Goal: Transaction & Acquisition: Purchase product/service

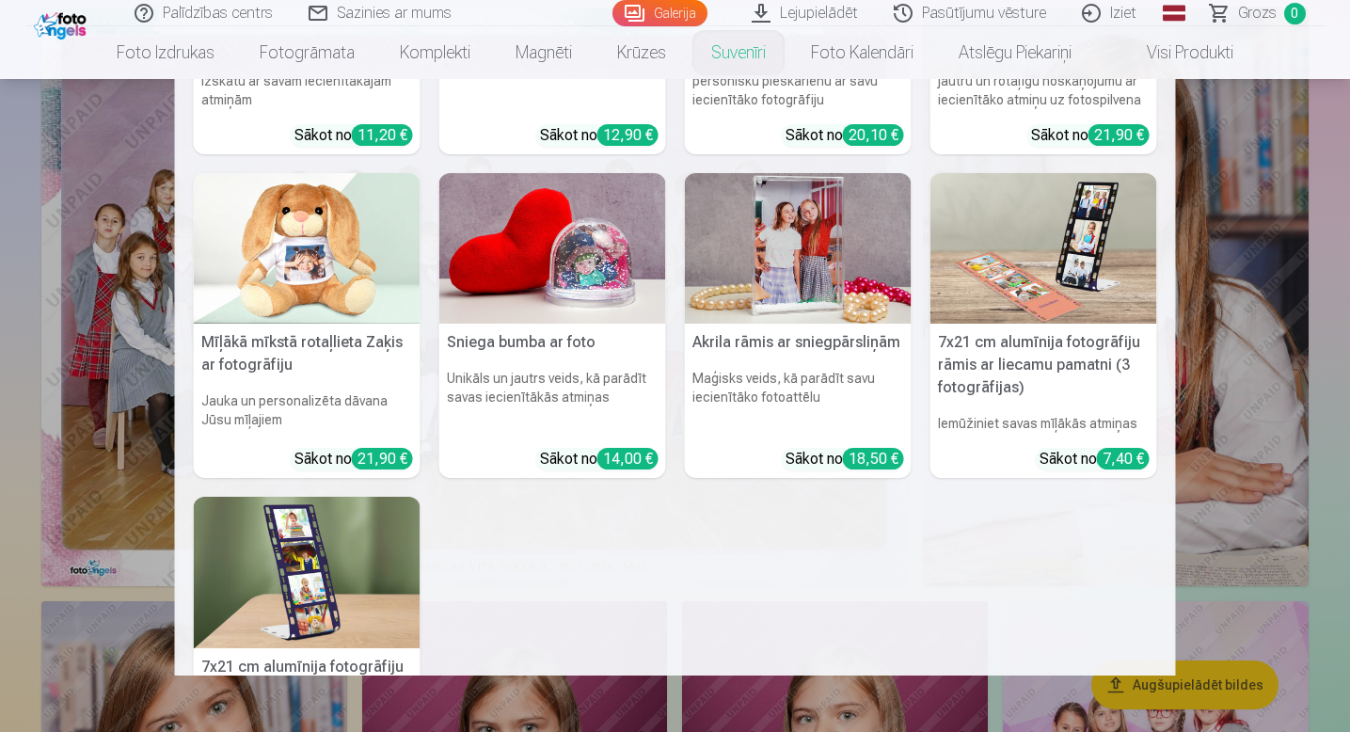
scroll to position [262, 0]
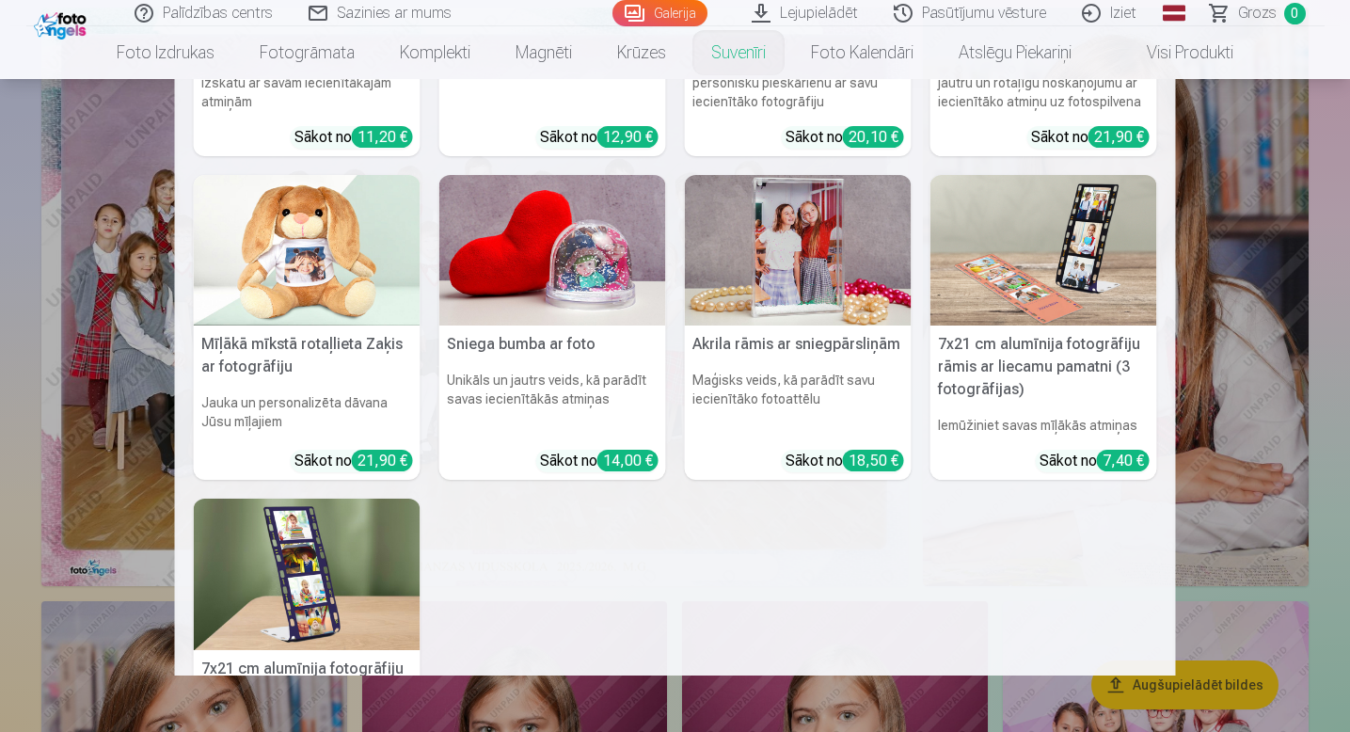
click at [812, 308] on img at bounding box center [798, 250] width 227 height 151
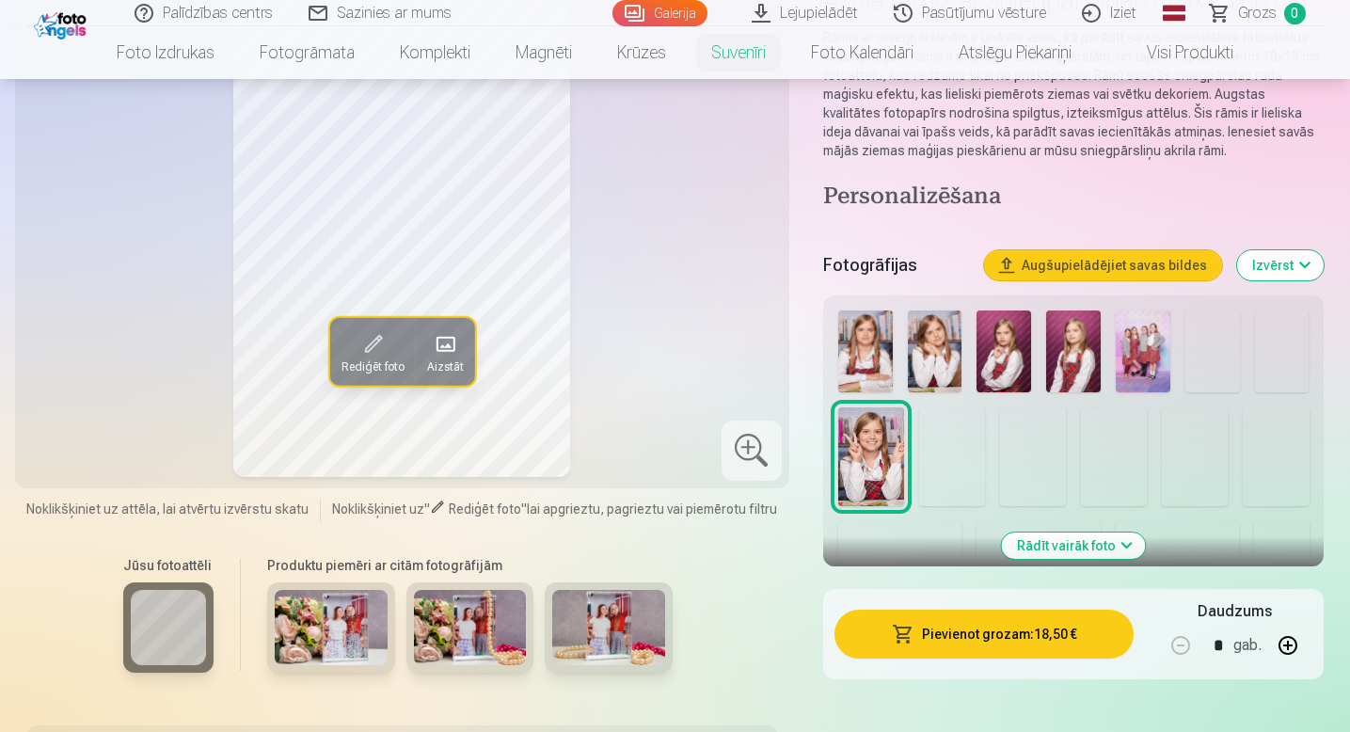
scroll to position [195, 0]
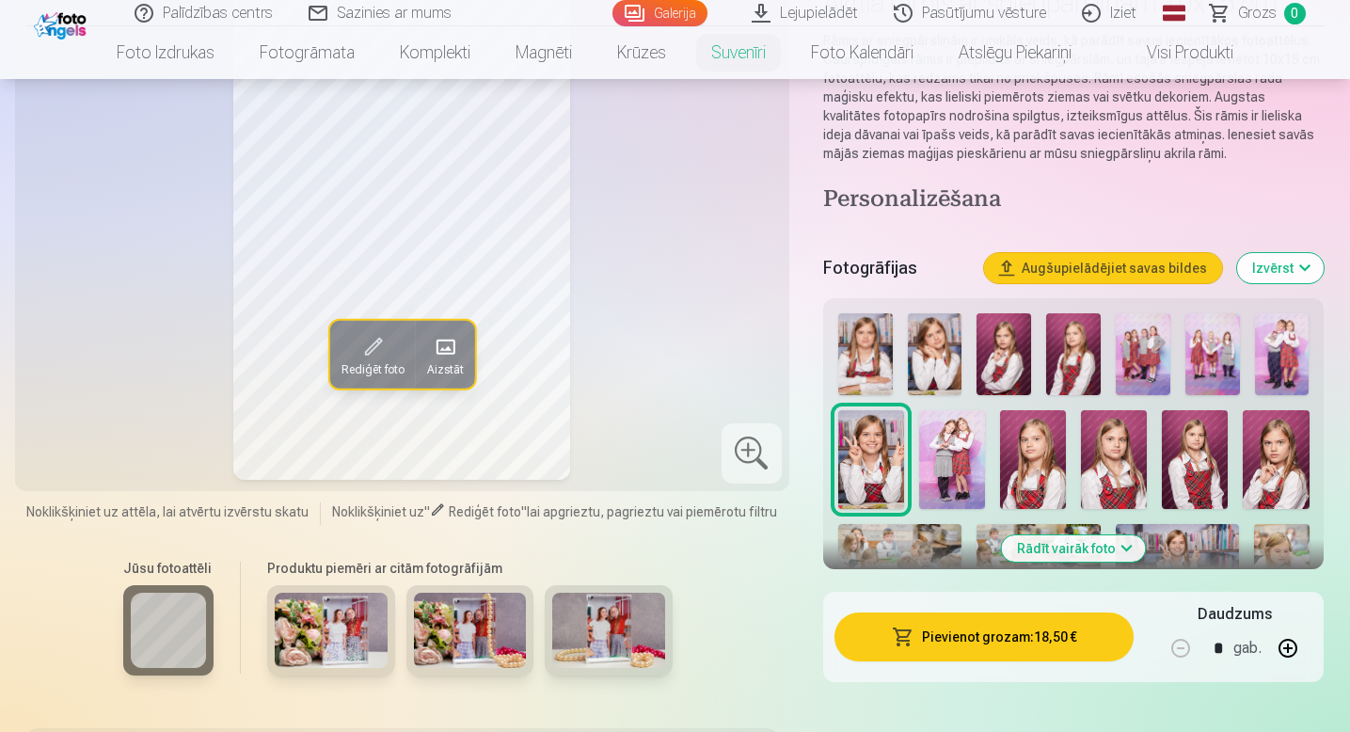
click at [1046, 540] on button "Rādīt vairāk foto" at bounding box center [1074, 548] width 144 height 26
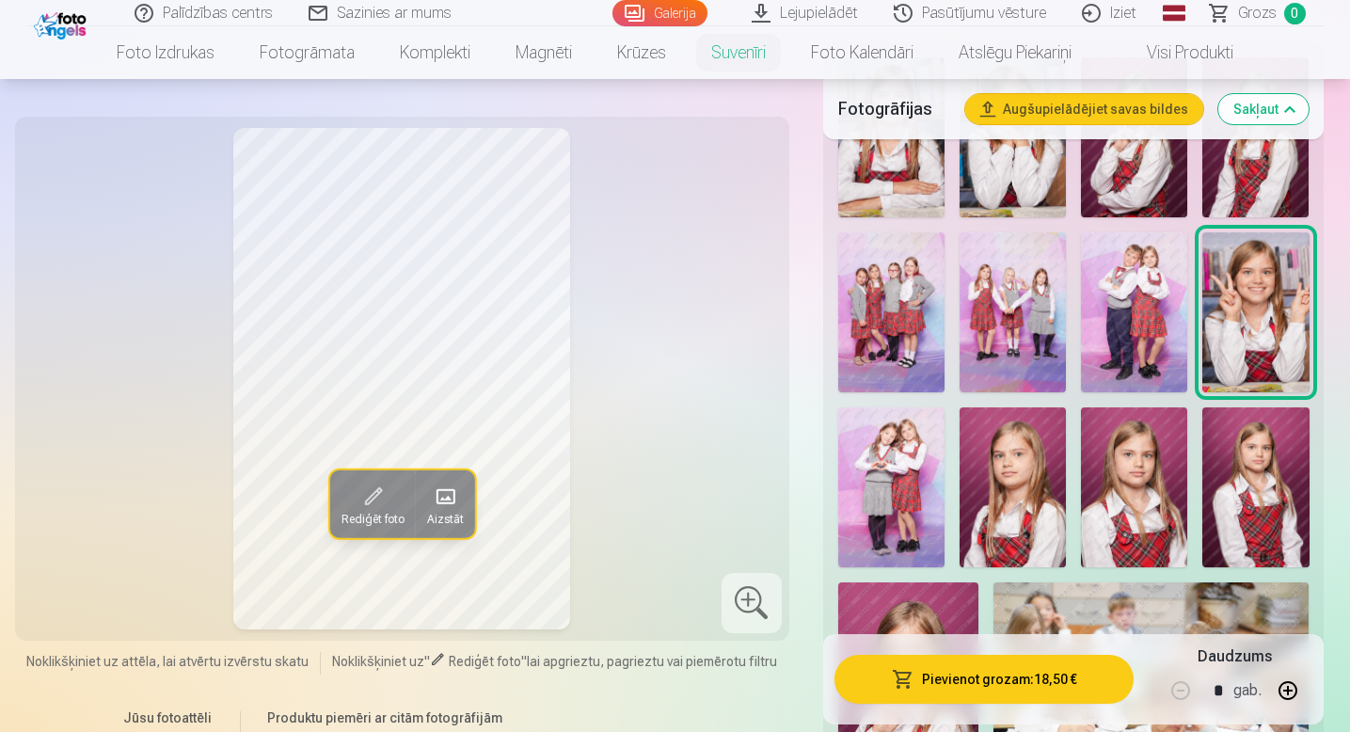
scroll to position [454, 0]
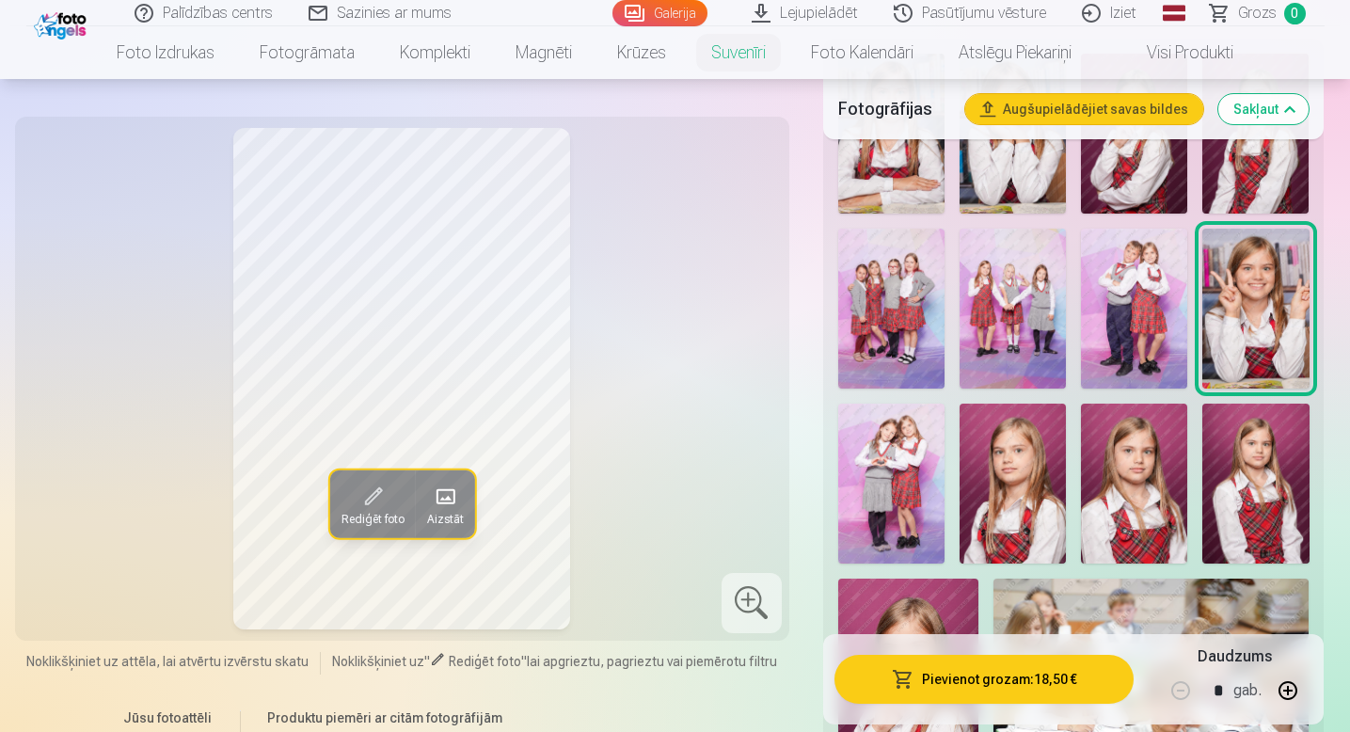
click at [1135, 241] on img at bounding box center [1134, 309] width 106 height 160
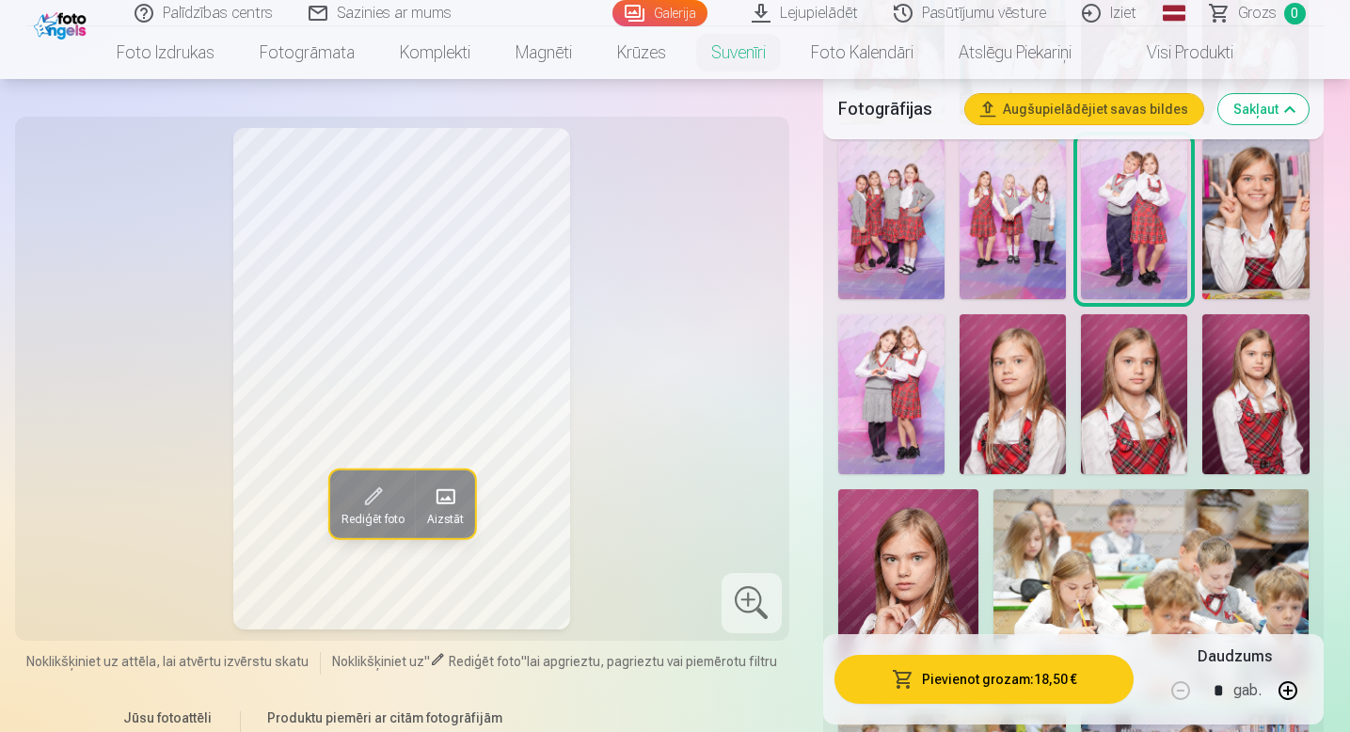
scroll to position [558, 0]
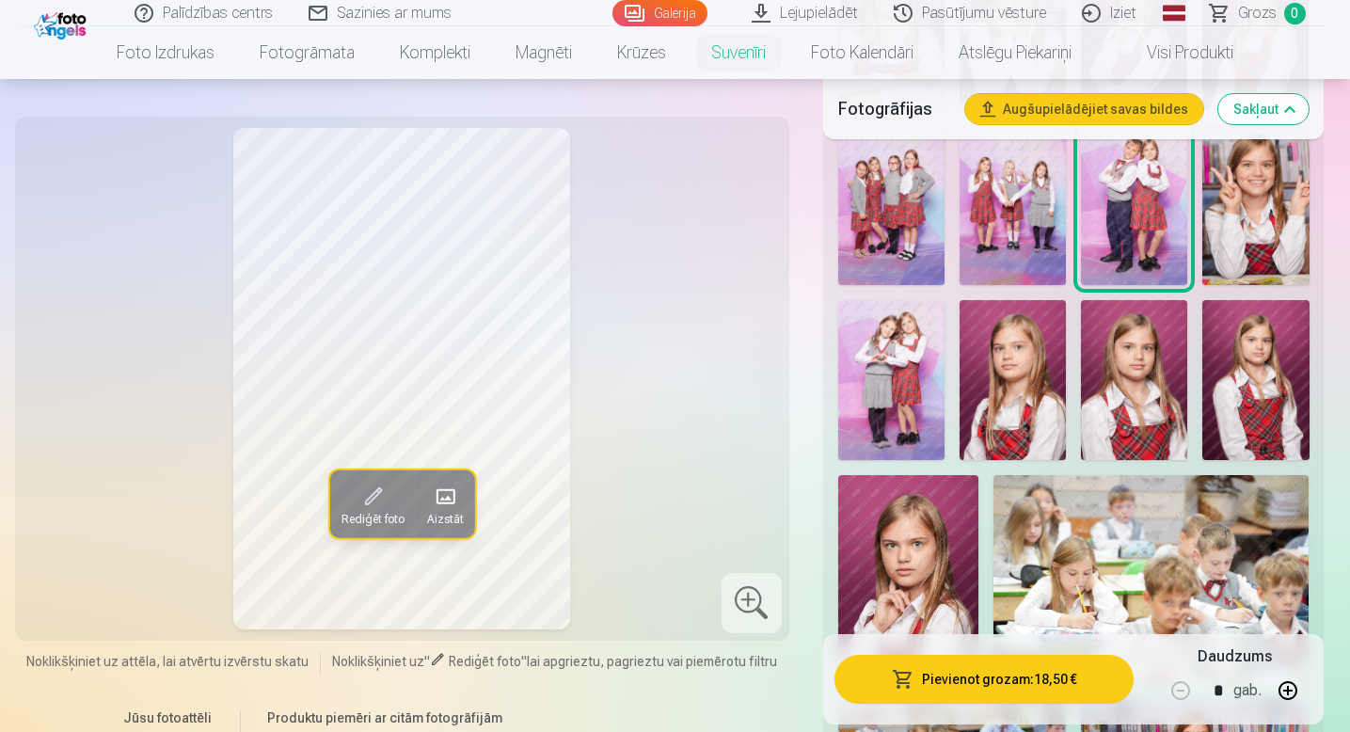
click at [896, 342] on img at bounding box center [891, 380] width 106 height 160
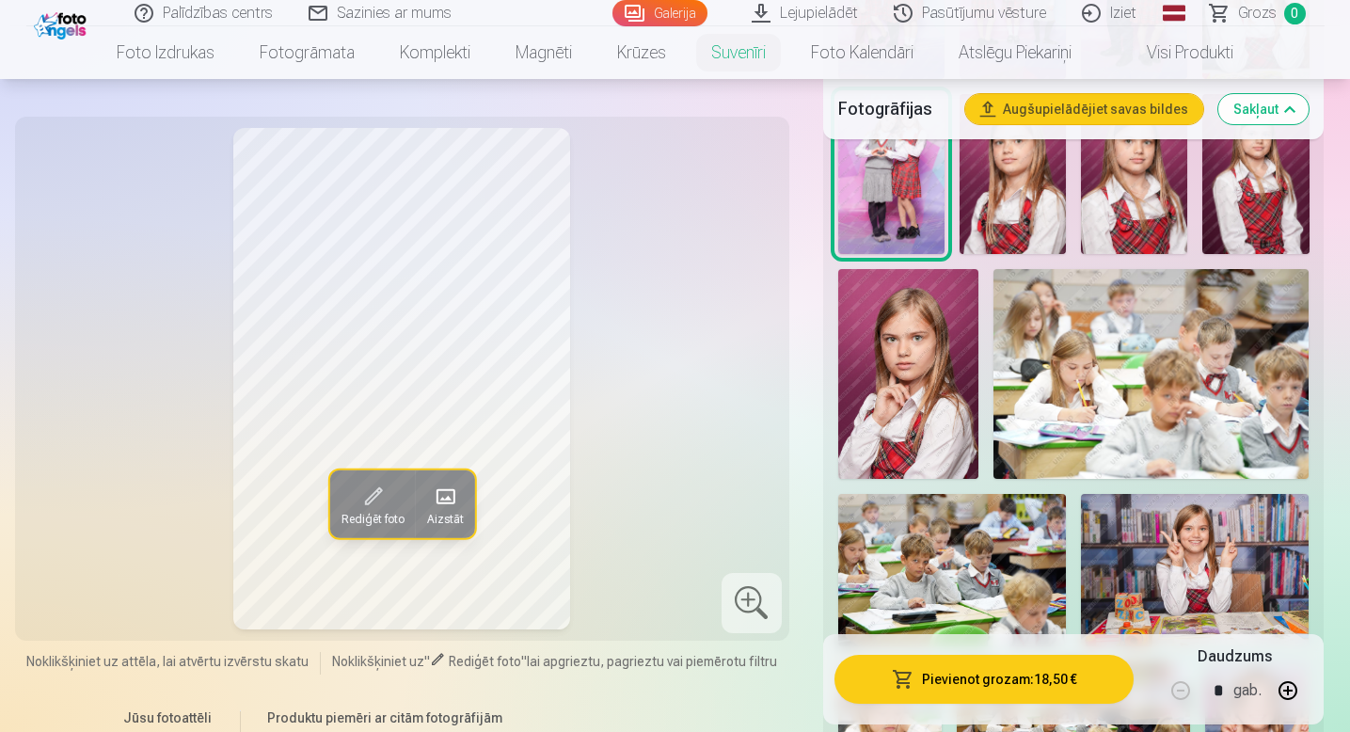
scroll to position [766, 0]
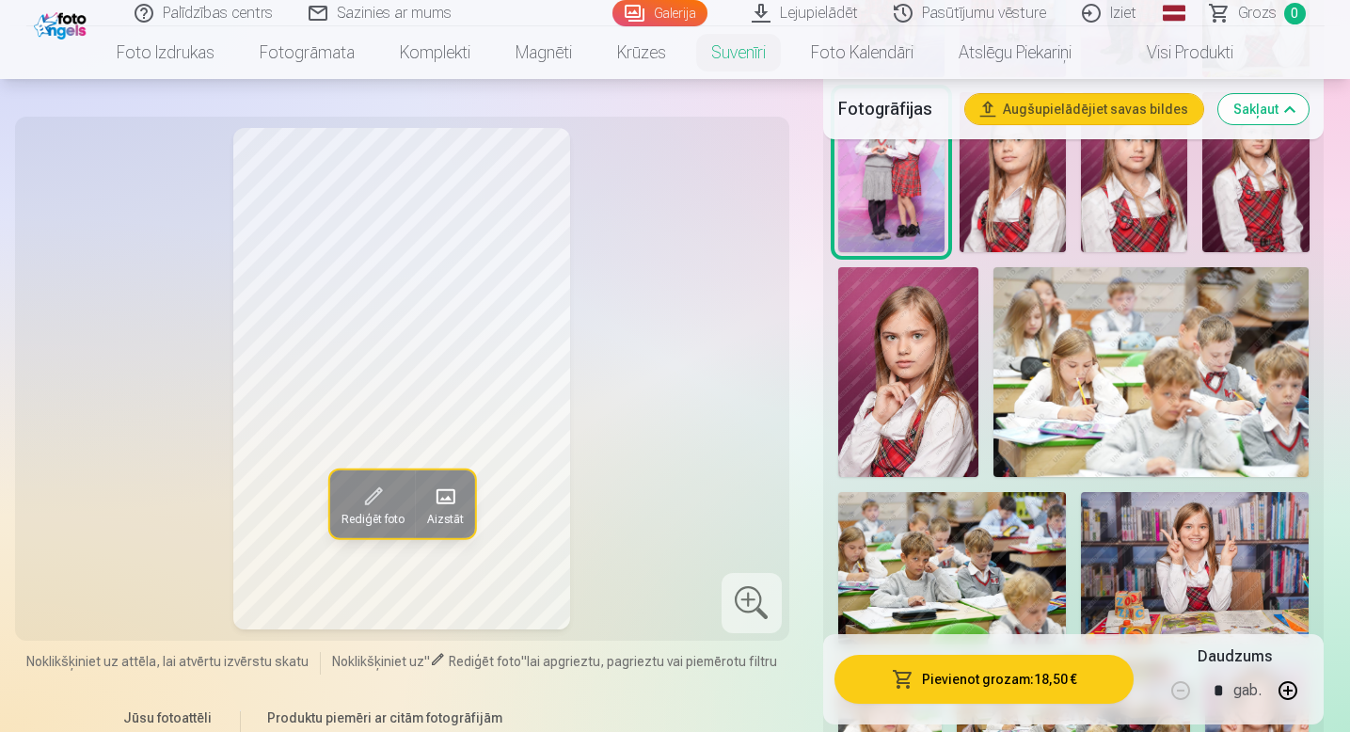
click at [1132, 373] on img at bounding box center [1151, 372] width 316 height 211
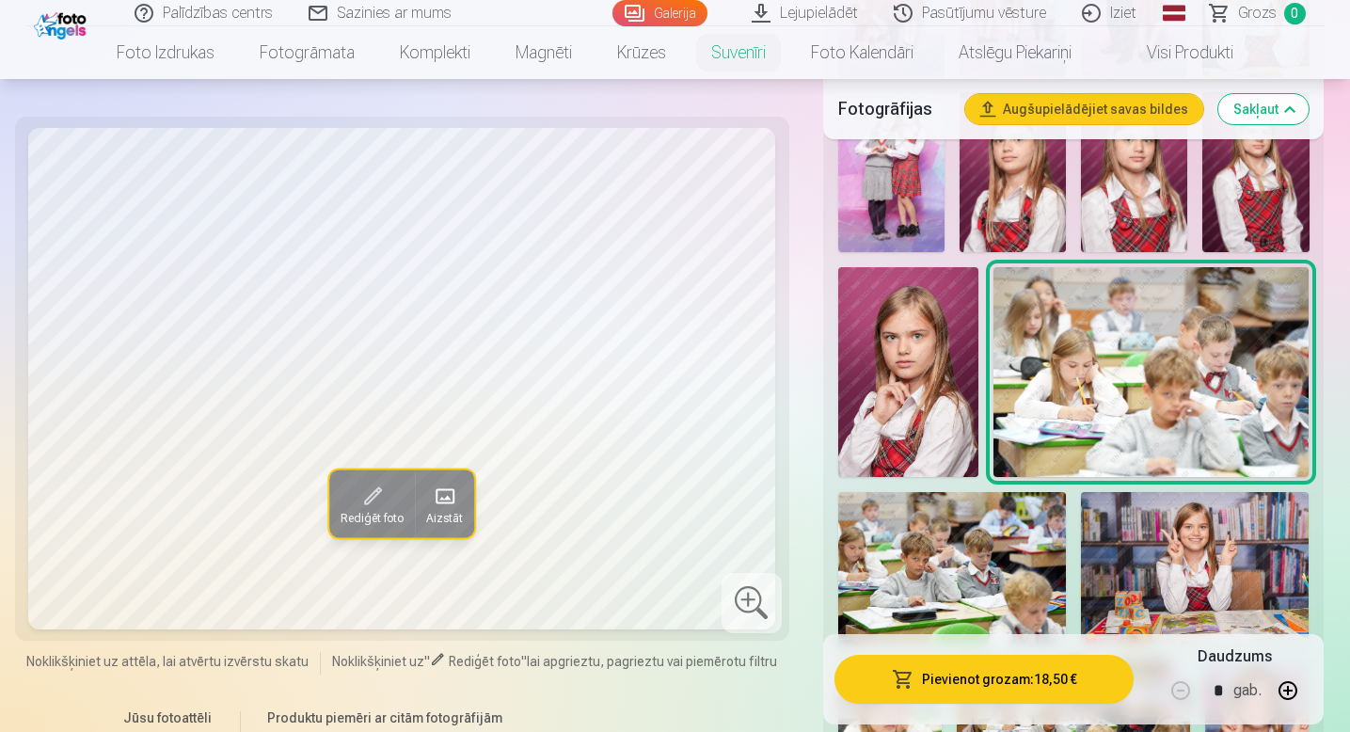
click at [991, 547] on img at bounding box center [952, 568] width 228 height 152
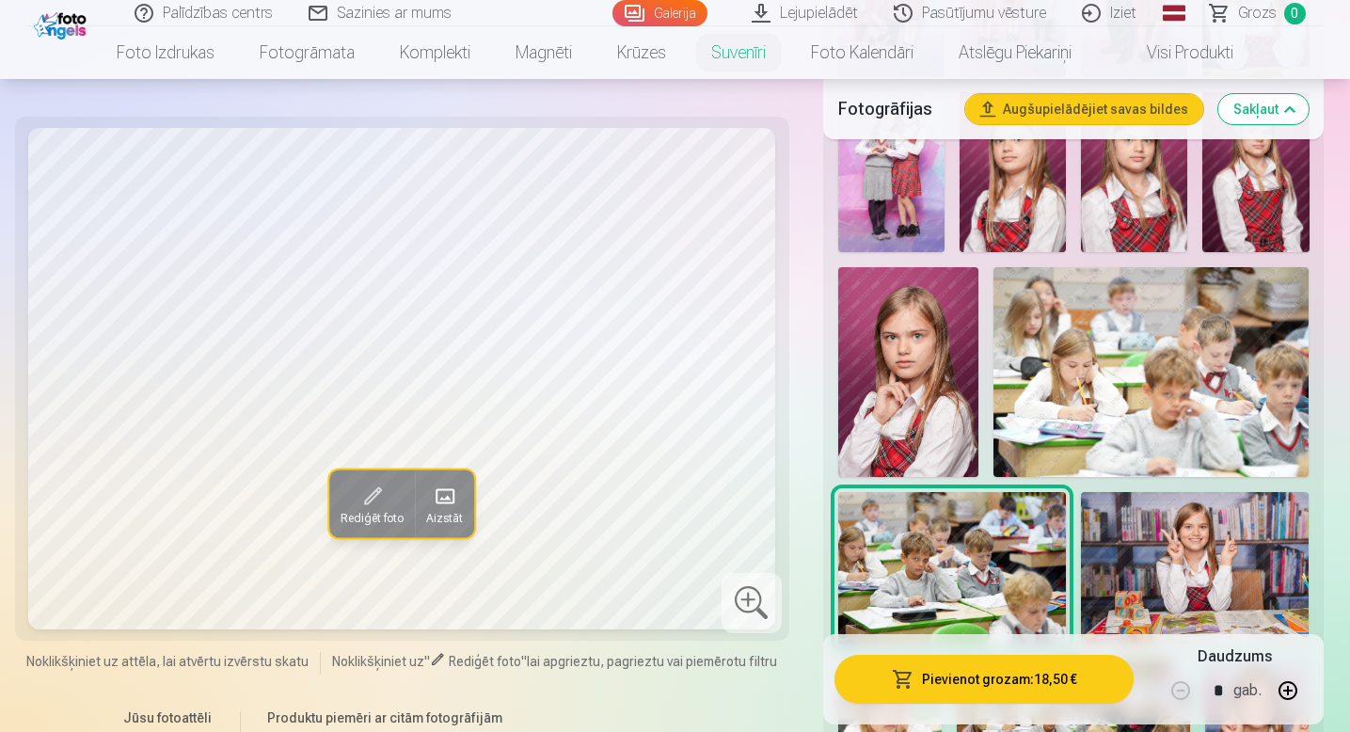
click at [1088, 328] on img at bounding box center [1151, 372] width 316 height 211
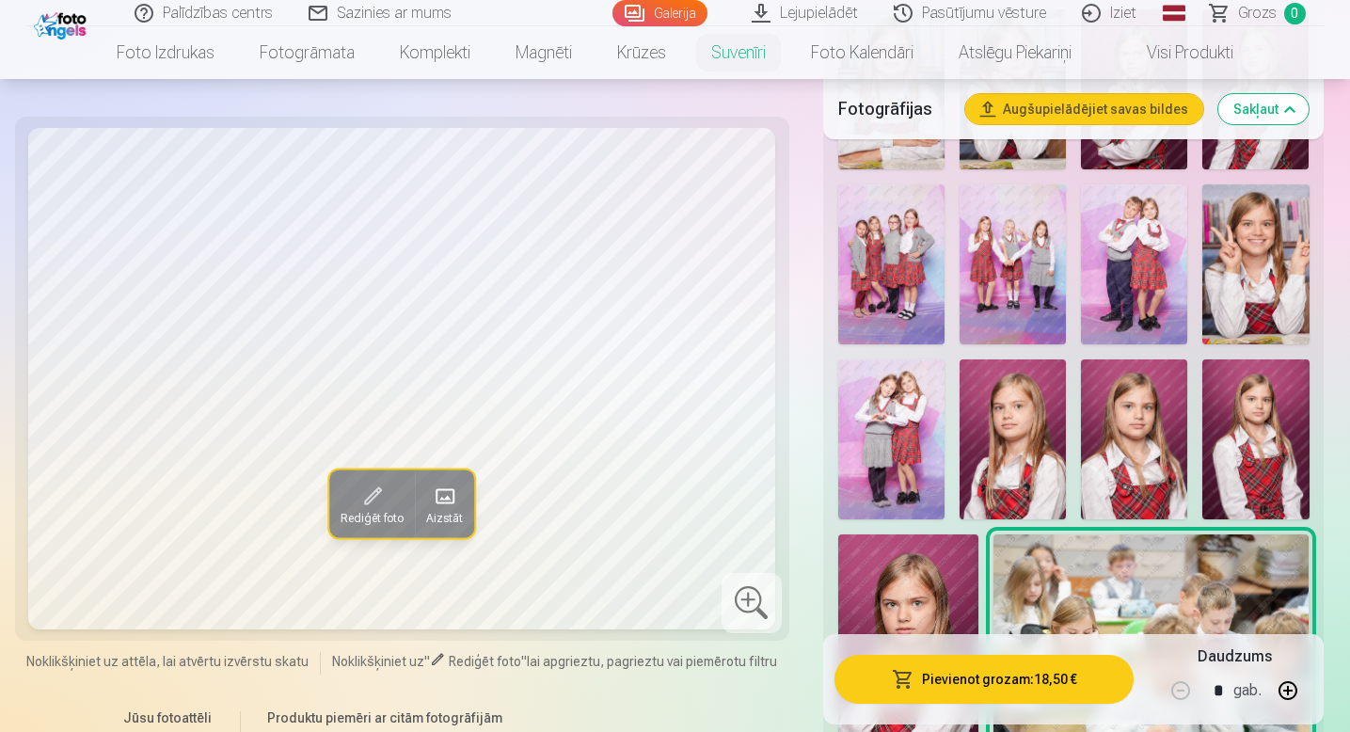
scroll to position [496, 0]
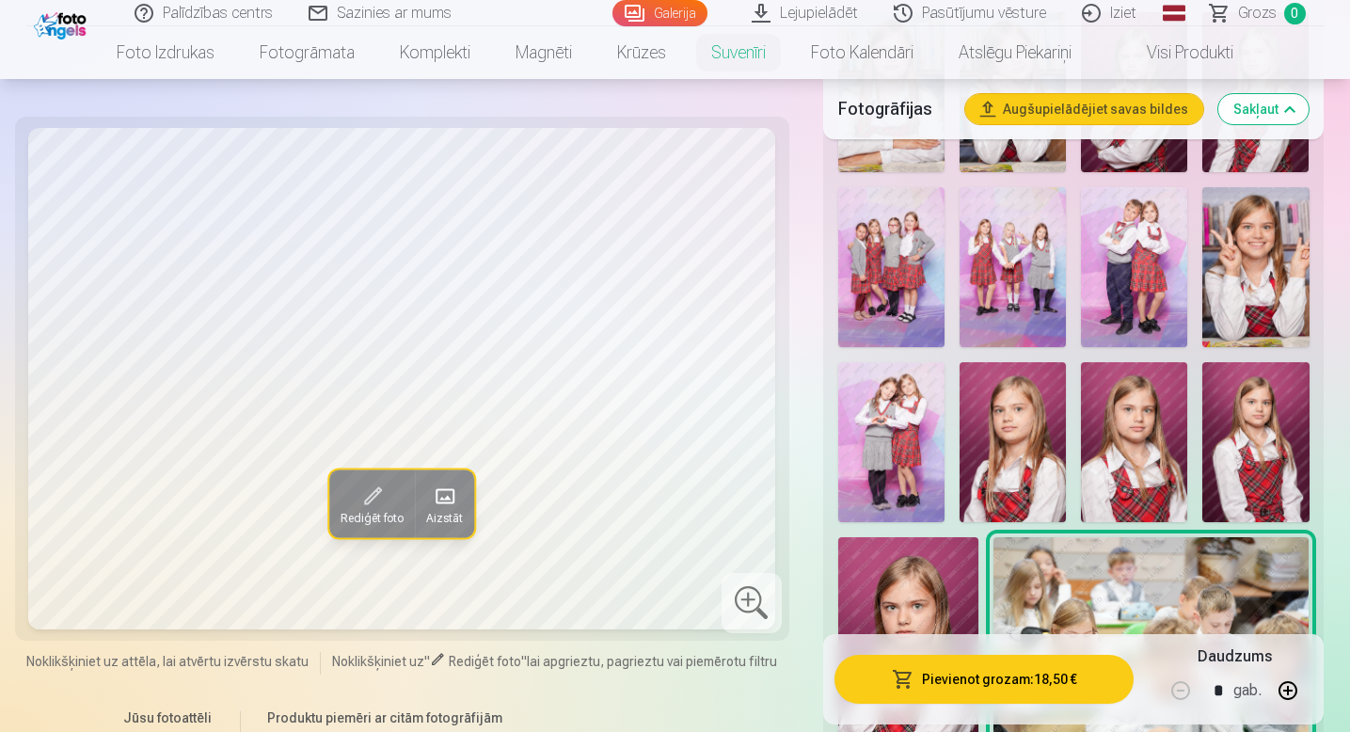
click at [892, 490] on img at bounding box center [891, 442] width 106 height 160
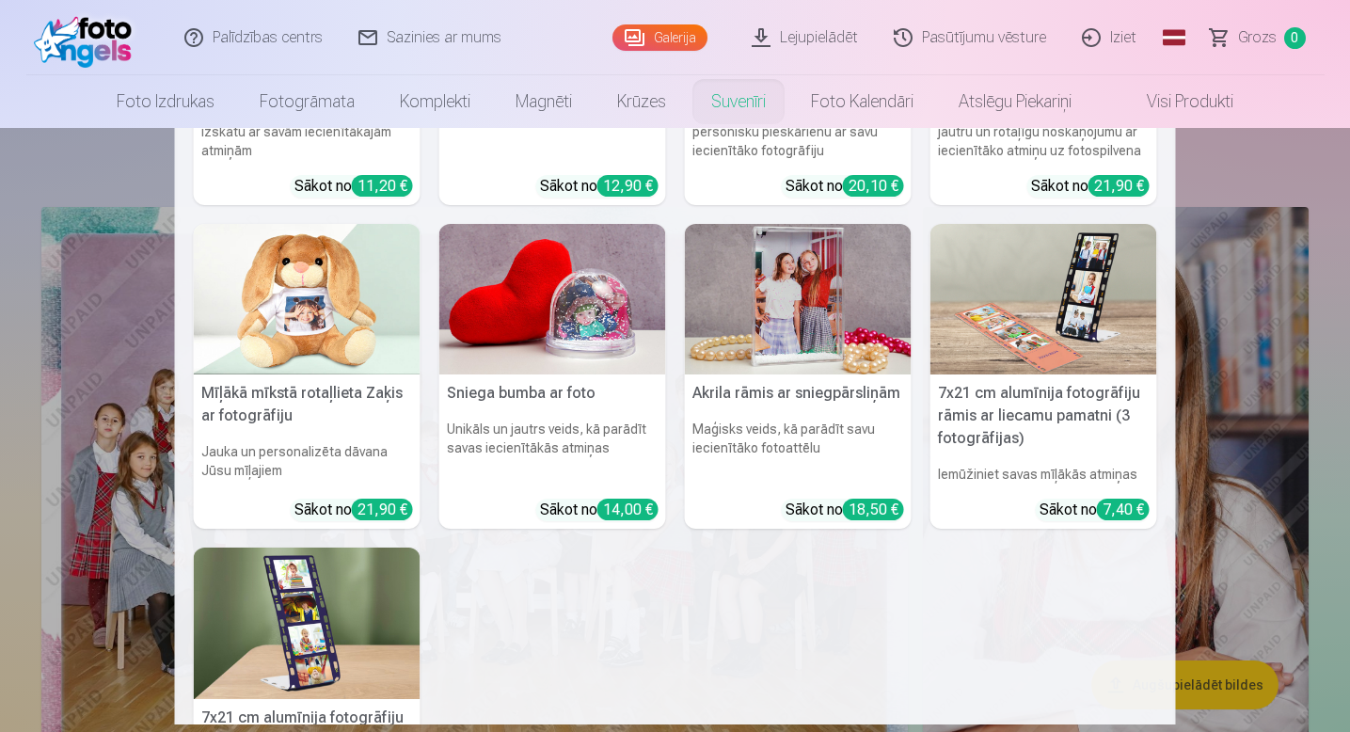
click at [769, 301] on img at bounding box center [798, 299] width 227 height 151
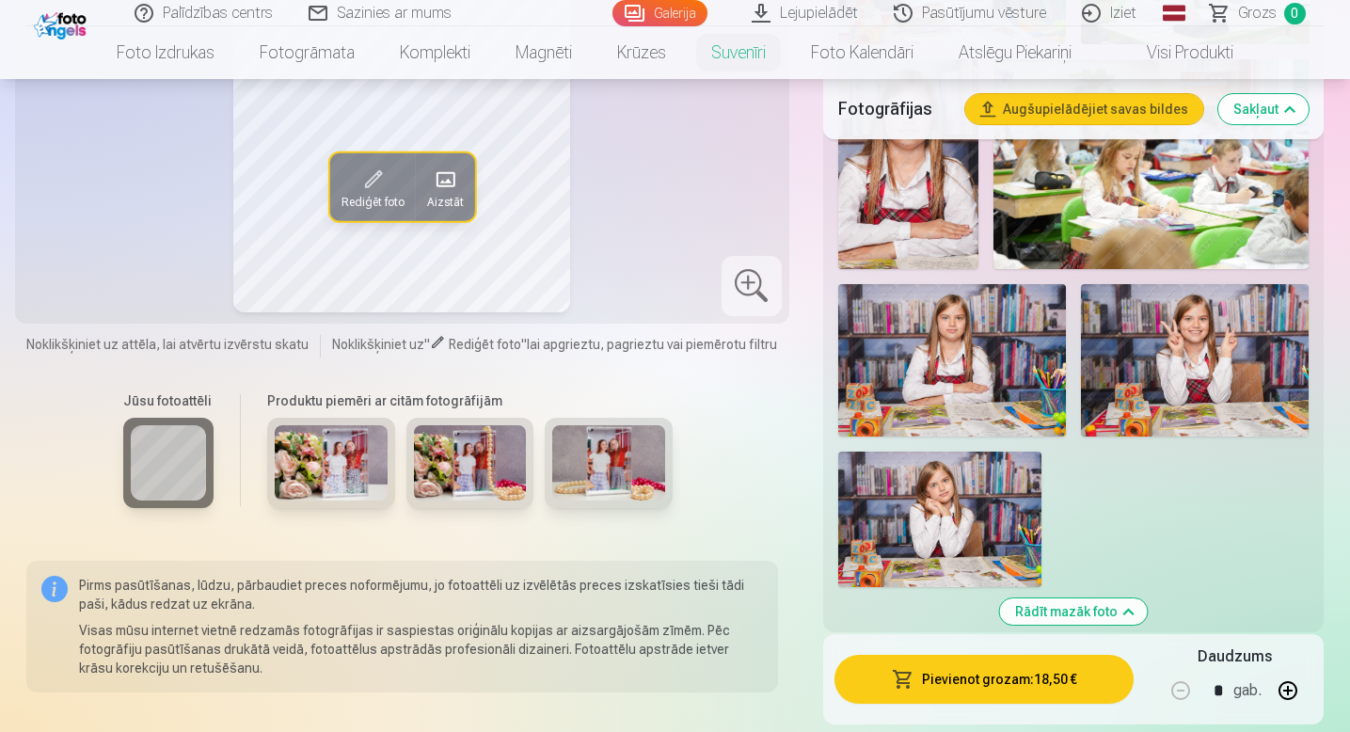
scroll to position [1880, 0]
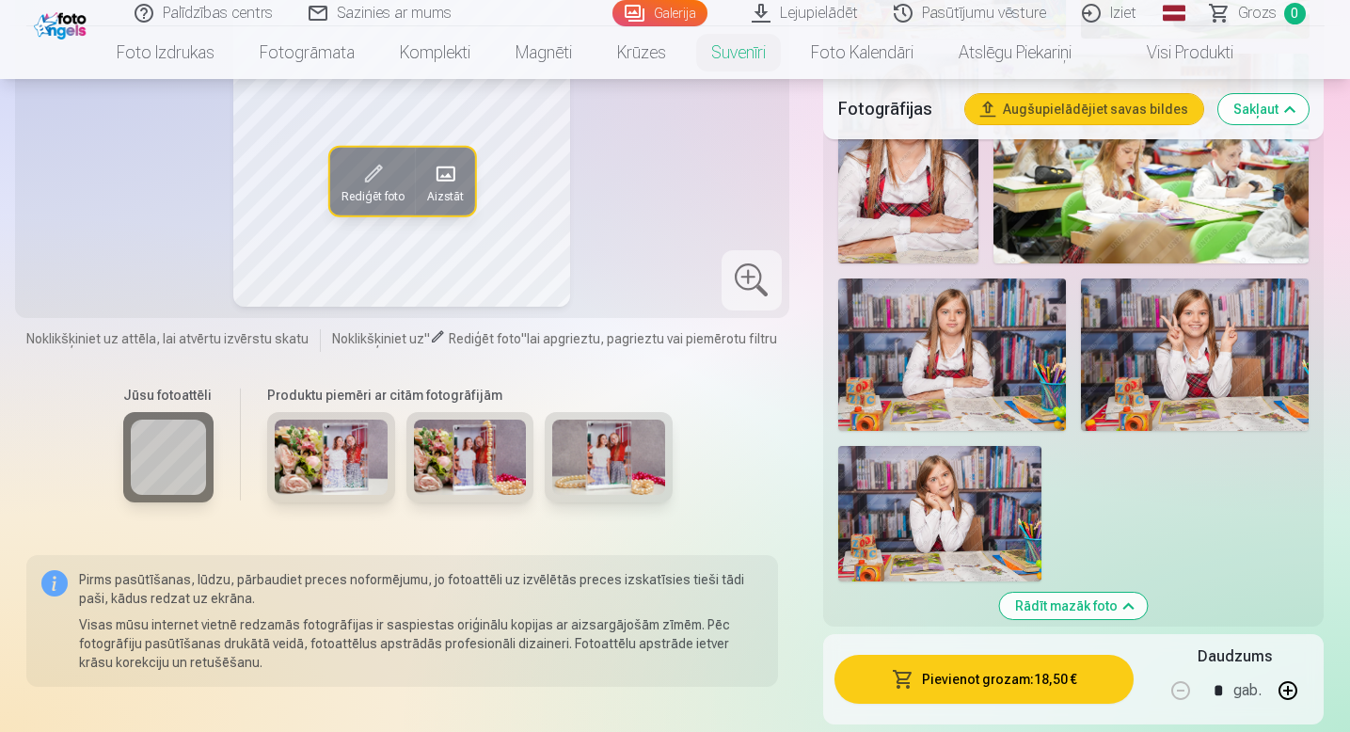
click at [342, 457] on img at bounding box center [331, 457] width 113 height 75
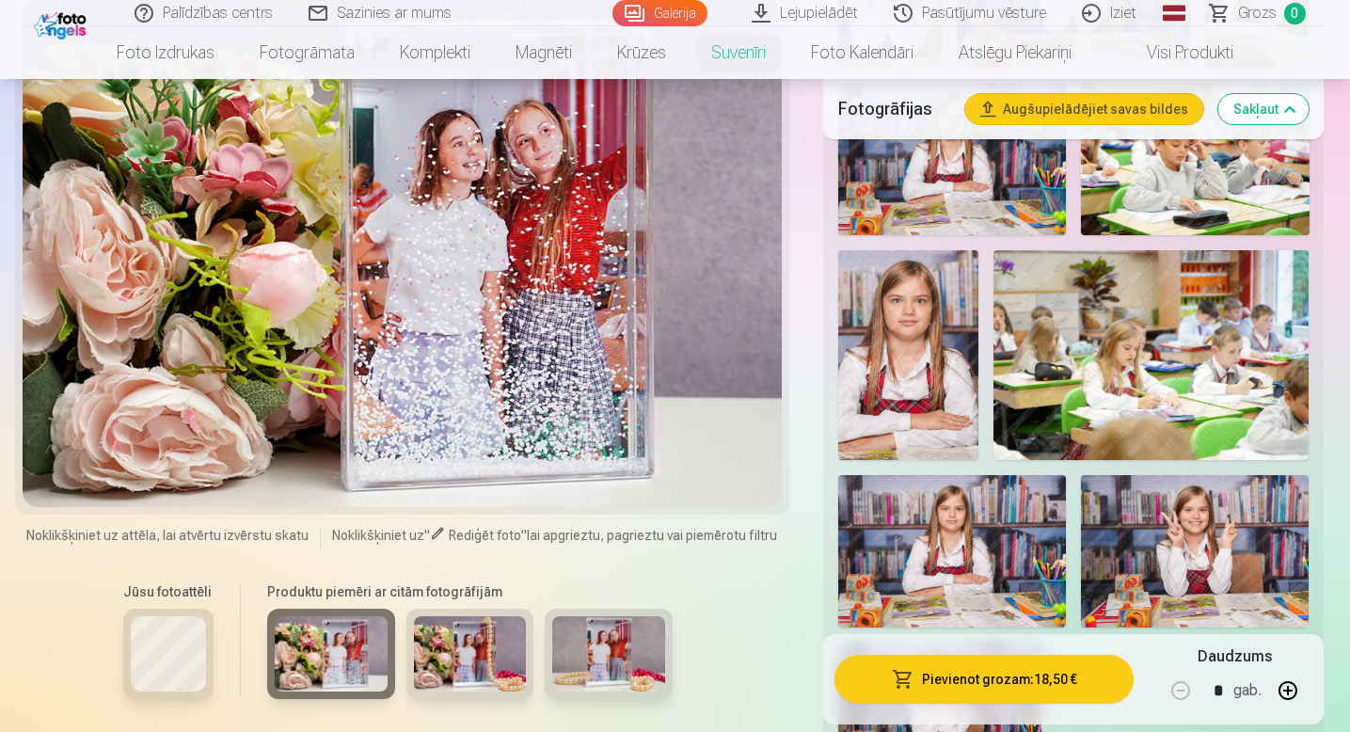
scroll to position [1685, 0]
click at [449, 646] on img at bounding box center [470, 652] width 113 height 75
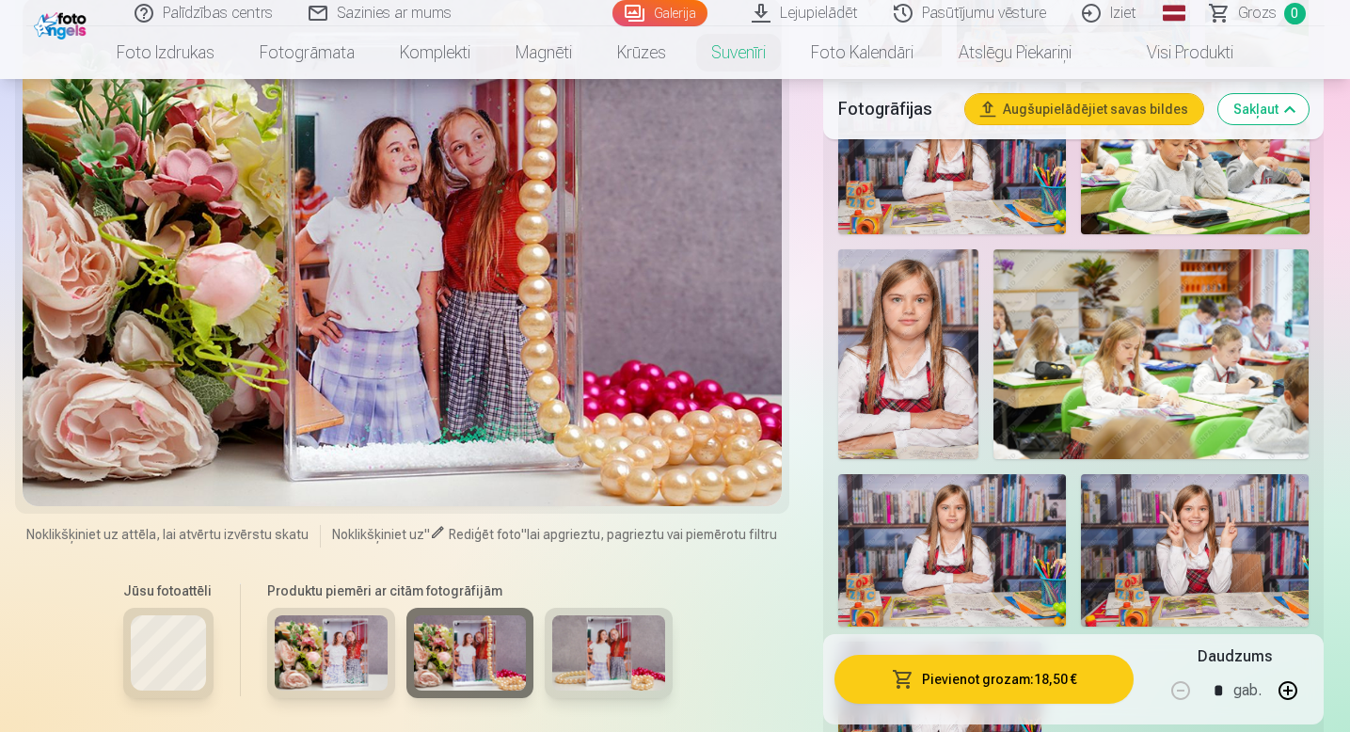
click at [624, 645] on img at bounding box center [608, 652] width 113 height 75
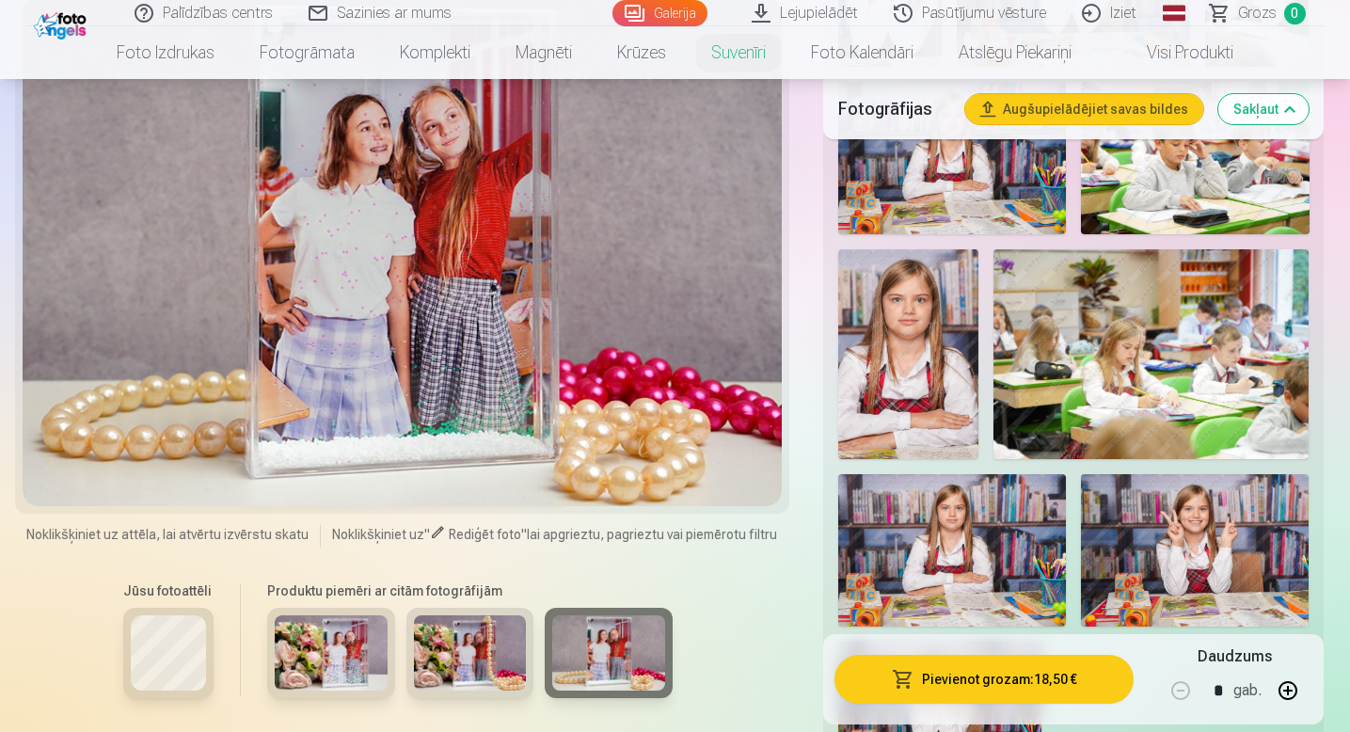
click at [314, 642] on img at bounding box center [331, 652] width 113 height 75
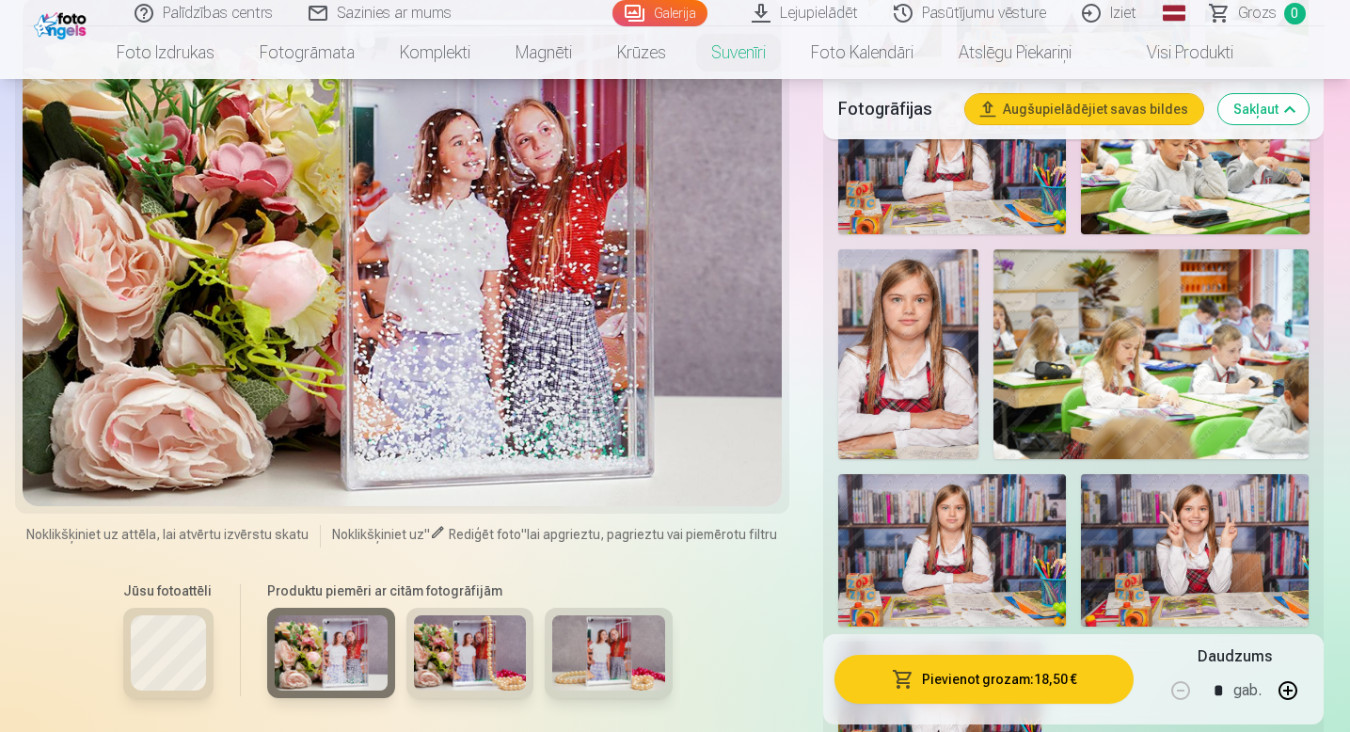
click at [154, 610] on div at bounding box center [168, 653] width 90 height 90
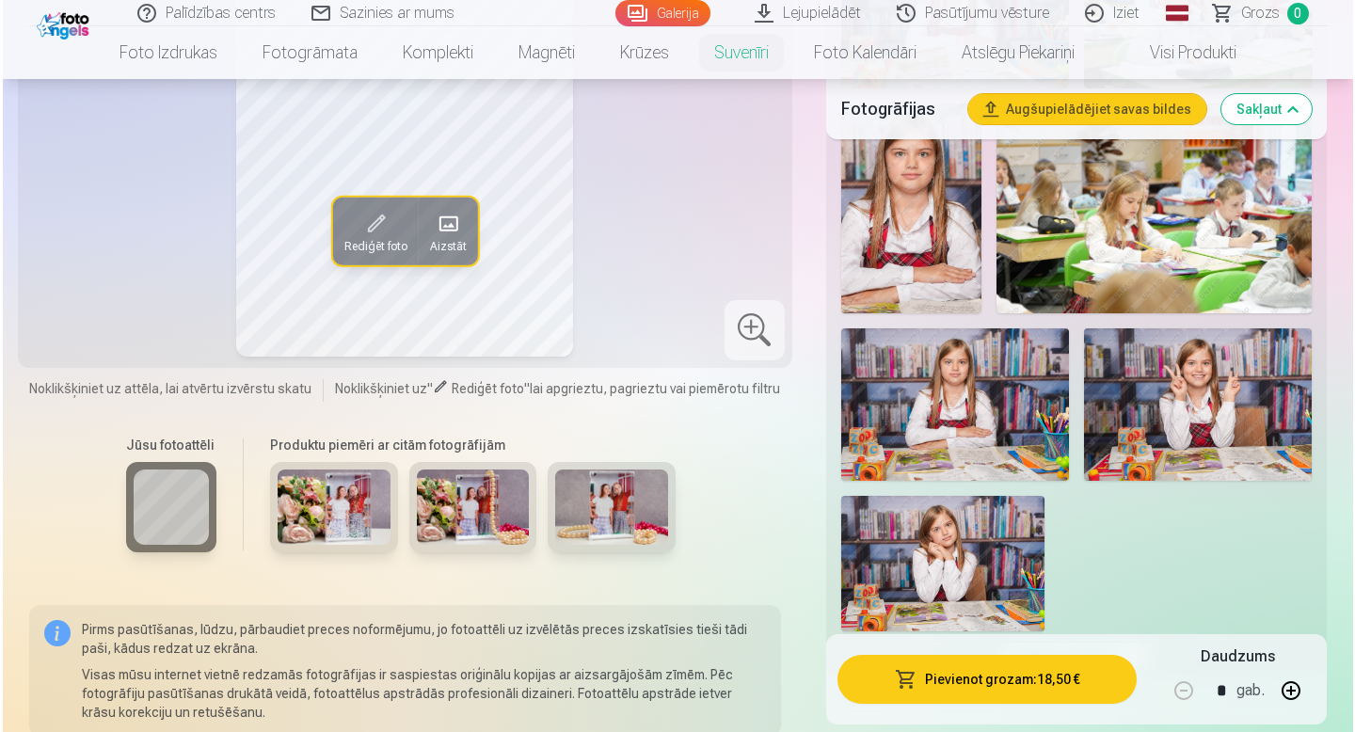
scroll to position [1847, 0]
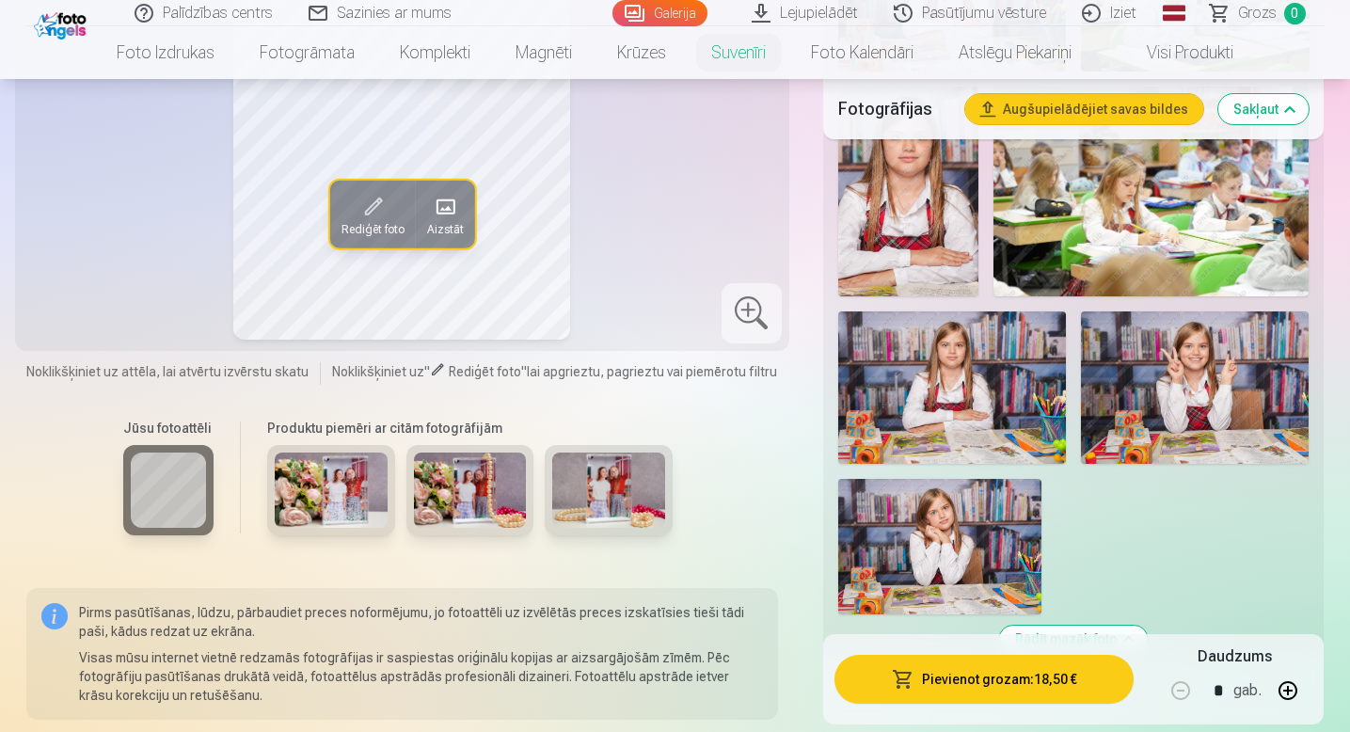
click at [971, 671] on button "Pievienot grozam : 18,50 €" at bounding box center [984, 679] width 300 height 49
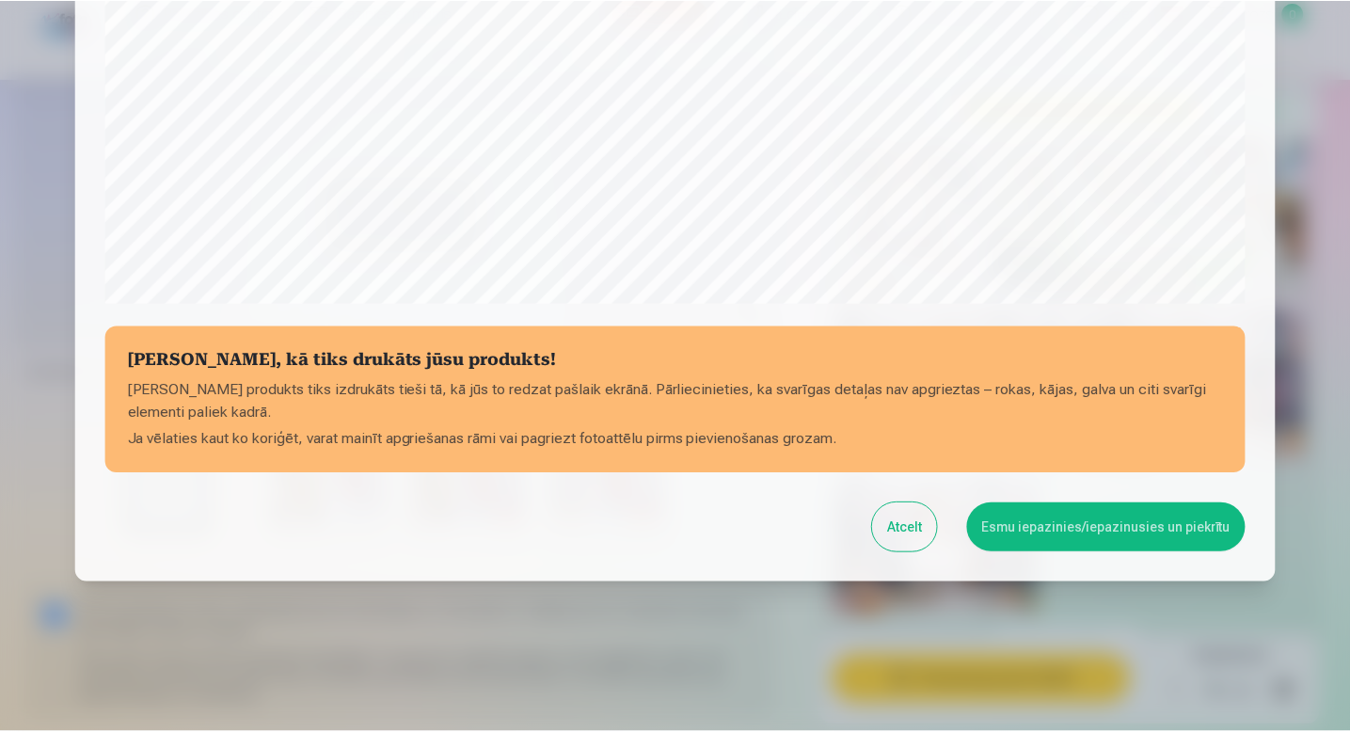
scroll to position [623, 0]
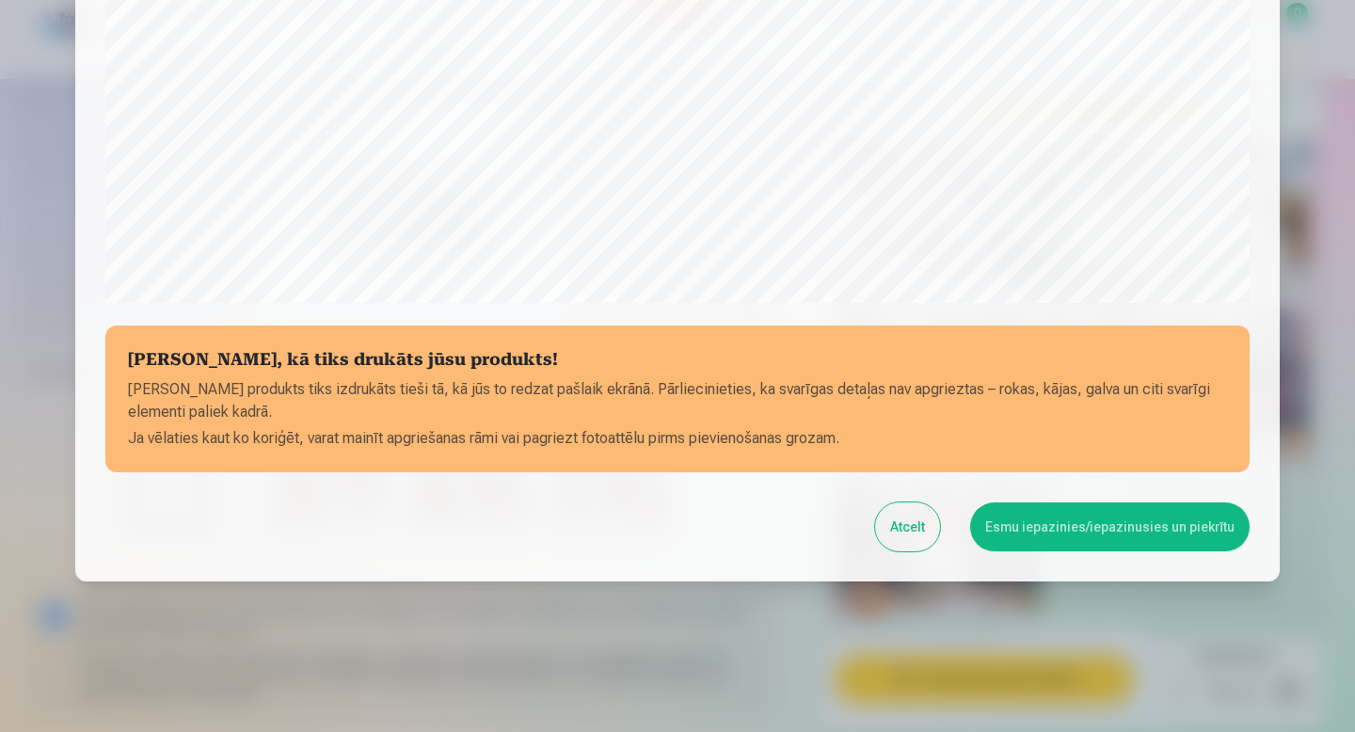
click at [1094, 524] on button "Esmu iepazinies/iepazinusies un piekrītu" at bounding box center [1109, 526] width 279 height 49
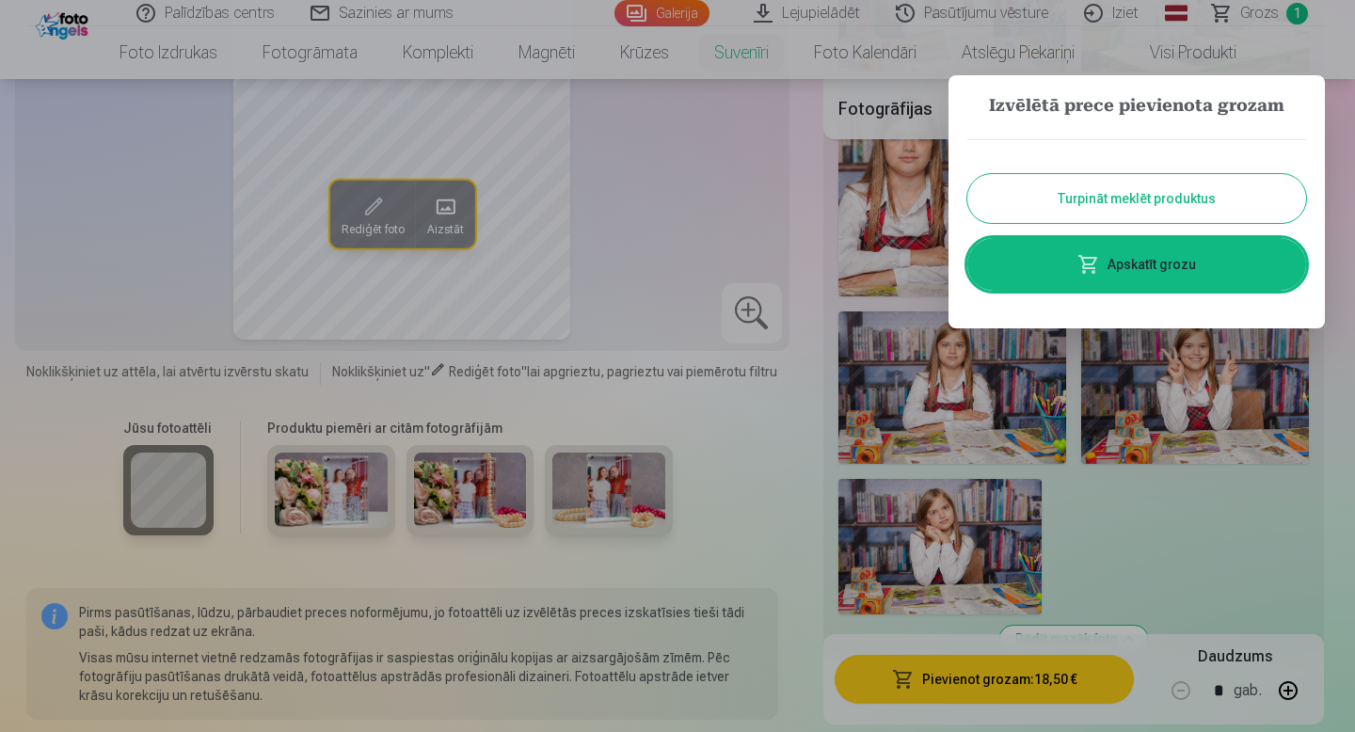
click at [1141, 188] on button "Turpināt meklēt produktus" at bounding box center [1136, 198] width 339 height 49
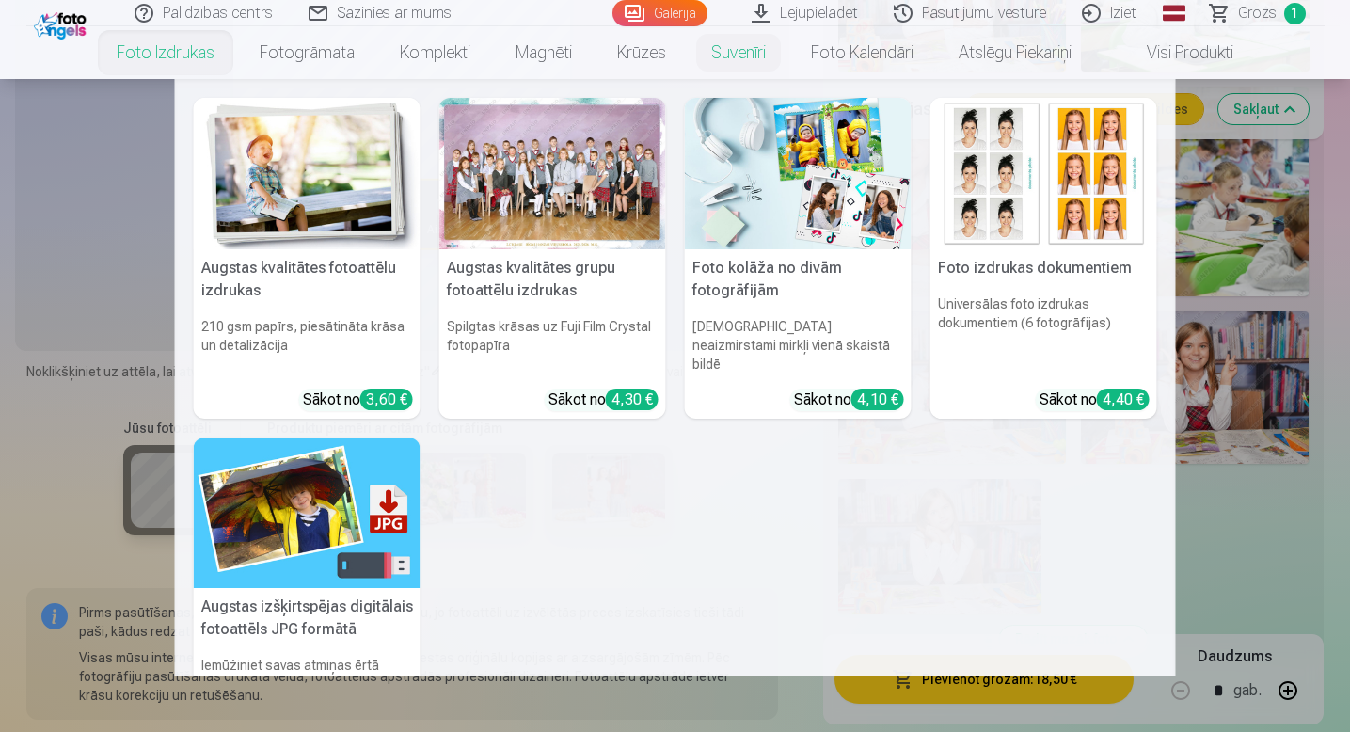
click at [242, 255] on h5 "Augstas kvalitātes fotoattēlu izdrukas" at bounding box center [307, 279] width 227 height 60
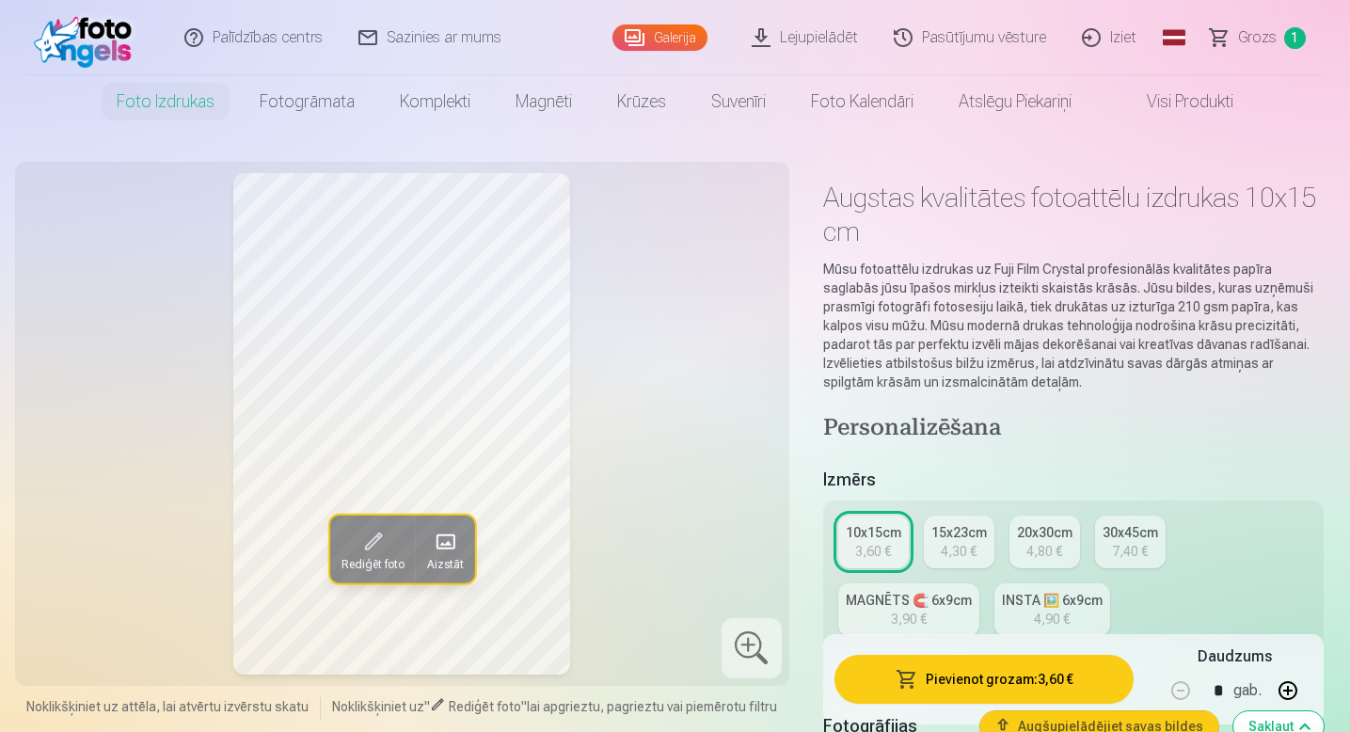
drag, startPoint x: 619, startPoint y: 293, endPoint x: 619, endPoint y: 283, distance: 10.3
click at [619, 284] on div "Rediģēt foto Aizstāt" at bounding box center [402, 423] width 752 height 501
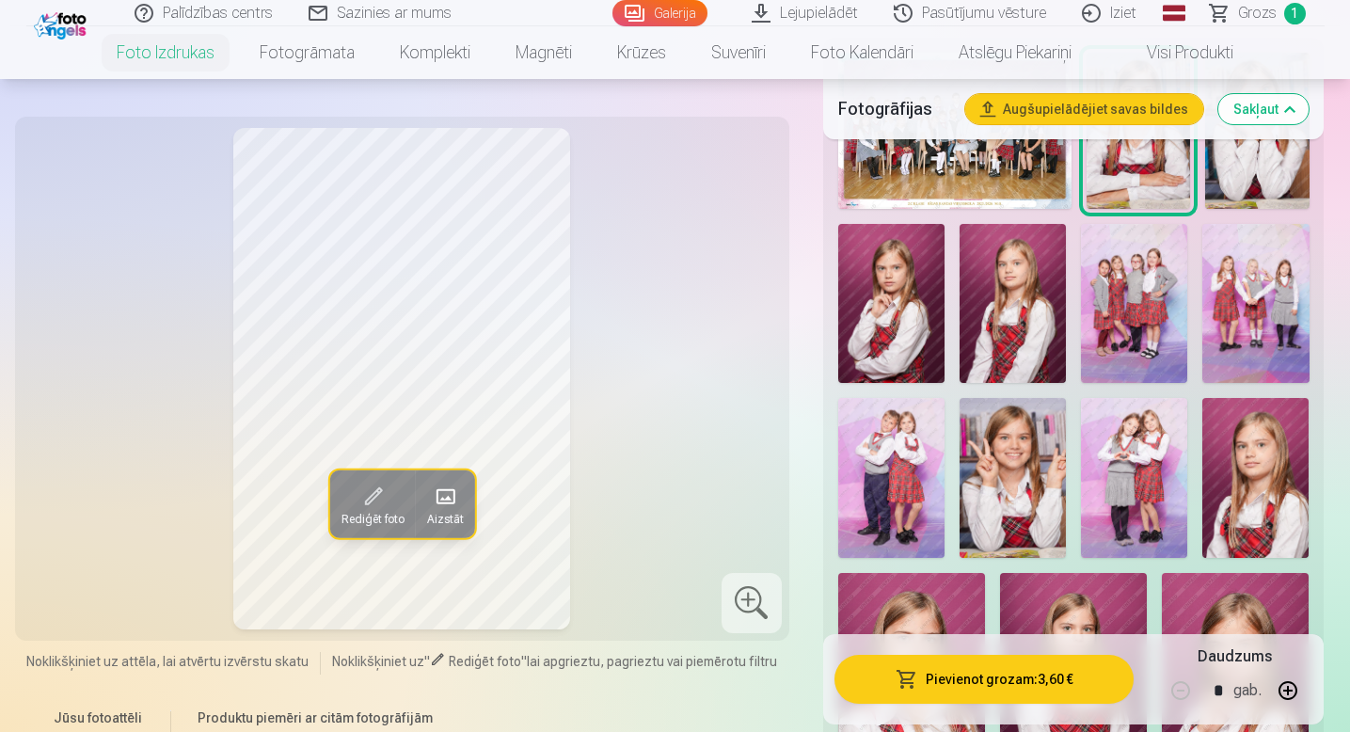
scroll to position [716, 0]
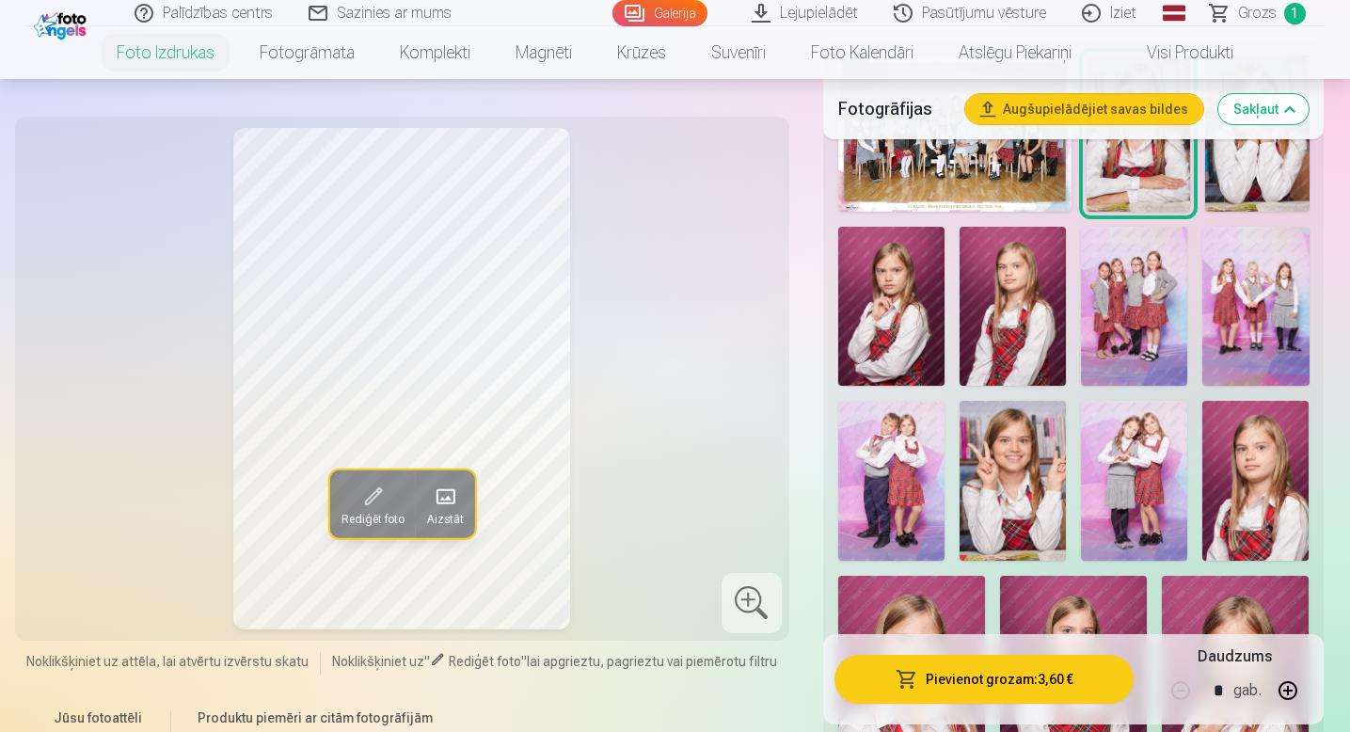
click at [1016, 432] on img at bounding box center [1012, 481] width 106 height 160
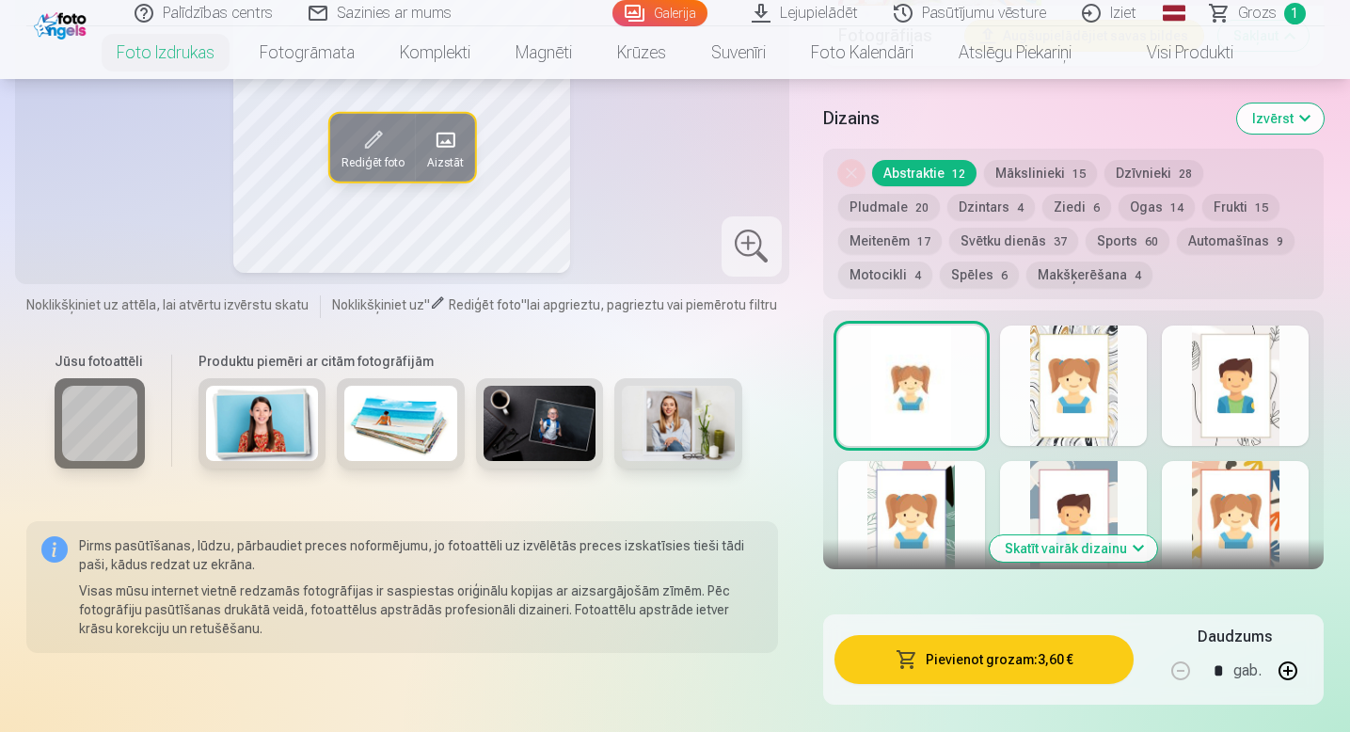
scroll to position [2991, 0]
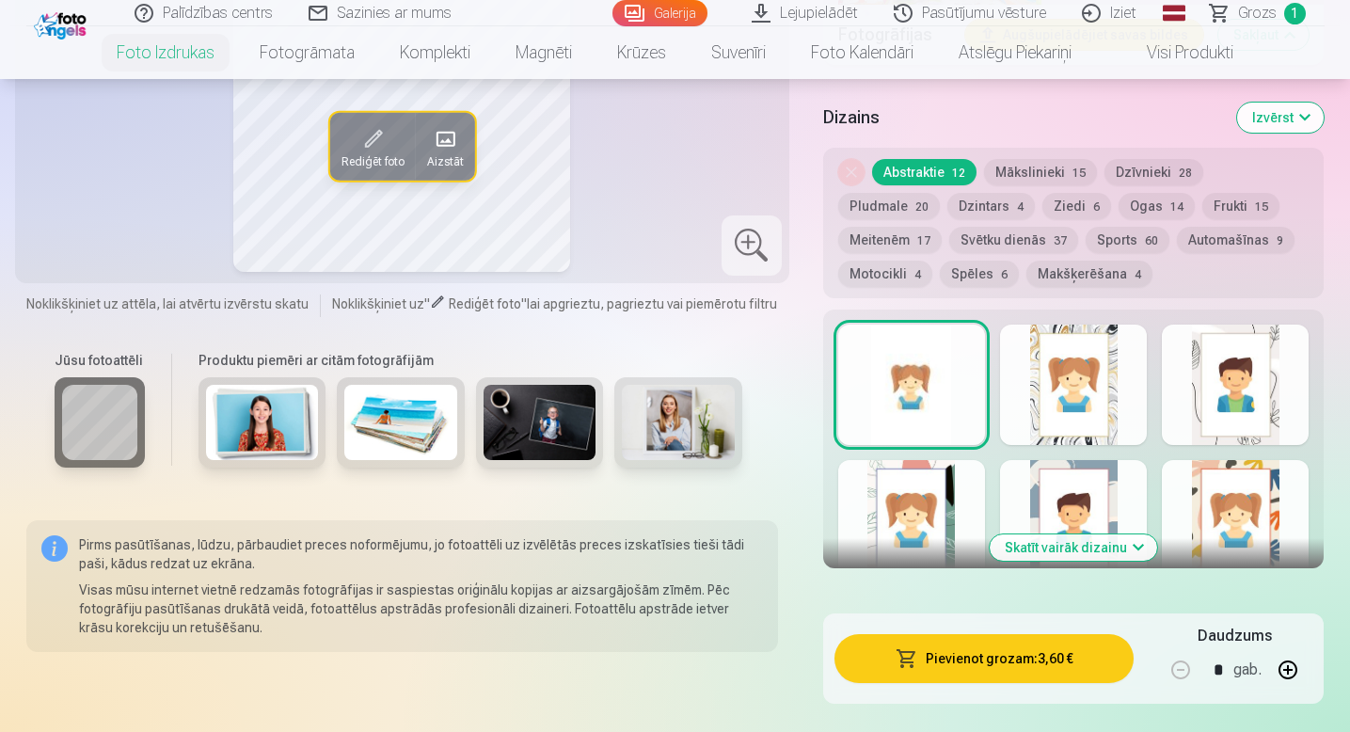
click at [942, 227] on button "Meitenēm 17" at bounding box center [889, 240] width 103 height 26
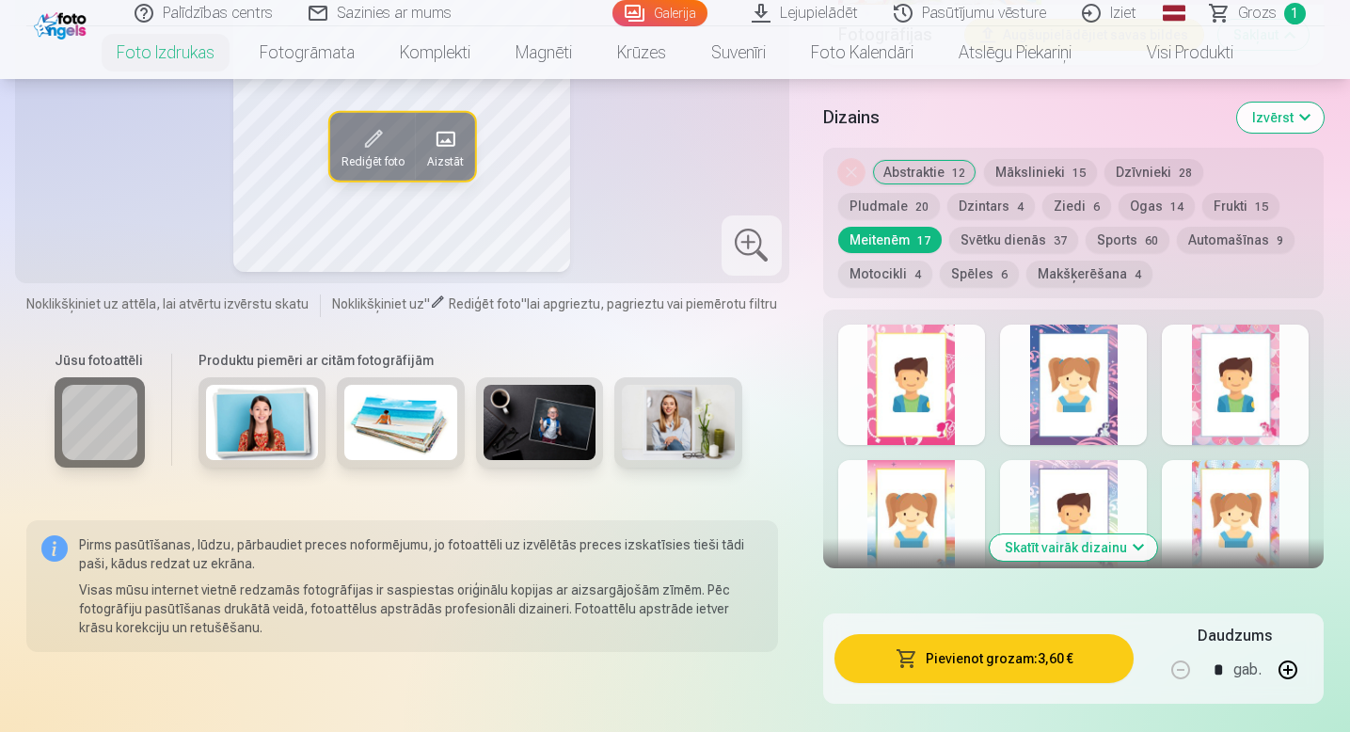
click at [1086, 552] on button "Skatīt vairāk dizainu" at bounding box center [1073, 547] width 167 height 26
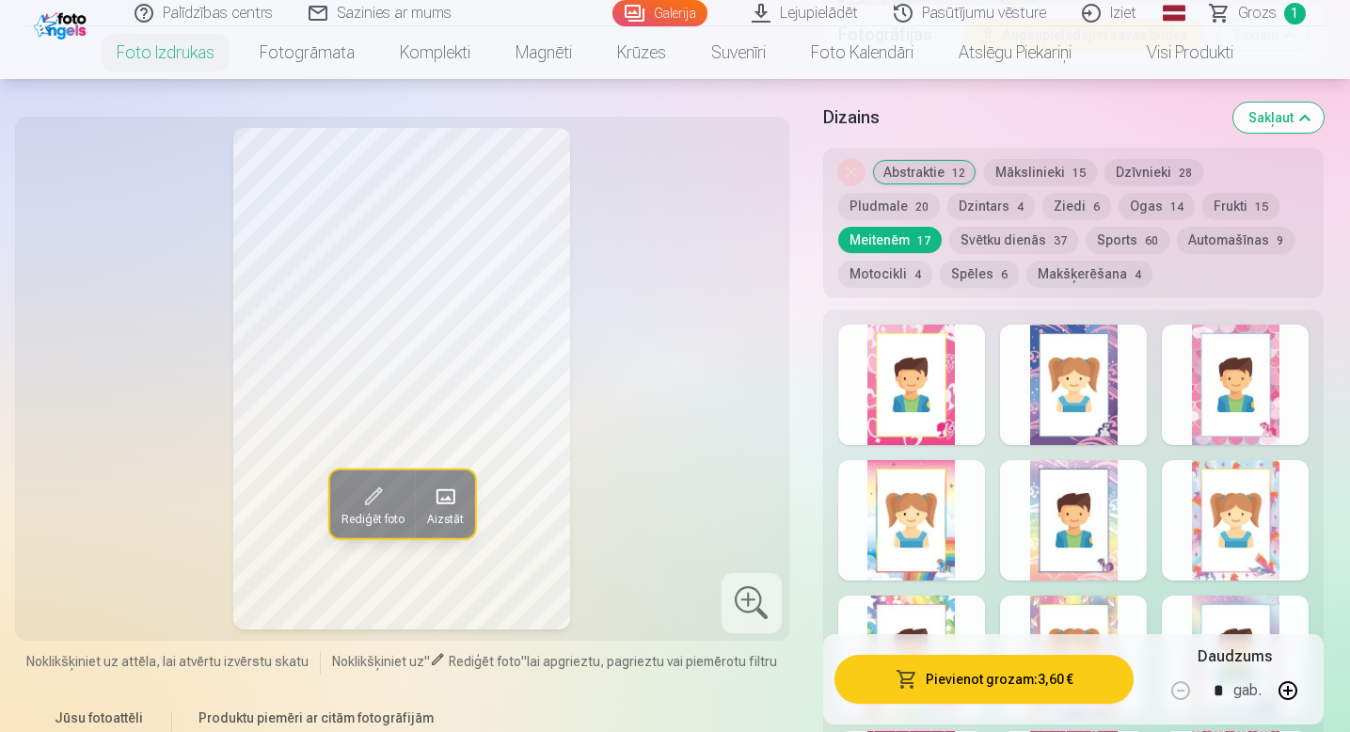
click at [1042, 357] on div at bounding box center [1073, 385] width 147 height 120
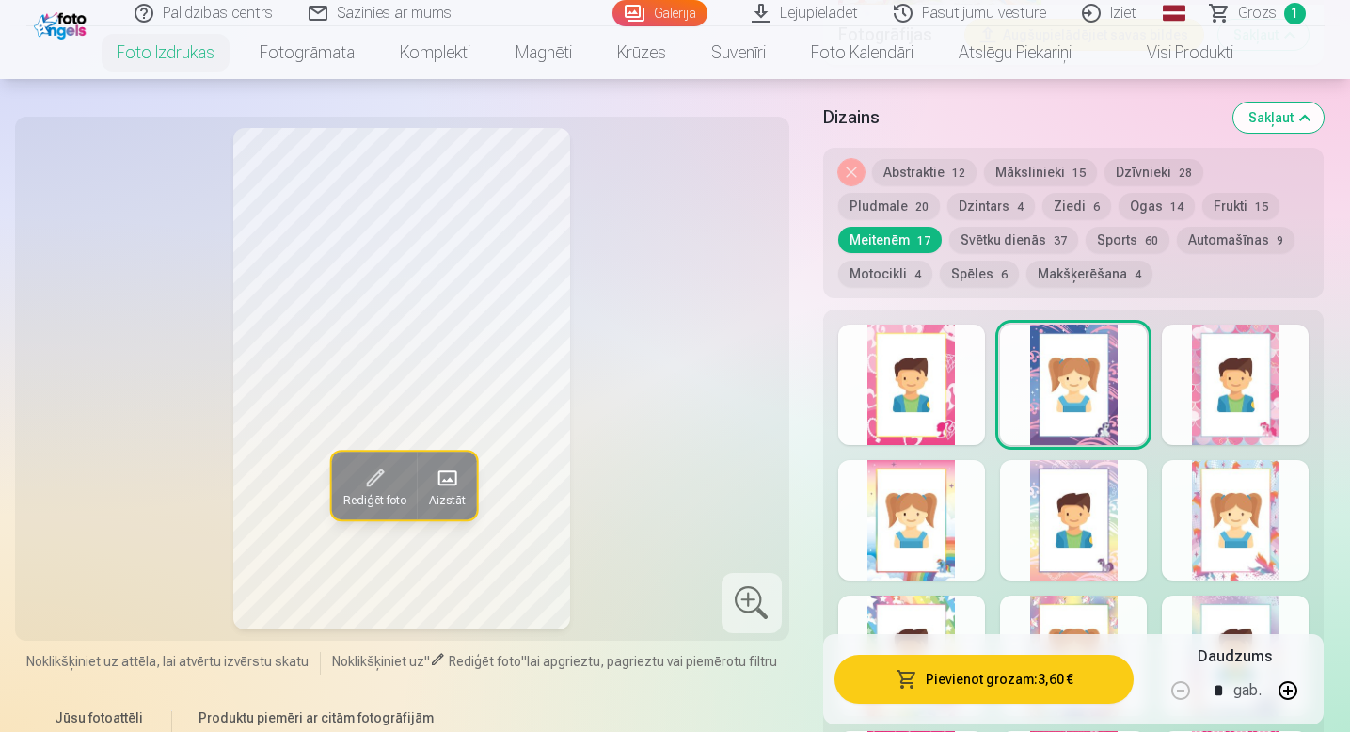
click at [1214, 435] on div at bounding box center [1235, 385] width 147 height 120
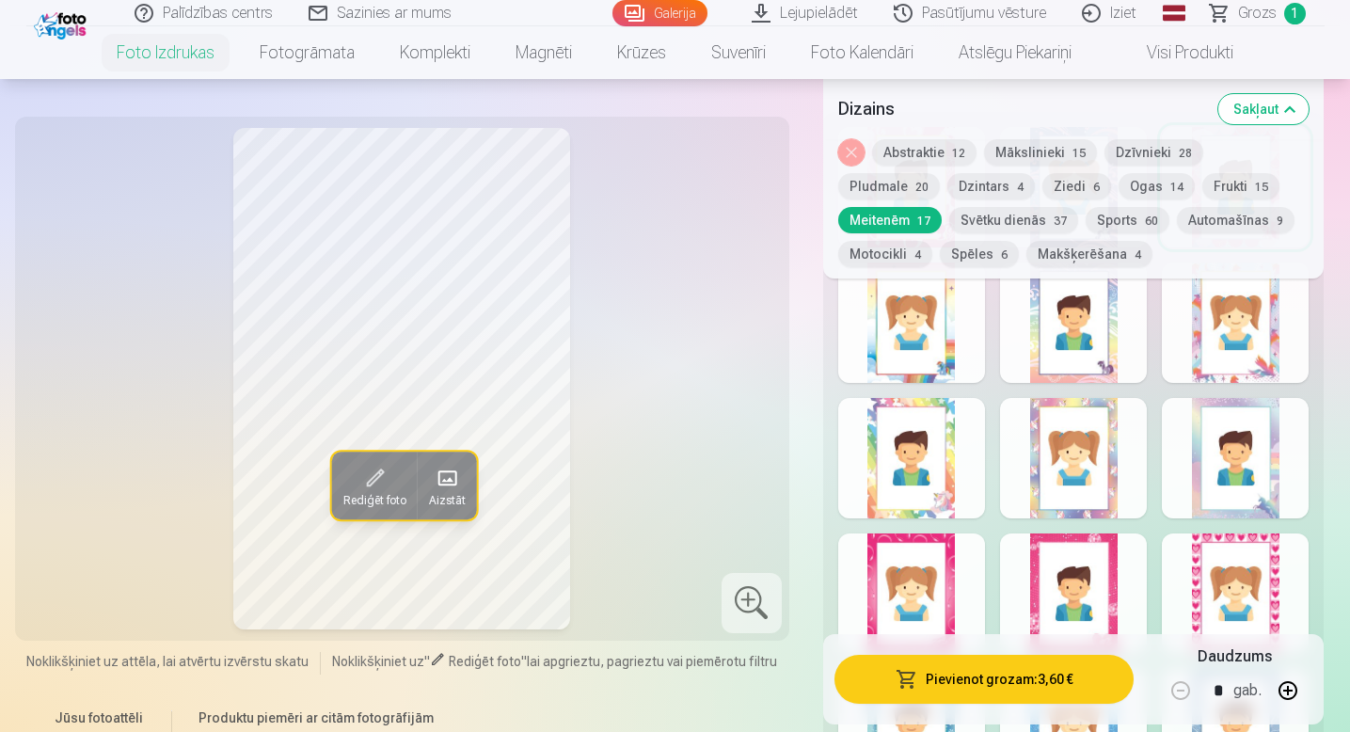
scroll to position [3179, 0]
click at [1025, 464] on div at bounding box center [1073, 457] width 147 height 120
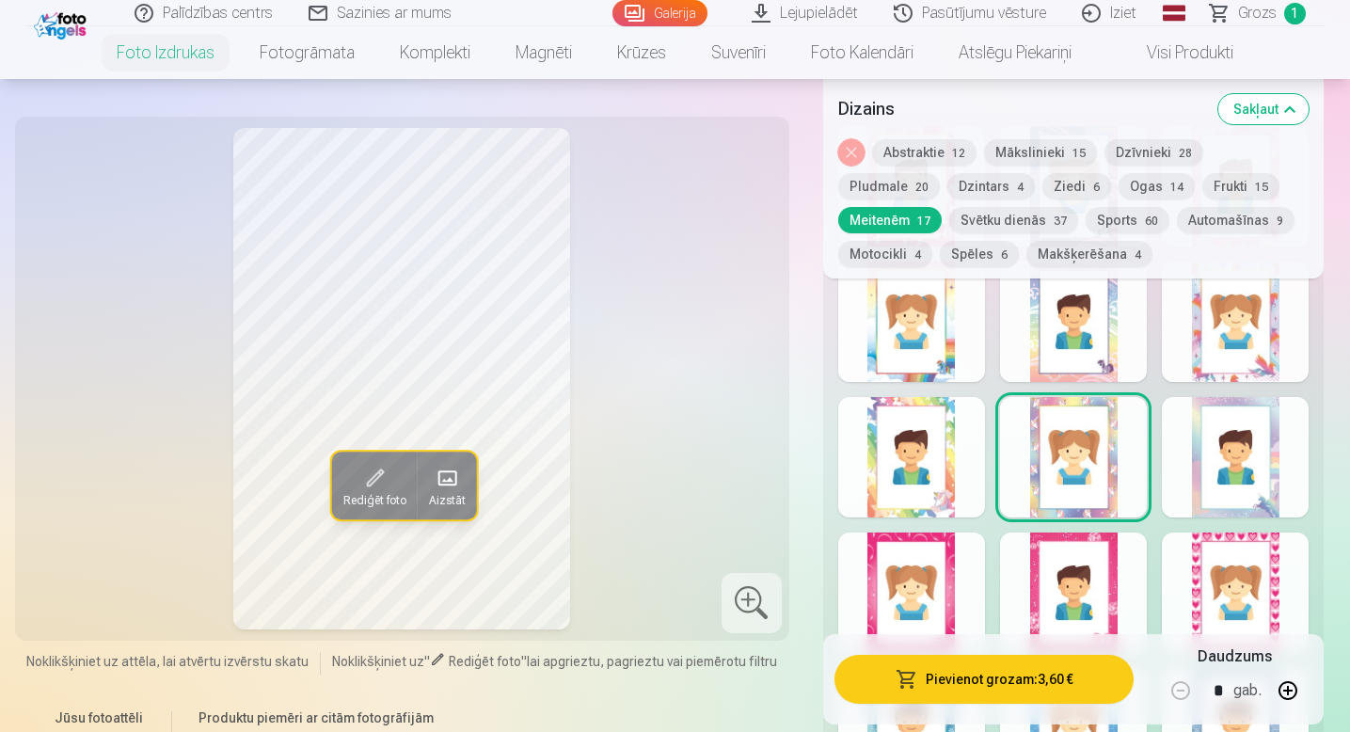
click at [884, 495] on div at bounding box center [911, 457] width 147 height 120
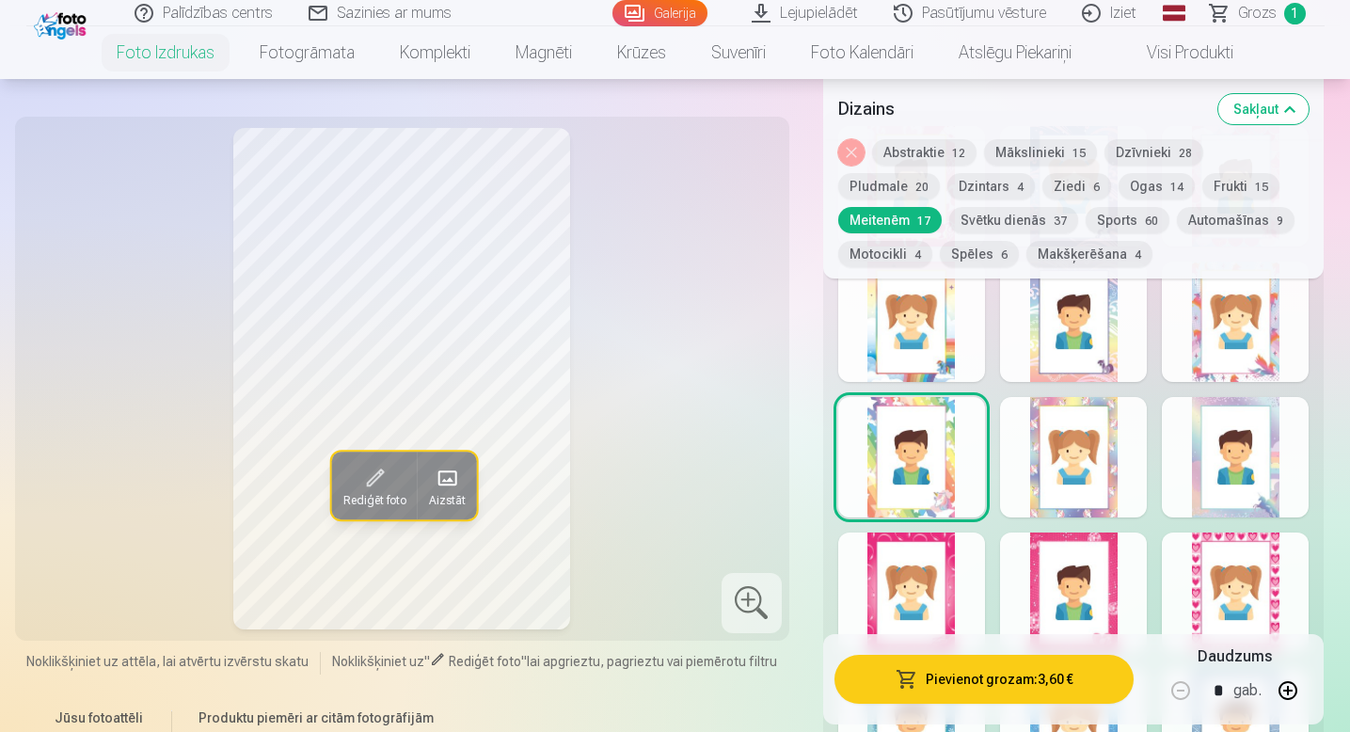
click at [1081, 453] on div at bounding box center [1073, 457] width 147 height 120
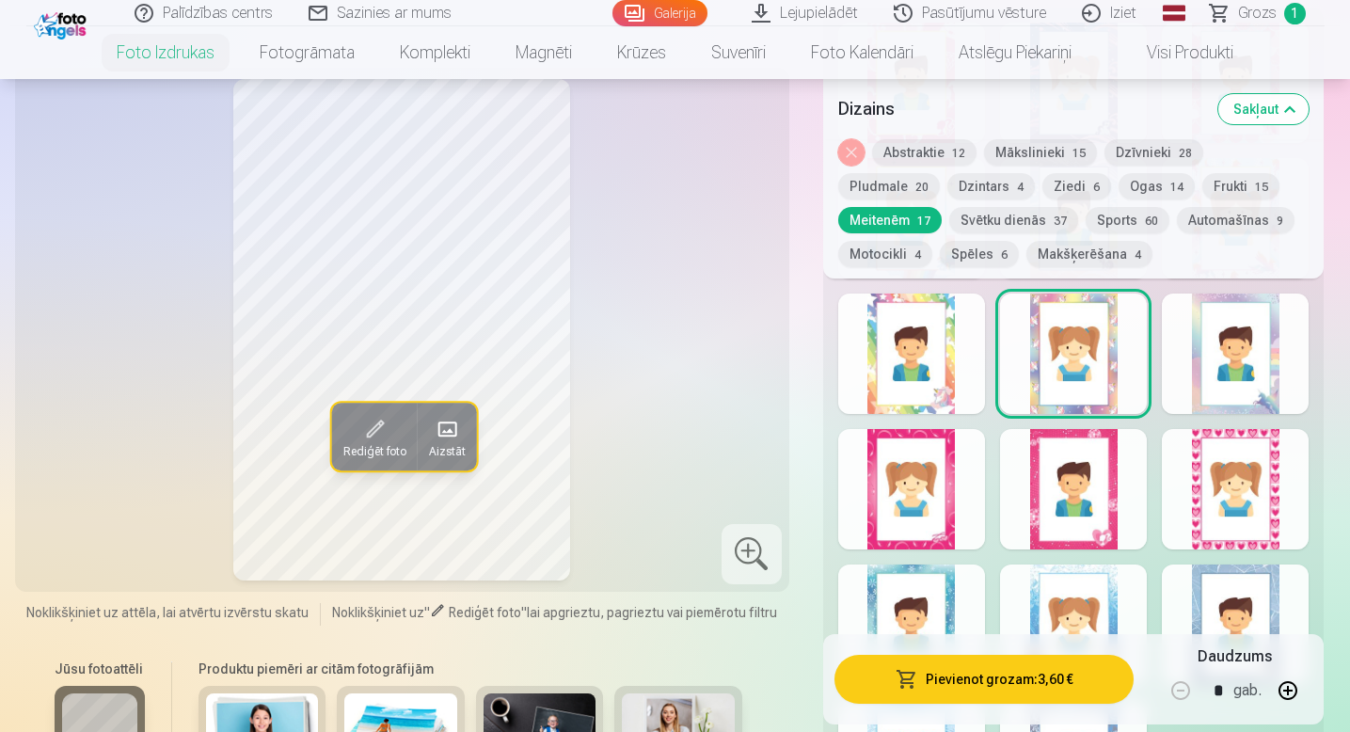
scroll to position [3287, 0]
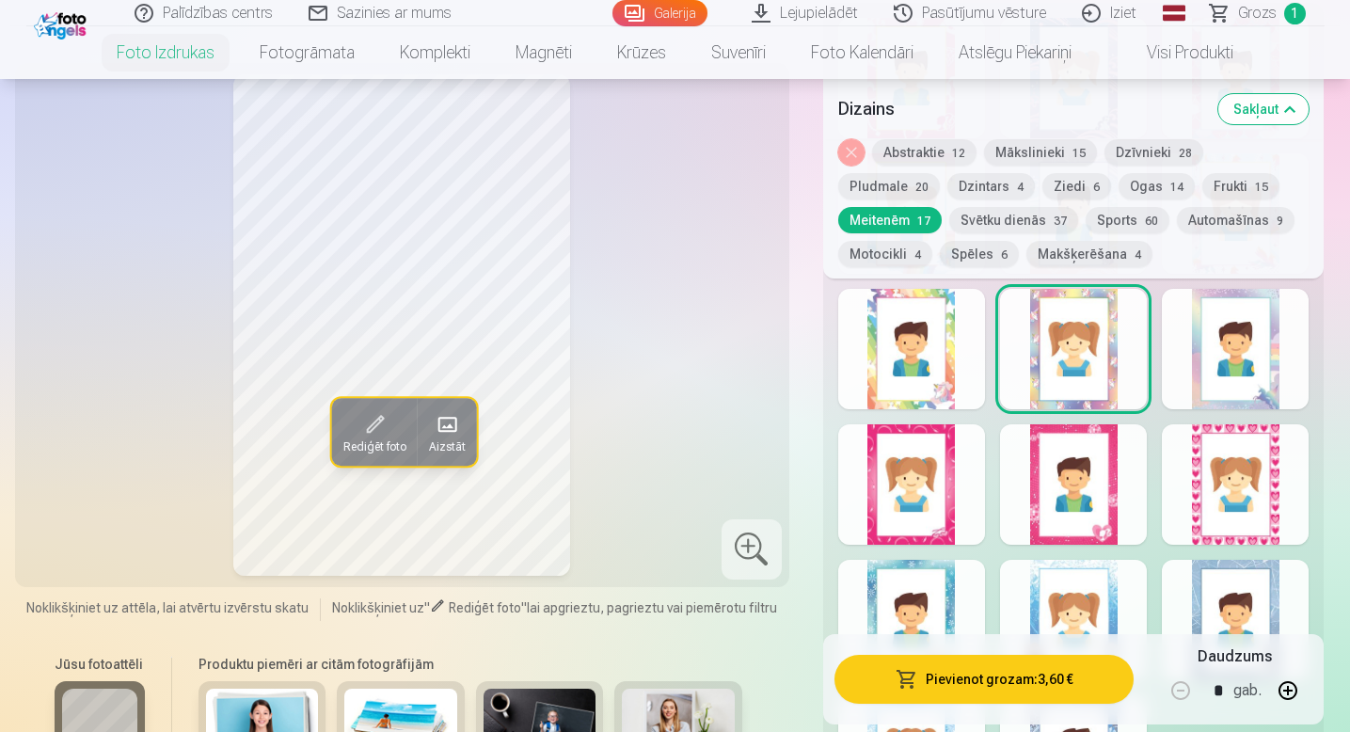
click at [1243, 365] on div at bounding box center [1235, 349] width 147 height 120
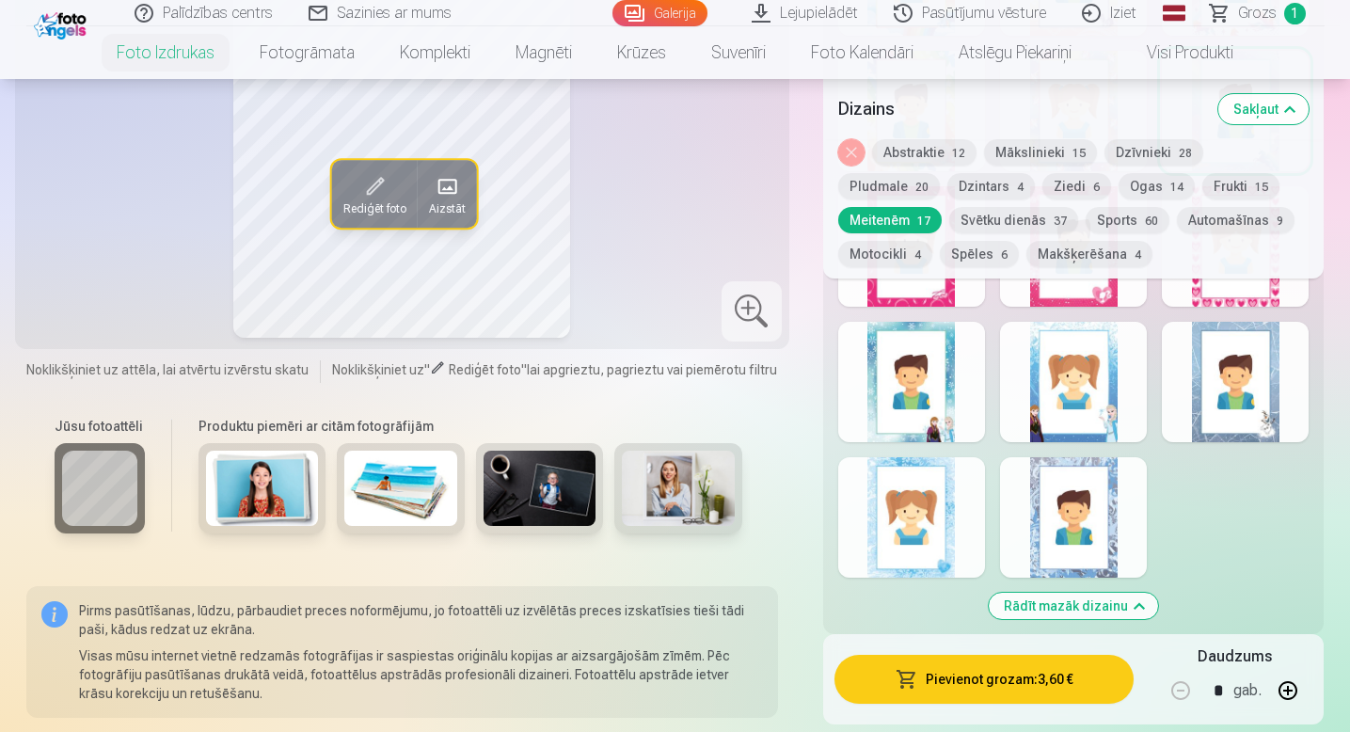
scroll to position [3524, 0]
click at [868, 545] on div at bounding box center [911, 518] width 147 height 120
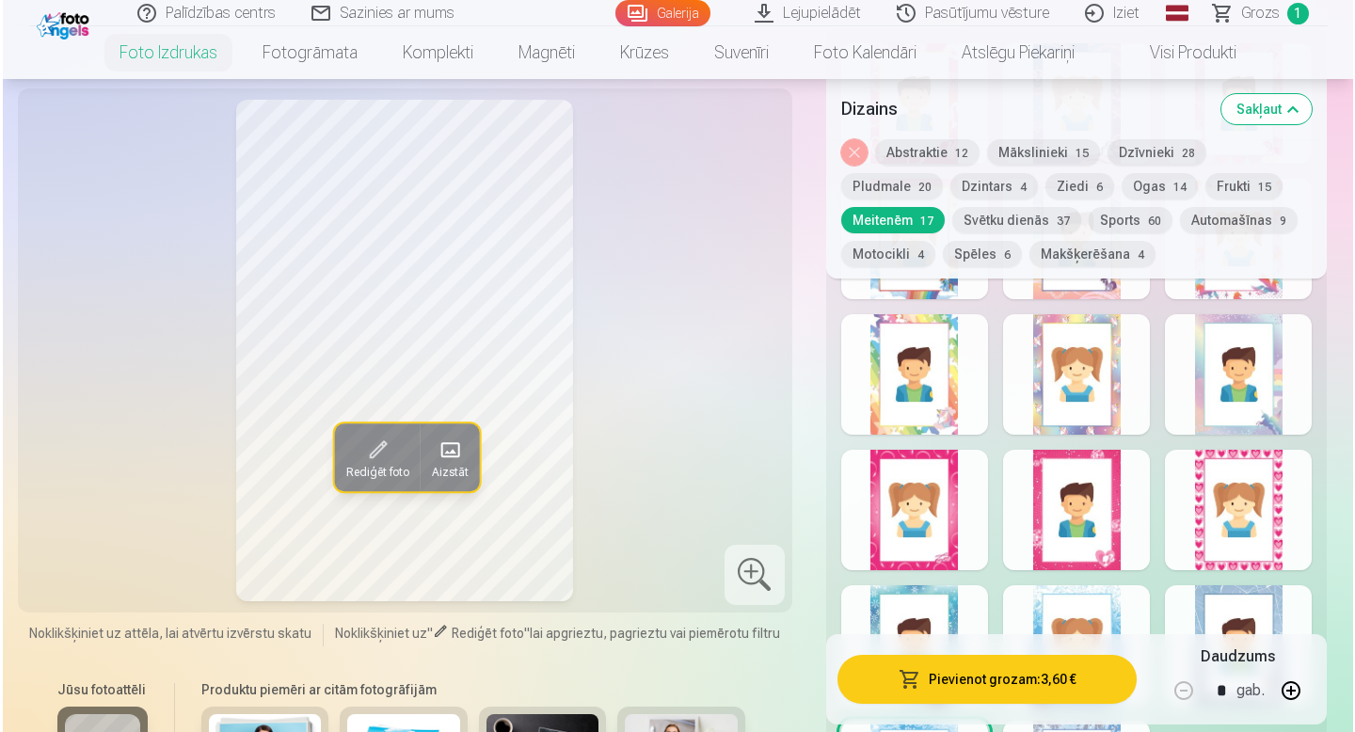
scroll to position [3254, 0]
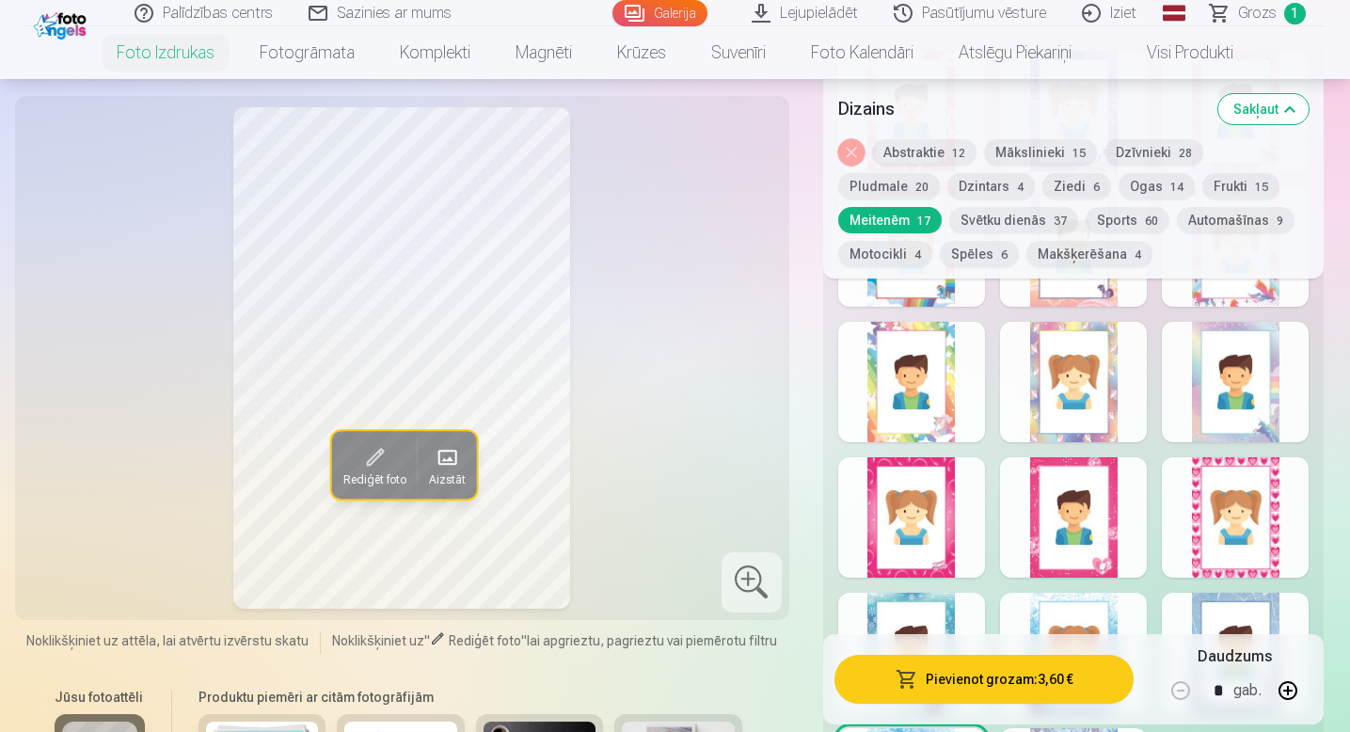
click at [906, 523] on div at bounding box center [911, 517] width 147 height 120
click at [946, 680] on button "Pievienot grozam : 3,60 €" at bounding box center [984, 679] width 300 height 49
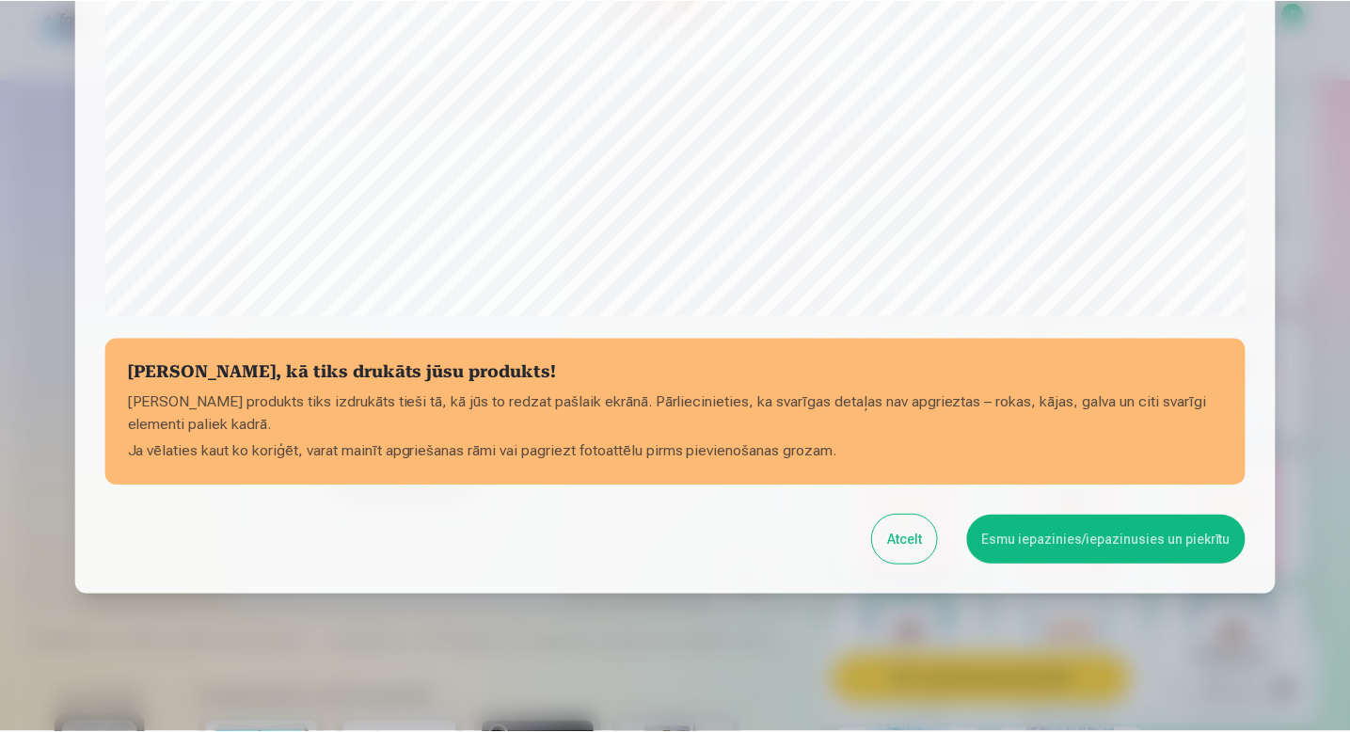
scroll to position [623, 0]
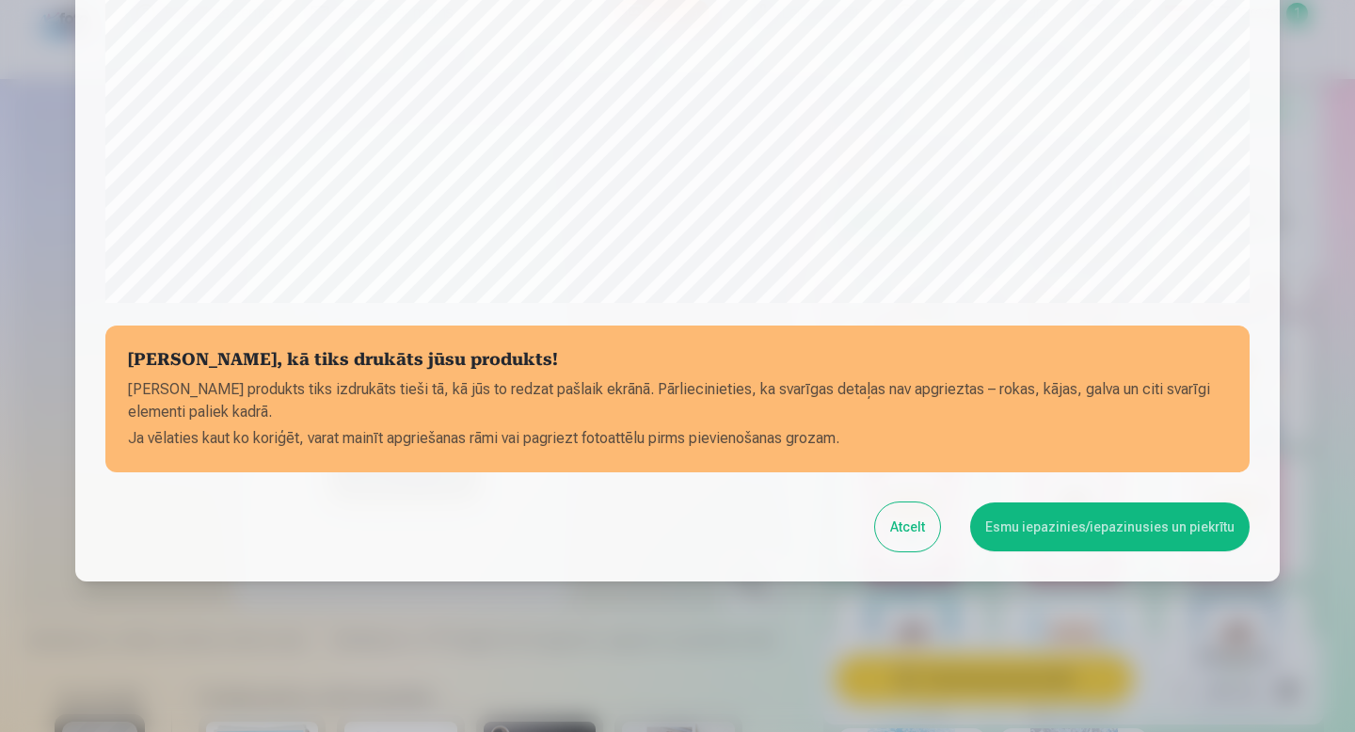
click at [1197, 512] on button "Esmu iepazinies/iepazinusies un piekrītu" at bounding box center [1109, 526] width 279 height 49
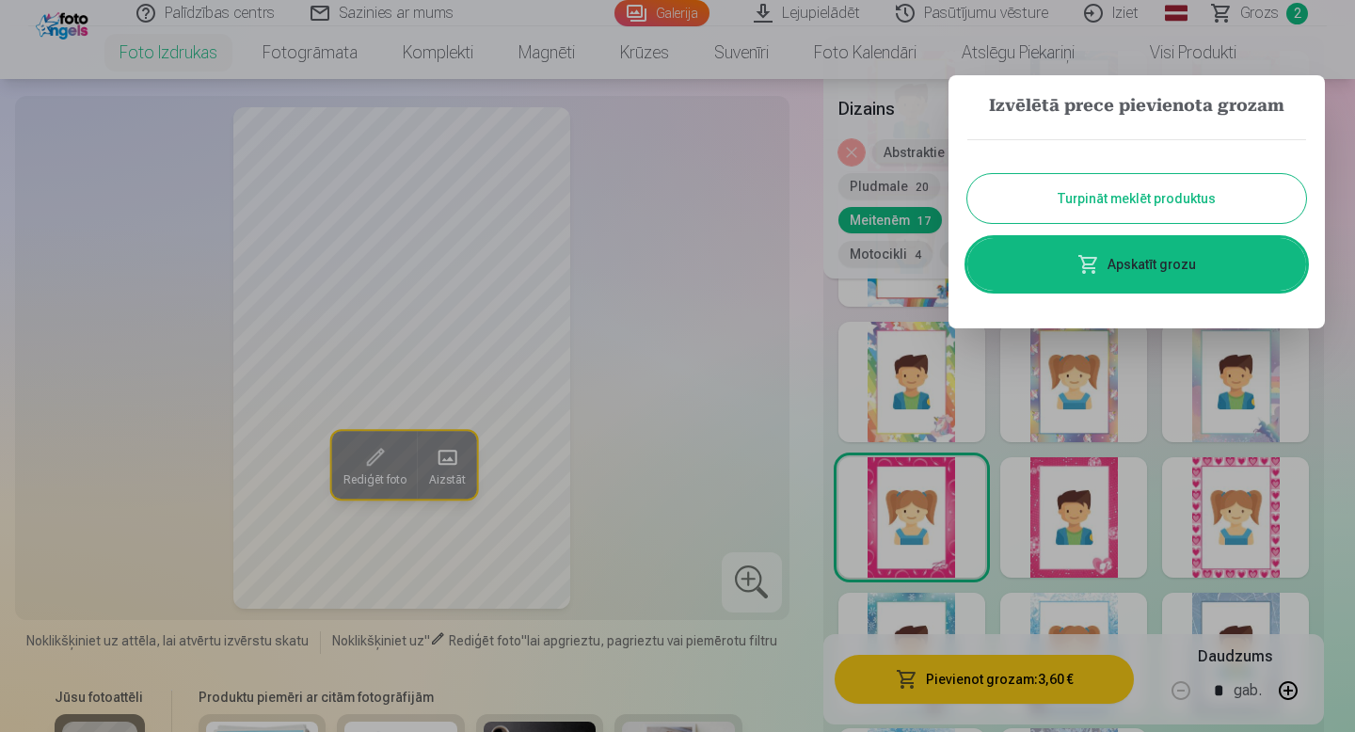
click at [1152, 194] on button "Turpināt meklēt produktus" at bounding box center [1136, 198] width 339 height 49
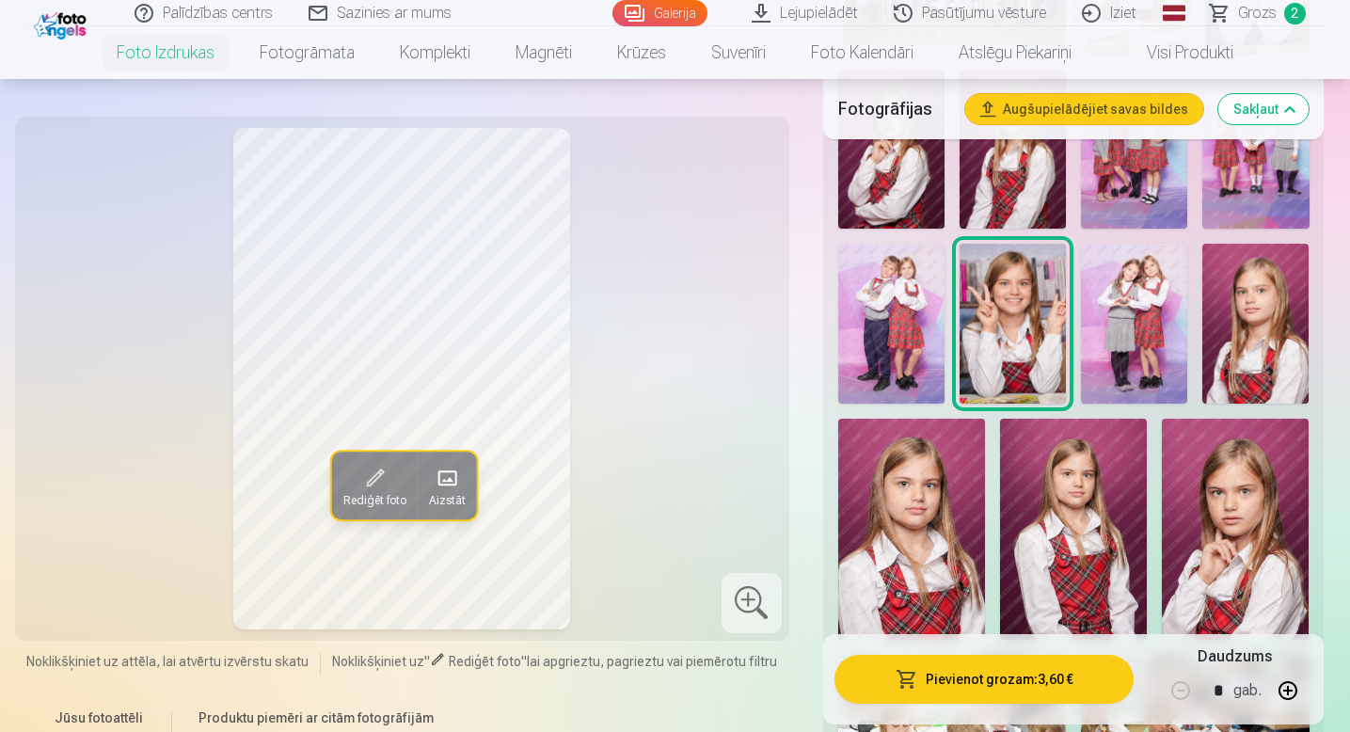
scroll to position [874, 0]
click at [865, 310] on img at bounding box center [891, 323] width 106 height 160
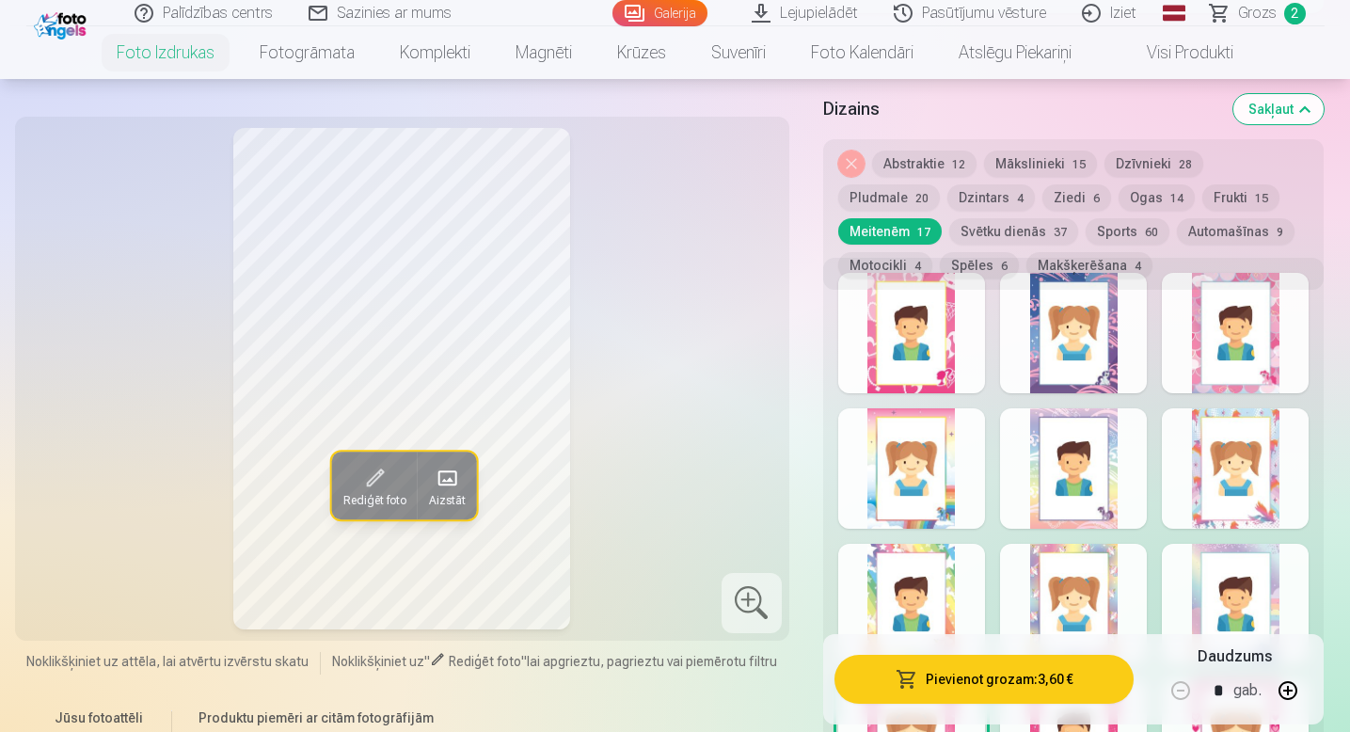
scroll to position [2955, 0]
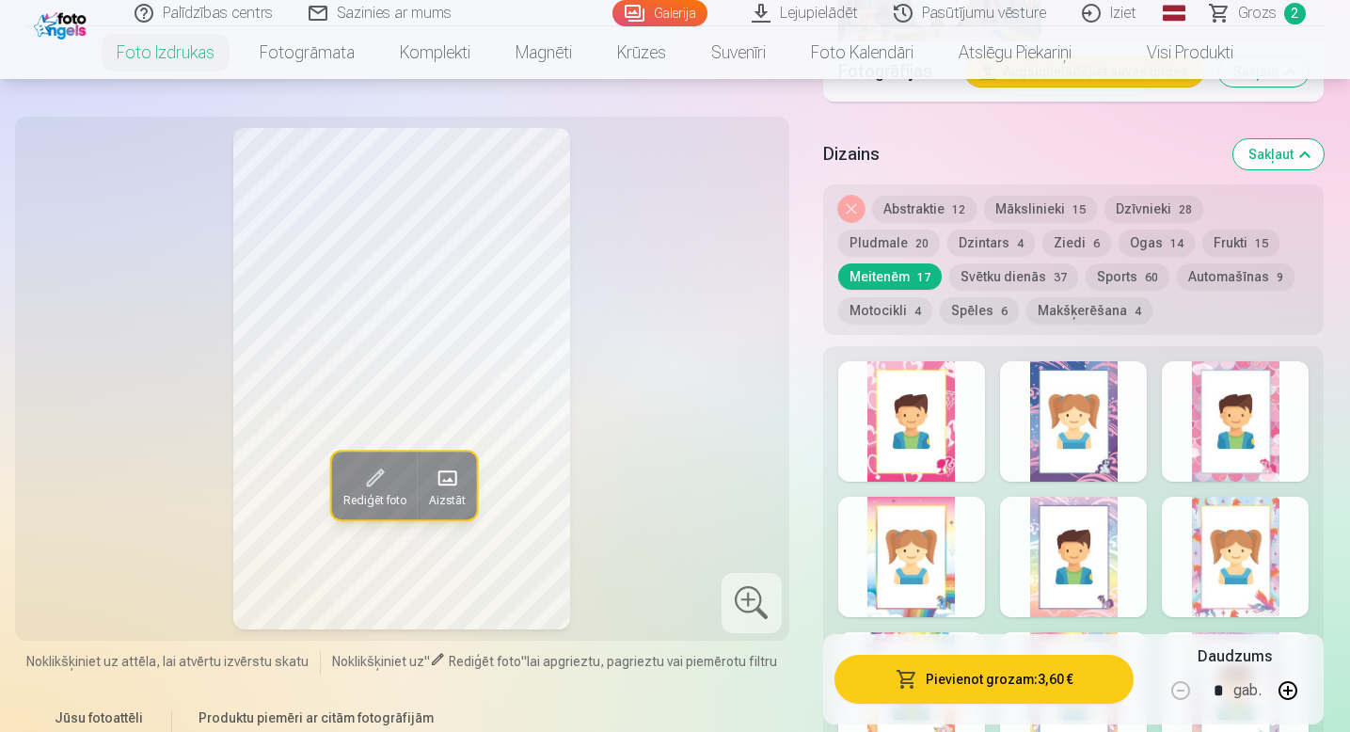
click at [940, 322] on button "Spēles 6" at bounding box center [979, 310] width 79 height 26
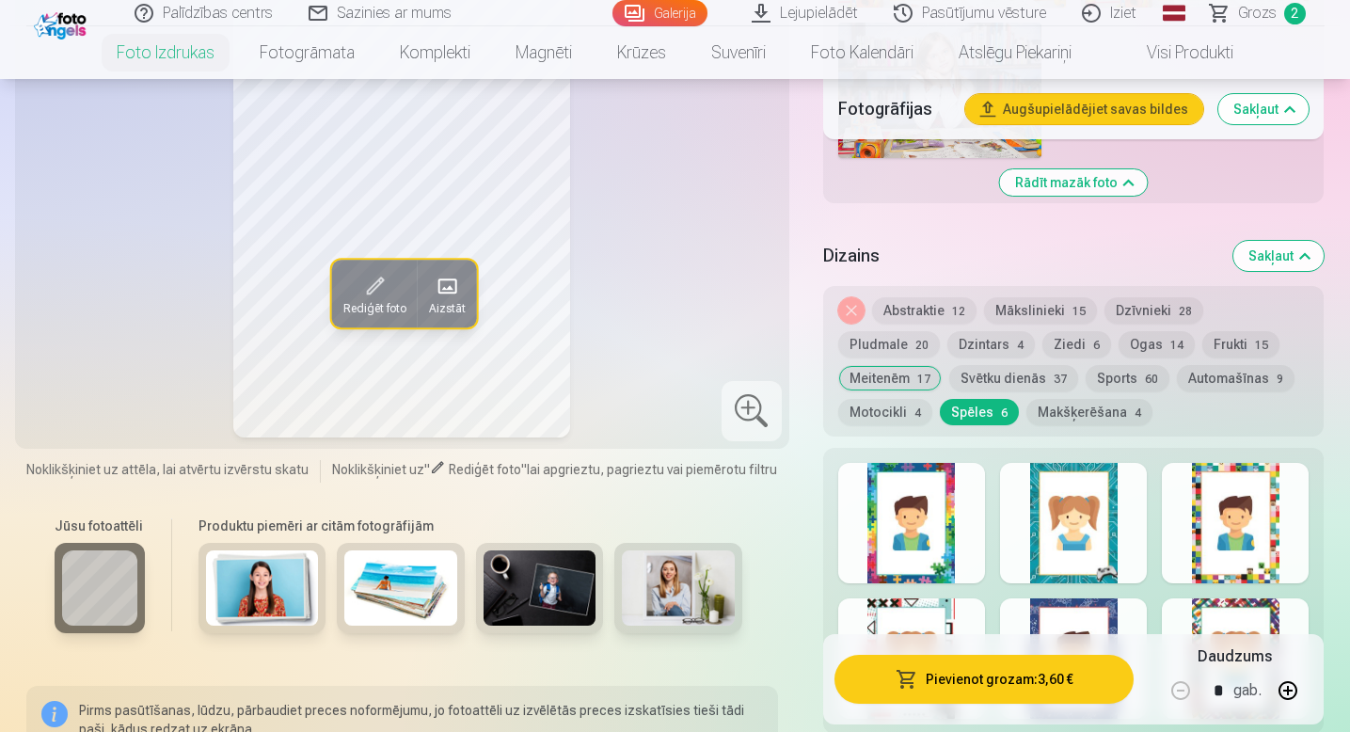
scroll to position [2977, 0]
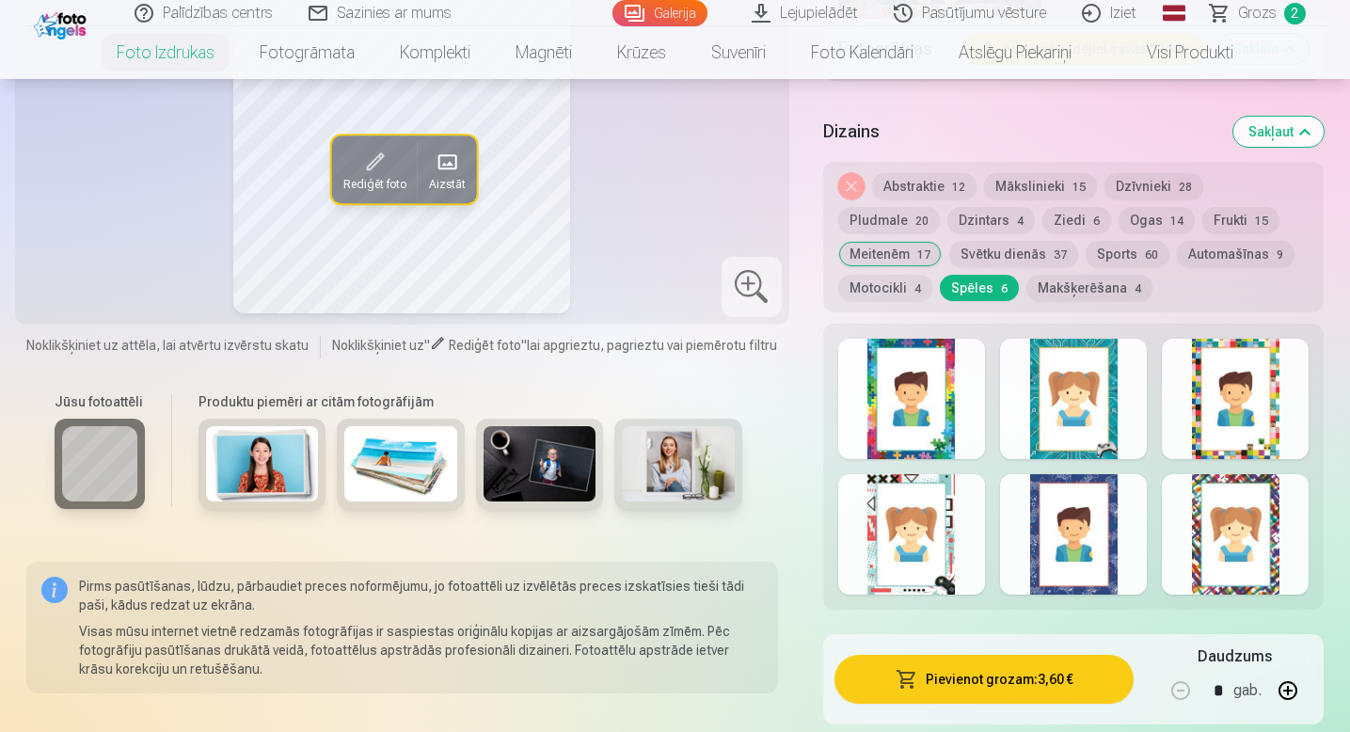
click at [1056, 414] on div at bounding box center [1073, 399] width 147 height 120
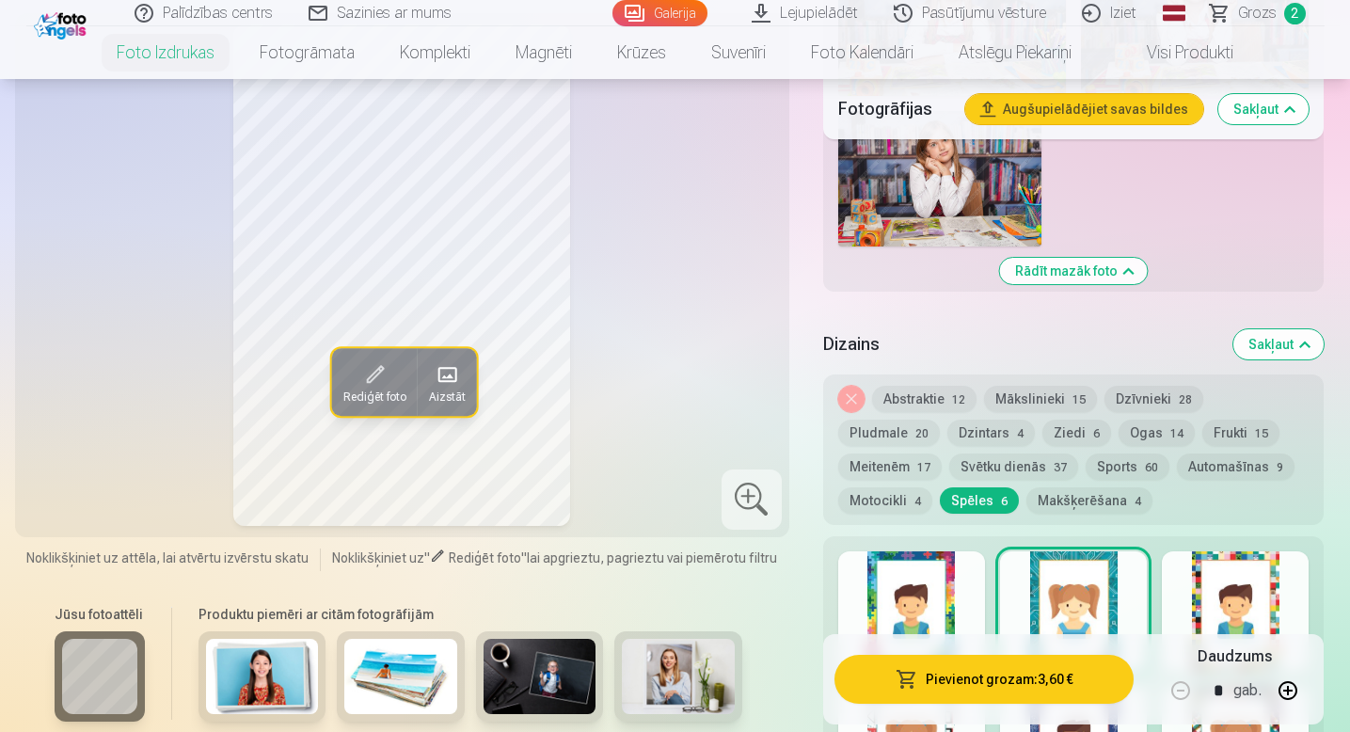
scroll to position [2764, 0]
click at [1059, 401] on button "Mākslinieki 15" at bounding box center [1040, 400] width 113 height 26
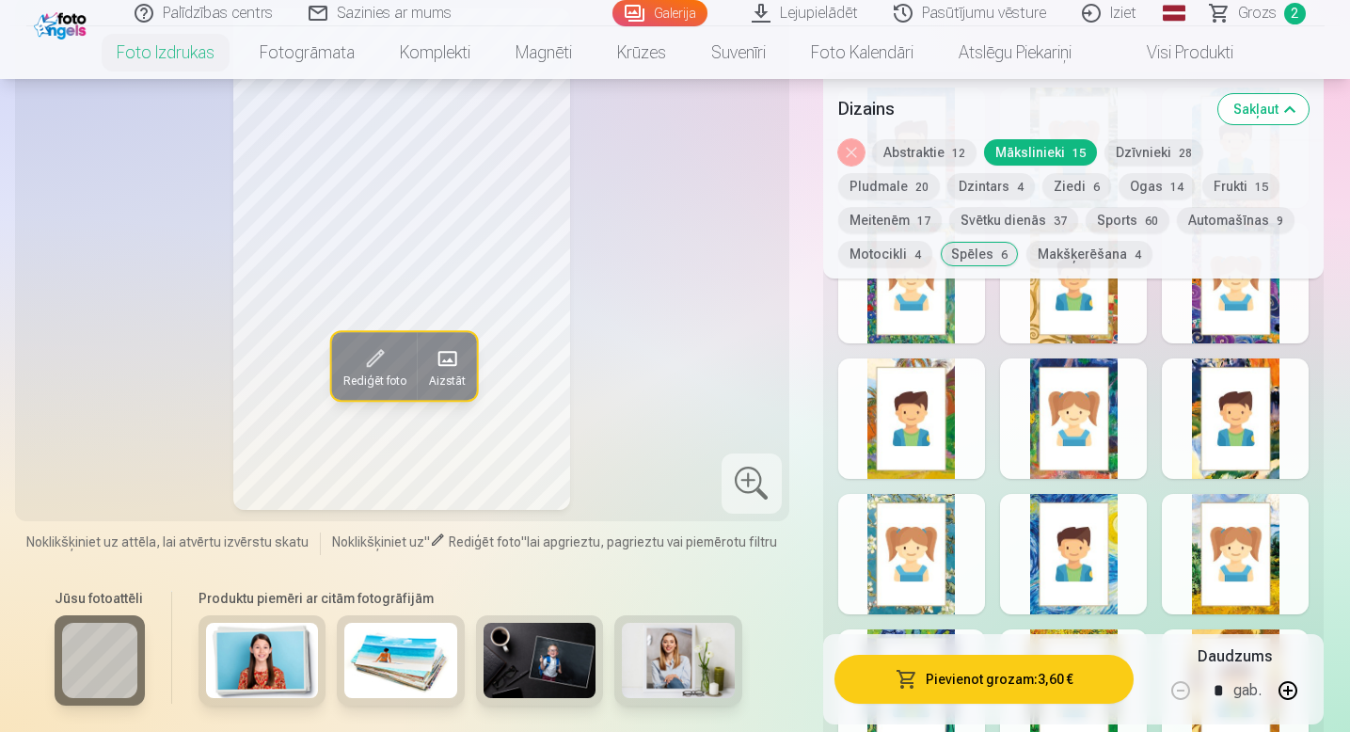
scroll to position [3220, 0]
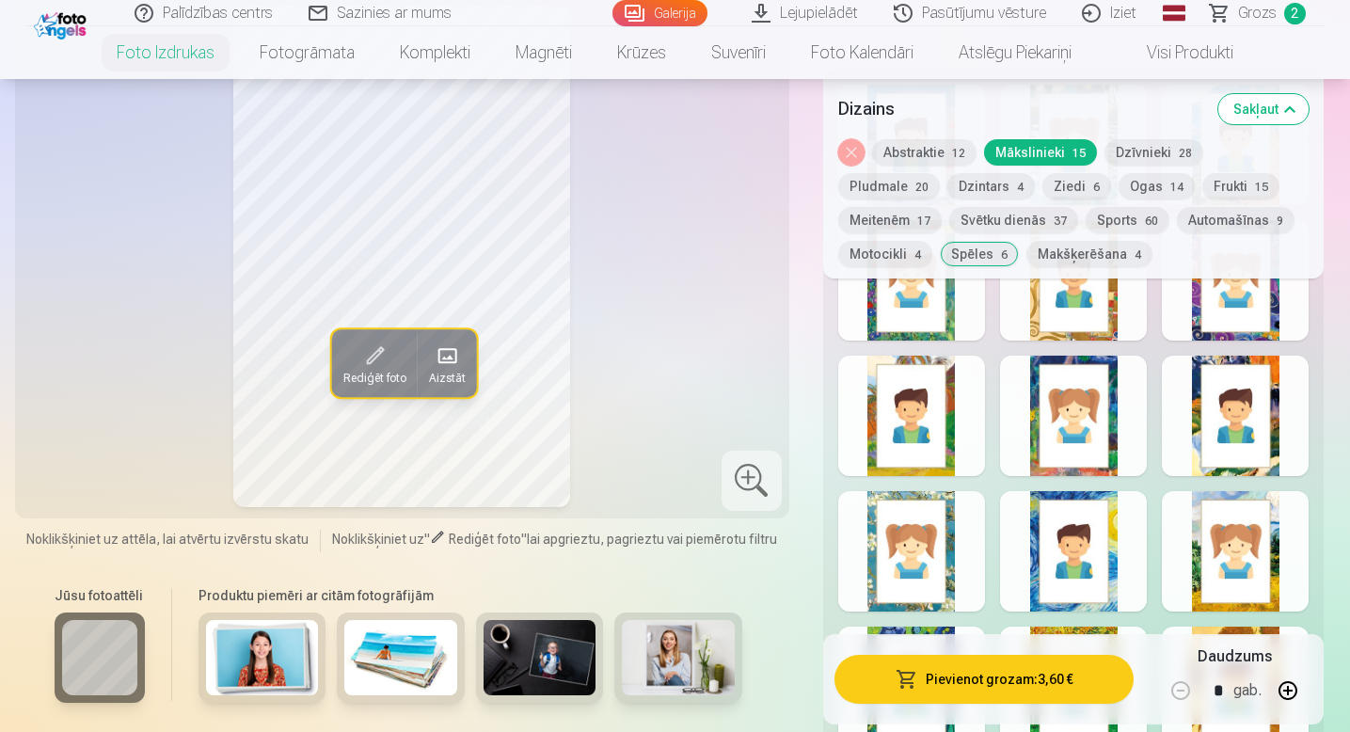
click at [1076, 582] on div at bounding box center [1073, 551] width 147 height 120
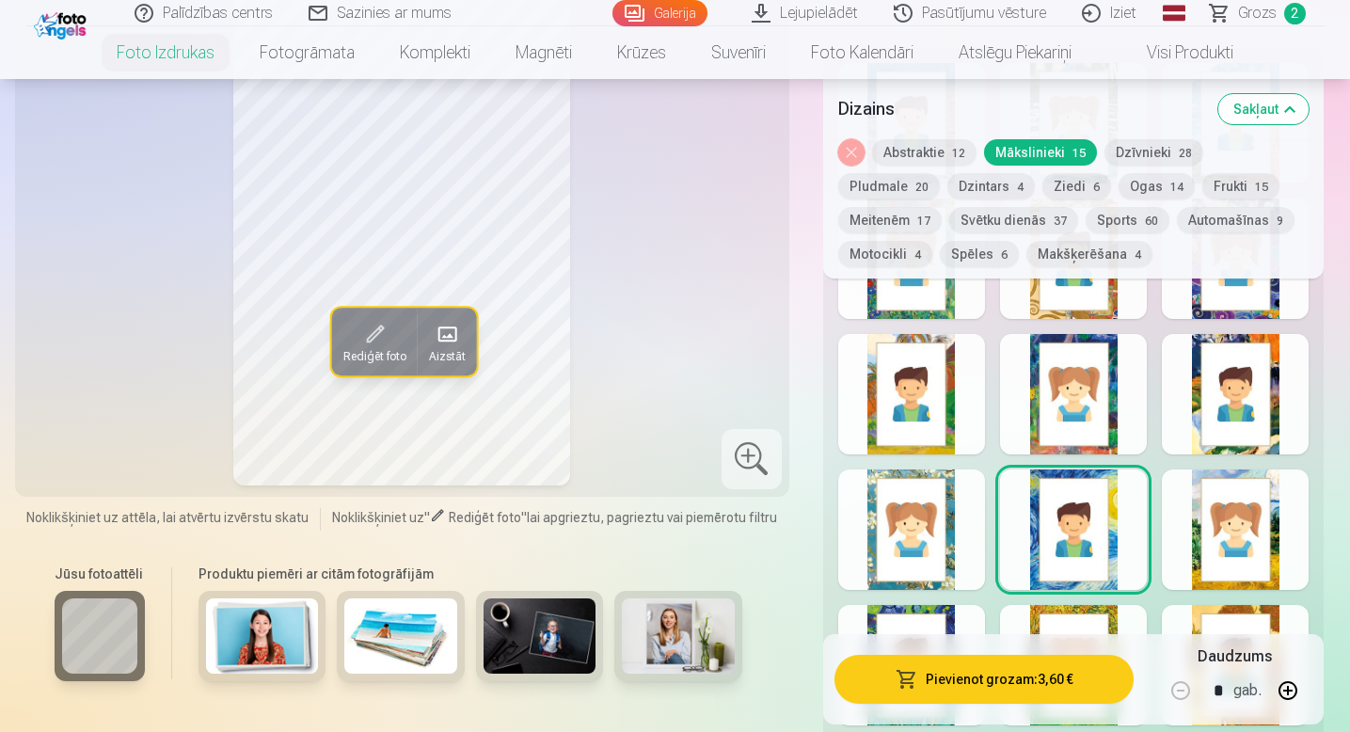
scroll to position [3214, 0]
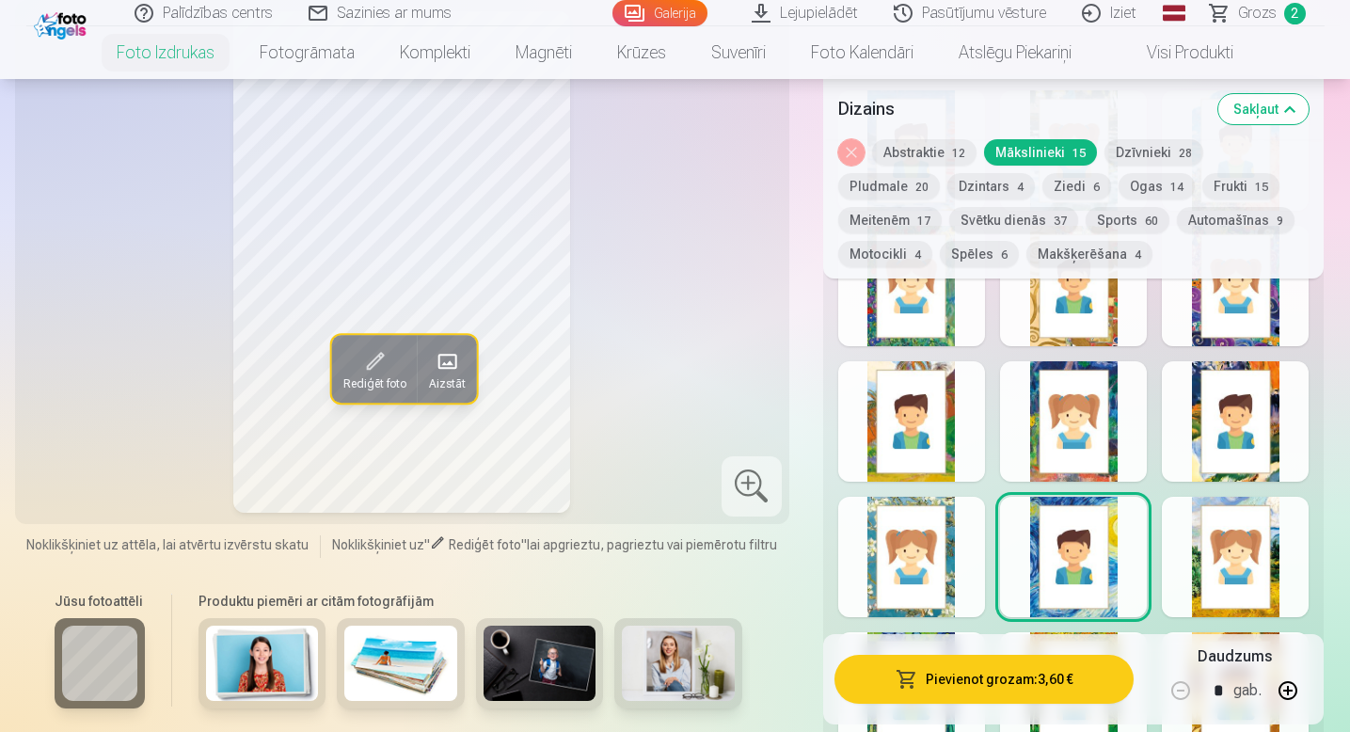
click at [924, 148] on button "Abstraktie 12" at bounding box center [924, 152] width 104 height 26
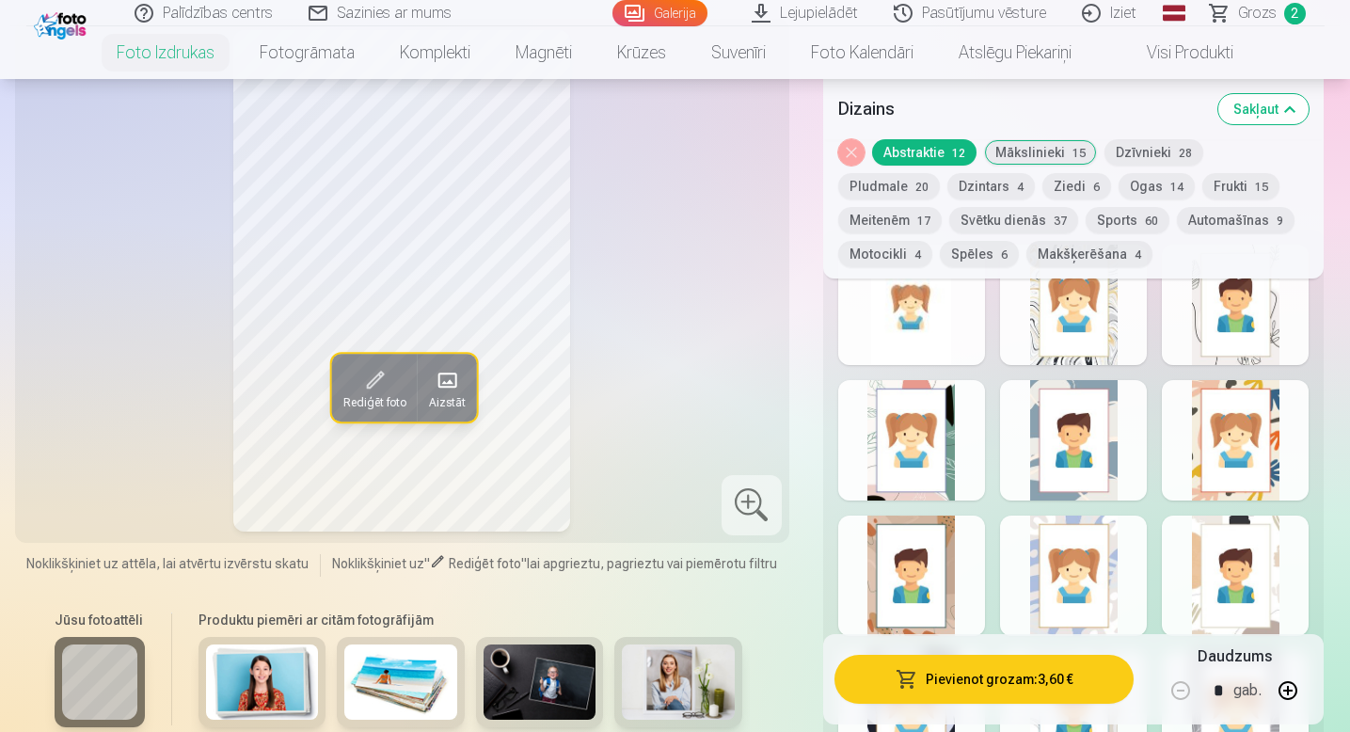
scroll to position [3063, 0]
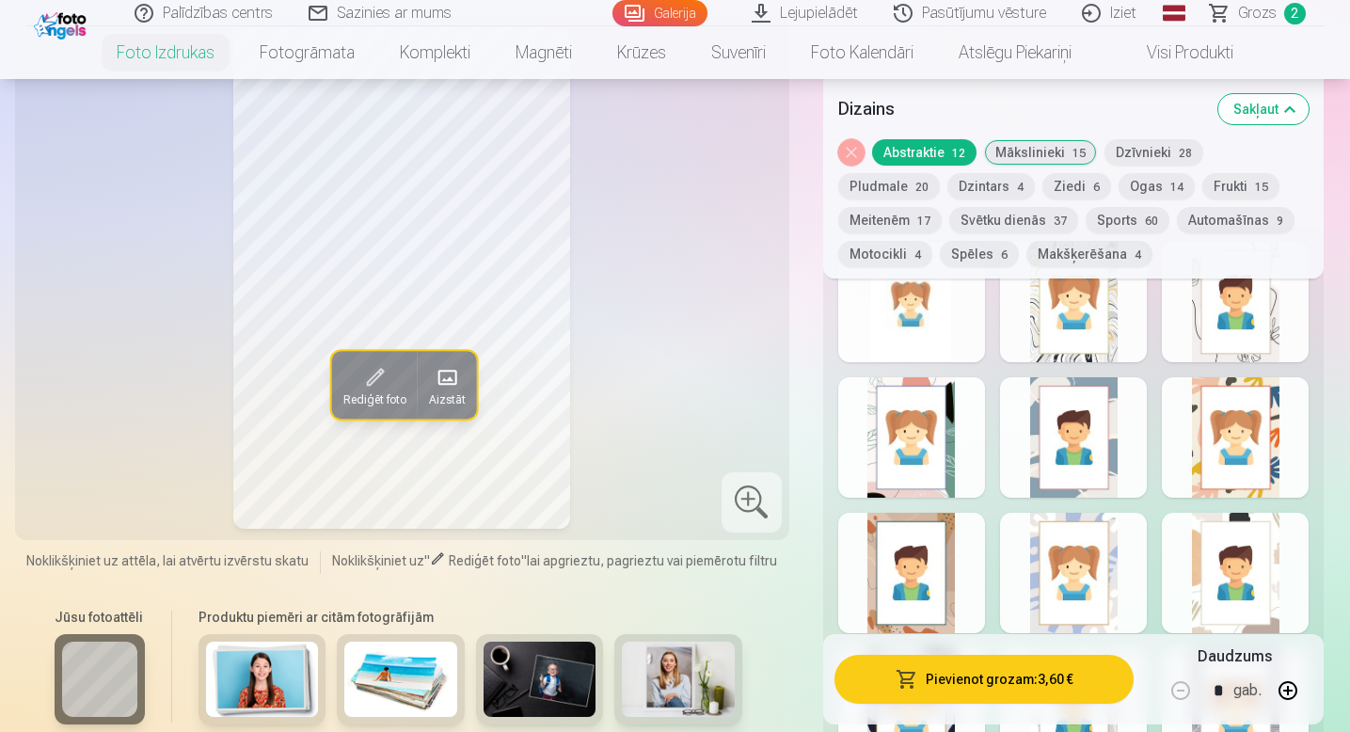
click at [1094, 408] on div at bounding box center [1073, 437] width 147 height 120
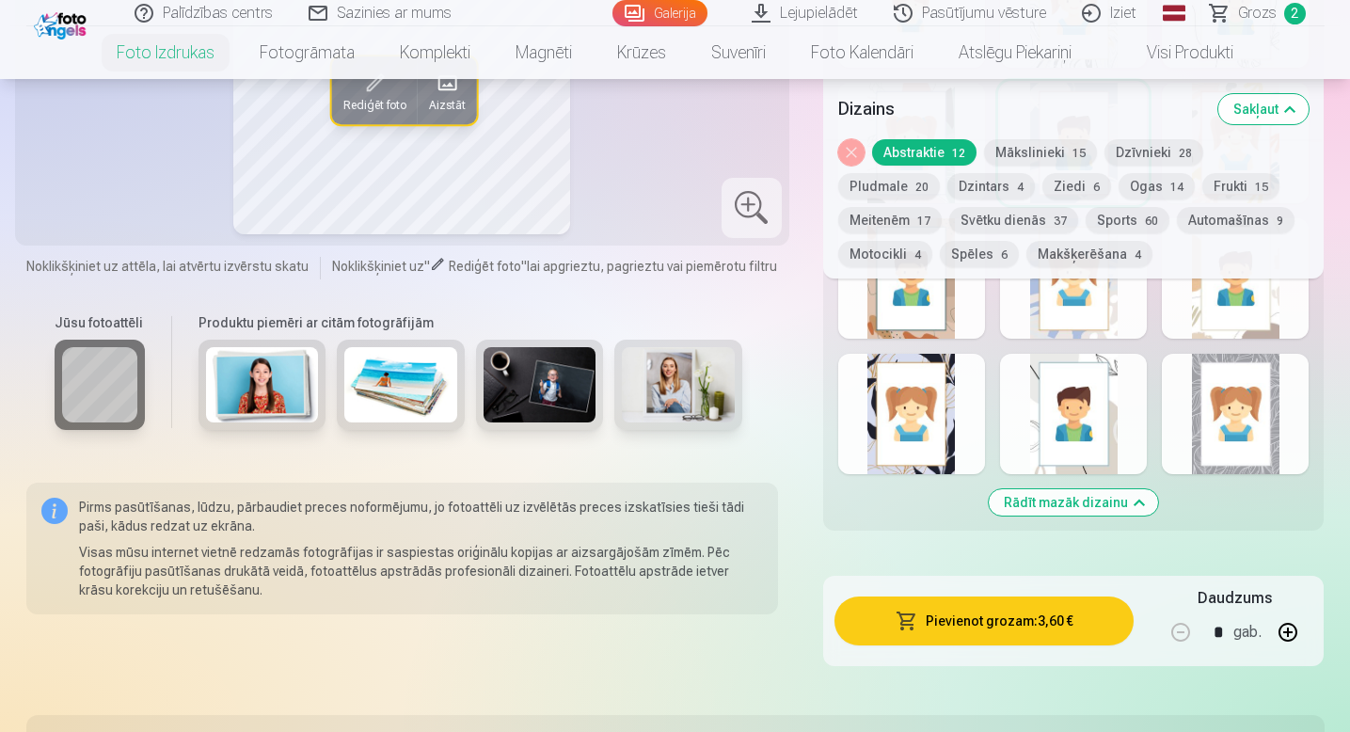
scroll to position [3358, 0]
click at [1077, 496] on button "Rādīt mazāk dizainu" at bounding box center [1073, 501] width 169 height 26
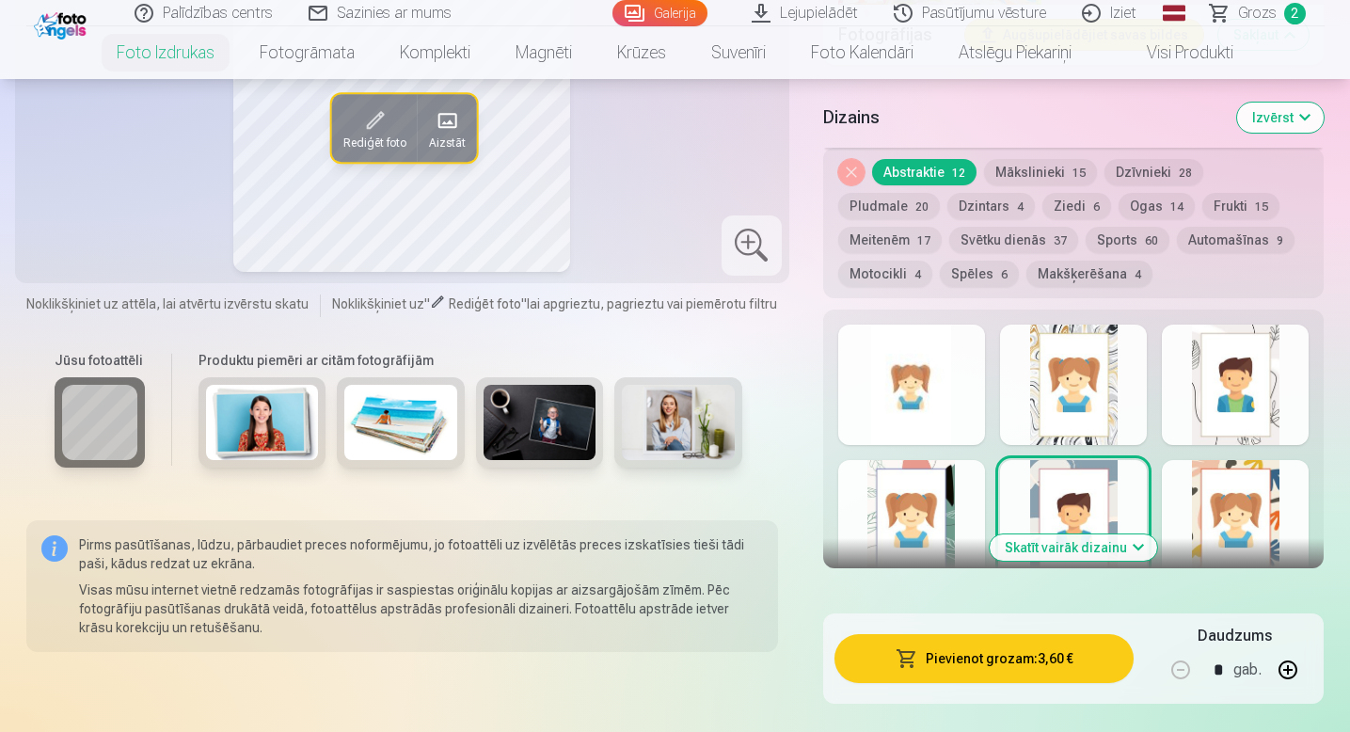
scroll to position [3003, 0]
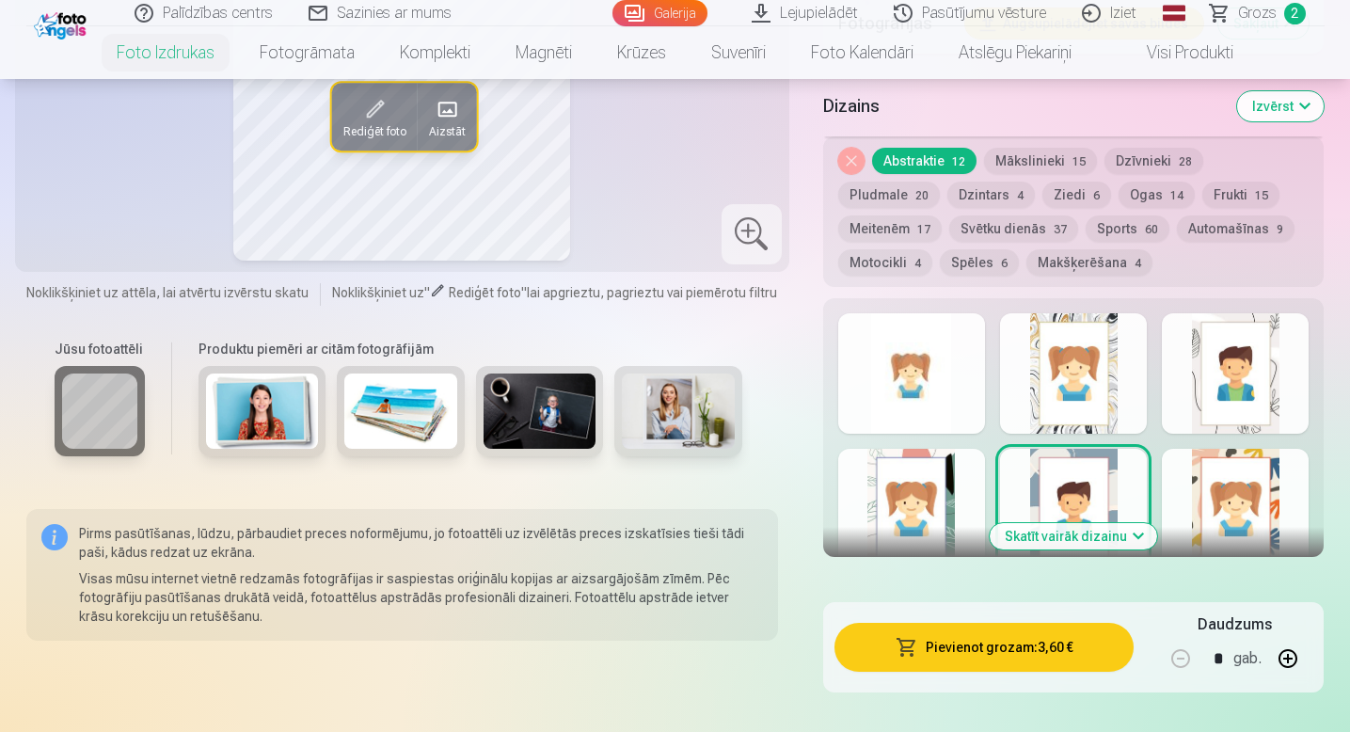
click at [1074, 539] on button "Skatīt vairāk dizainu" at bounding box center [1073, 536] width 167 height 26
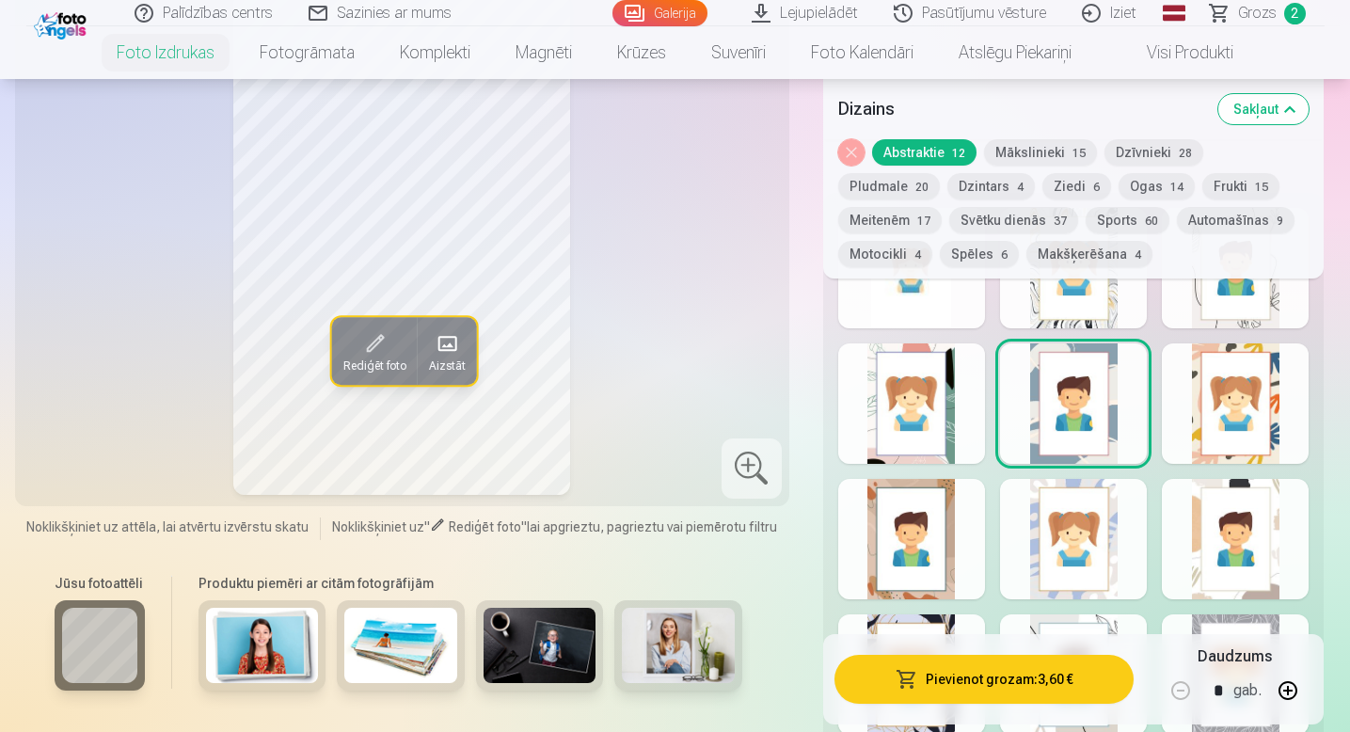
scroll to position [3094, 0]
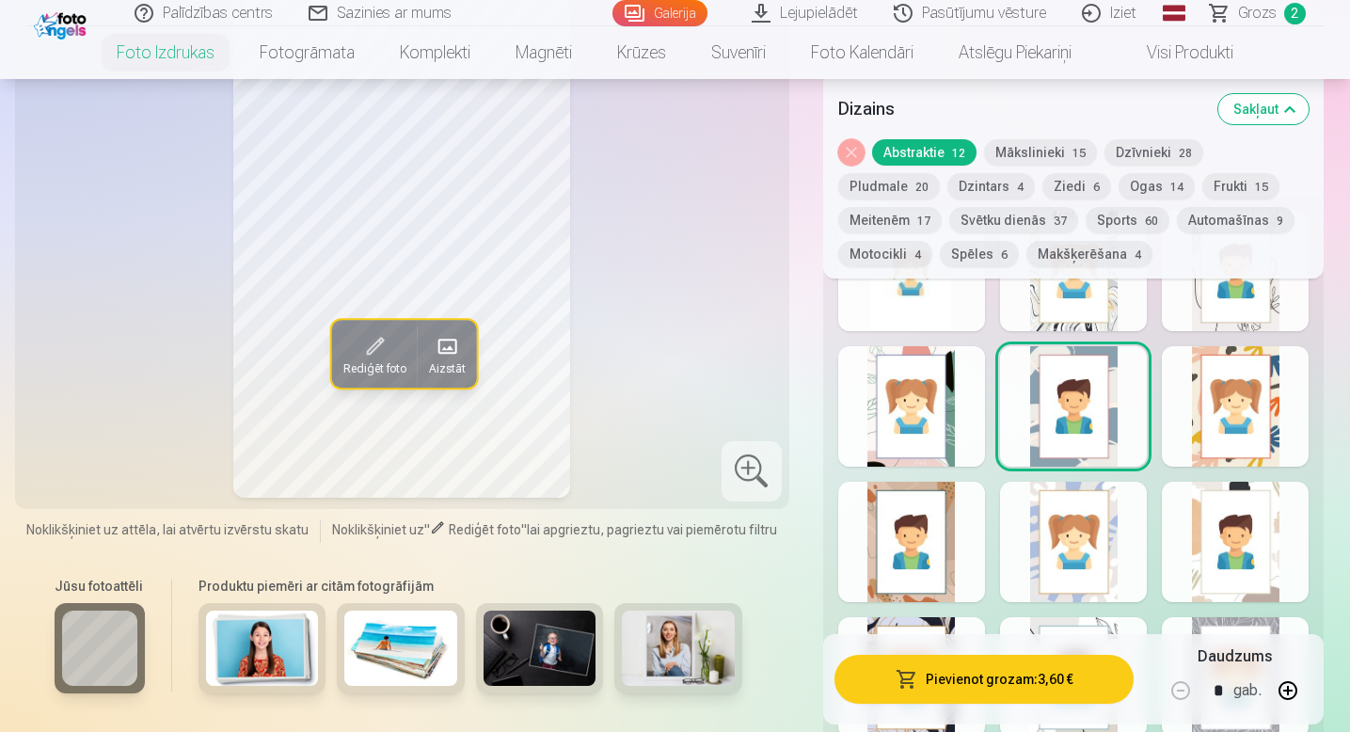
click at [885, 564] on div at bounding box center [911, 542] width 147 height 120
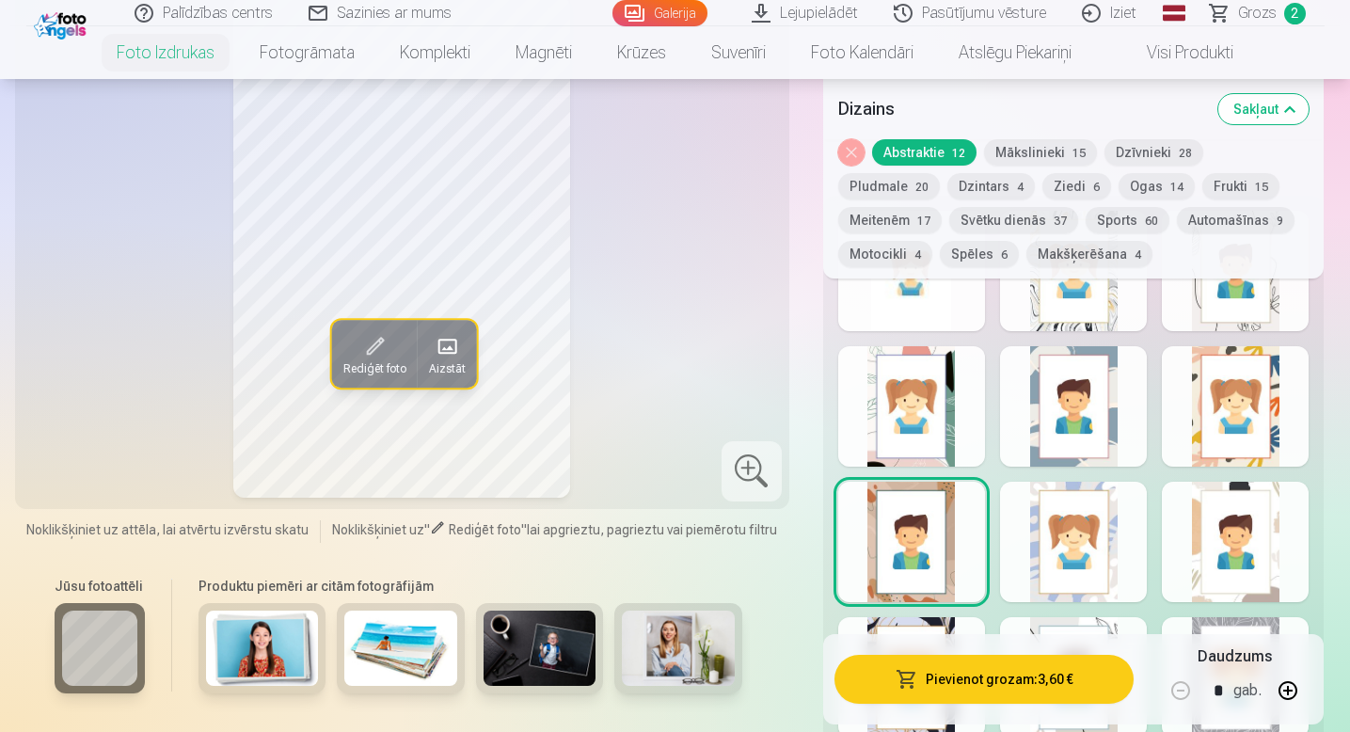
click at [917, 436] on div at bounding box center [911, 406] width 147 height 120
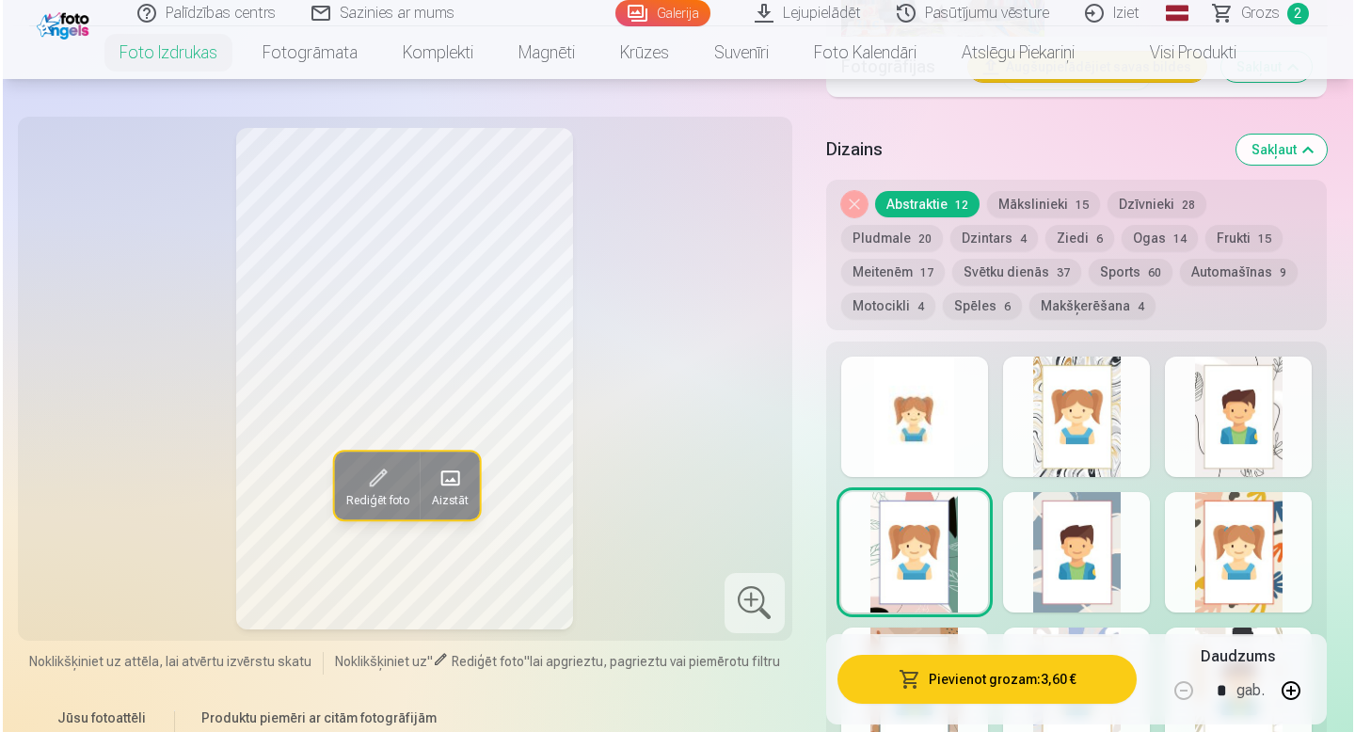
scroll to position [2963, 0]
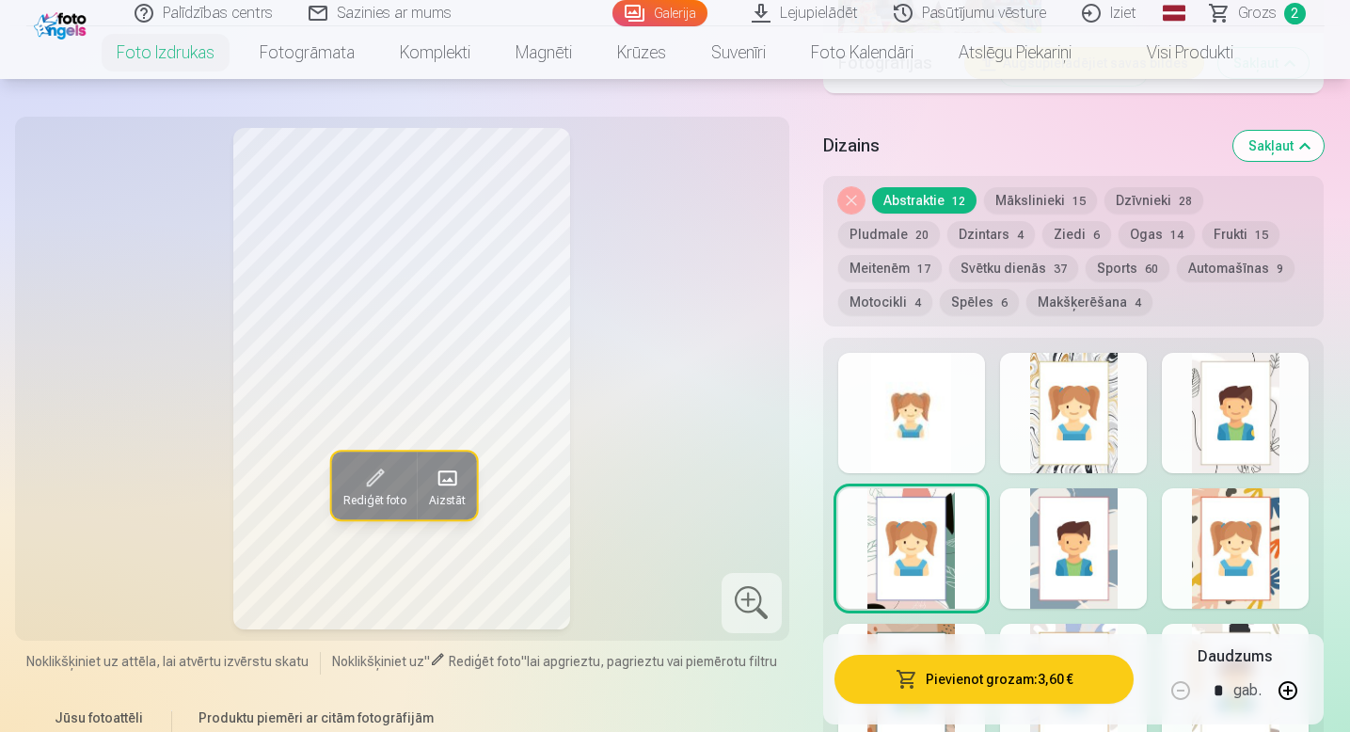
click at [1059, 439] on div at bounding box center [1073, 413] width 147 height 120
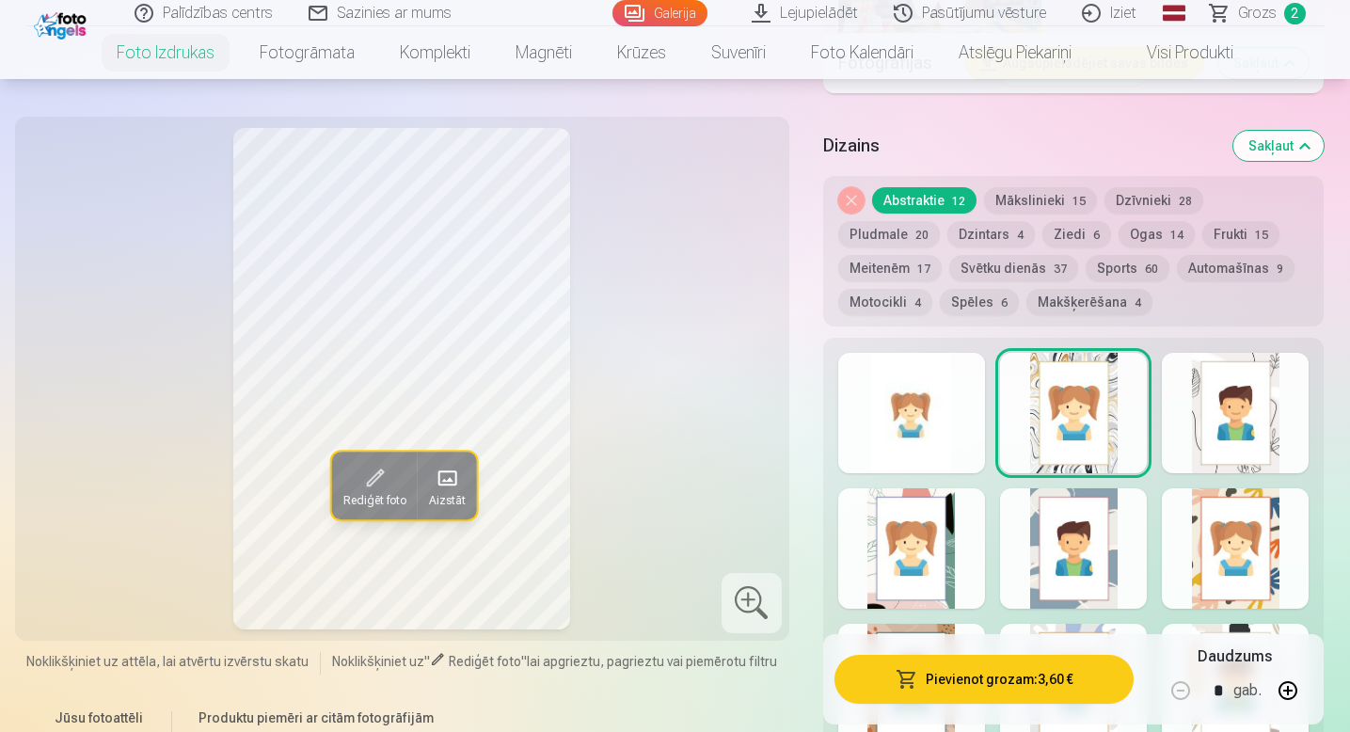
click at [1007, 683] on button "Pievienot grozam : 3,60 €" at bounding box center [984, 679] width 300 height 49
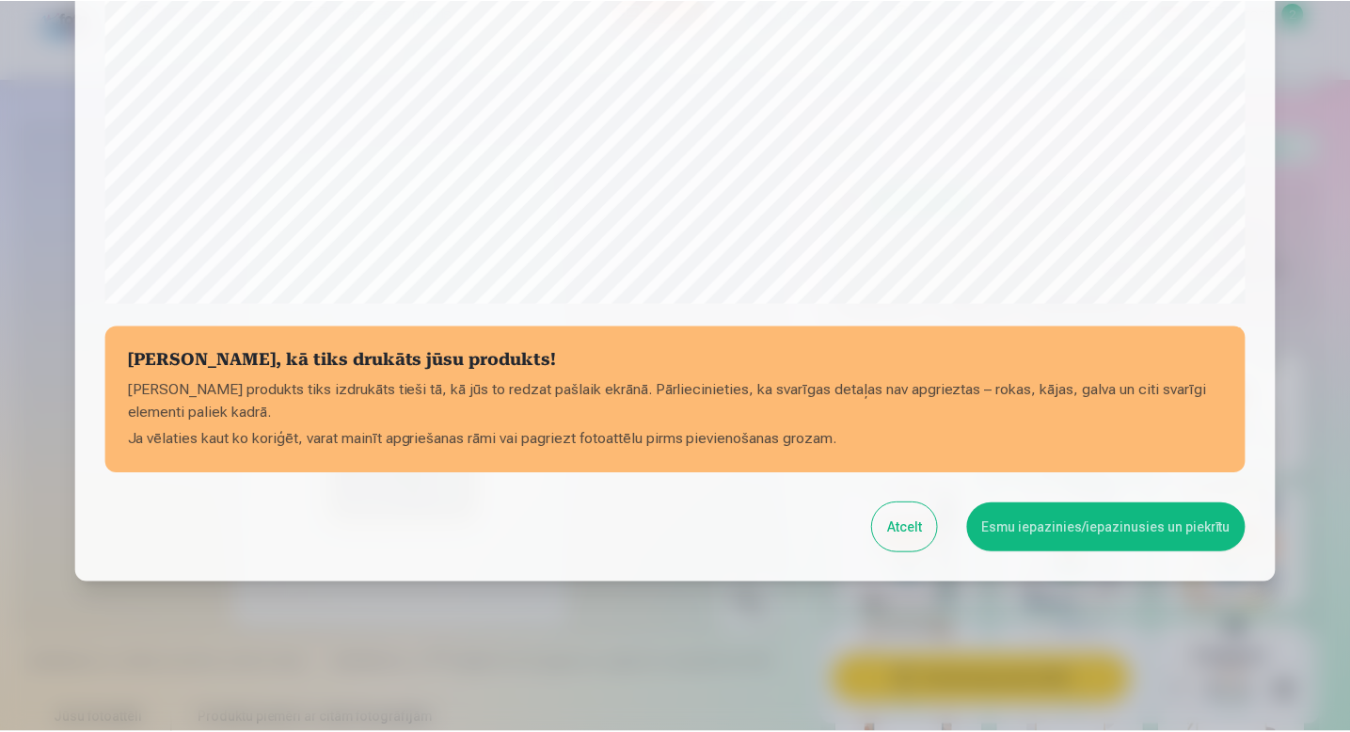
scroll to position [623, 0]
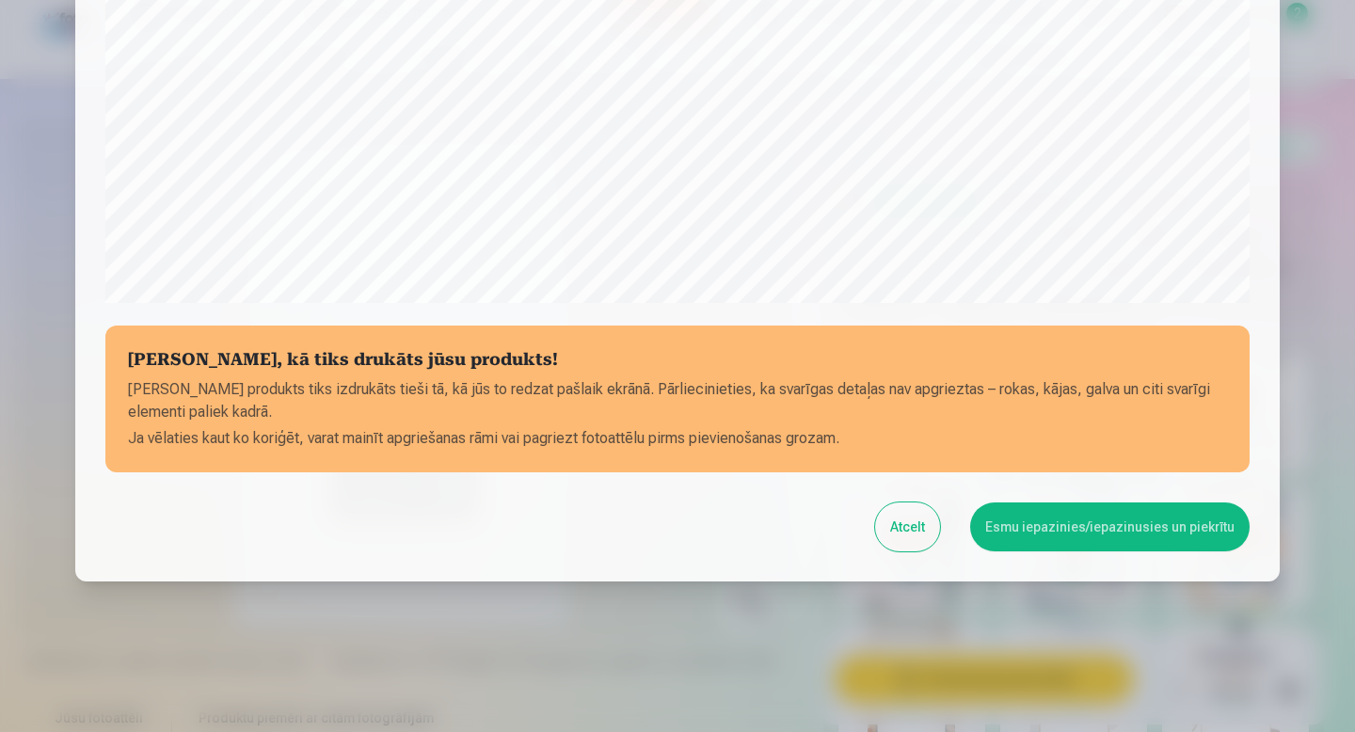
click at [1118, 522] on button "Esmu iepazinies/iepazinusies un piekrītu" at bounding box center [1109, 526] width 279 height 49
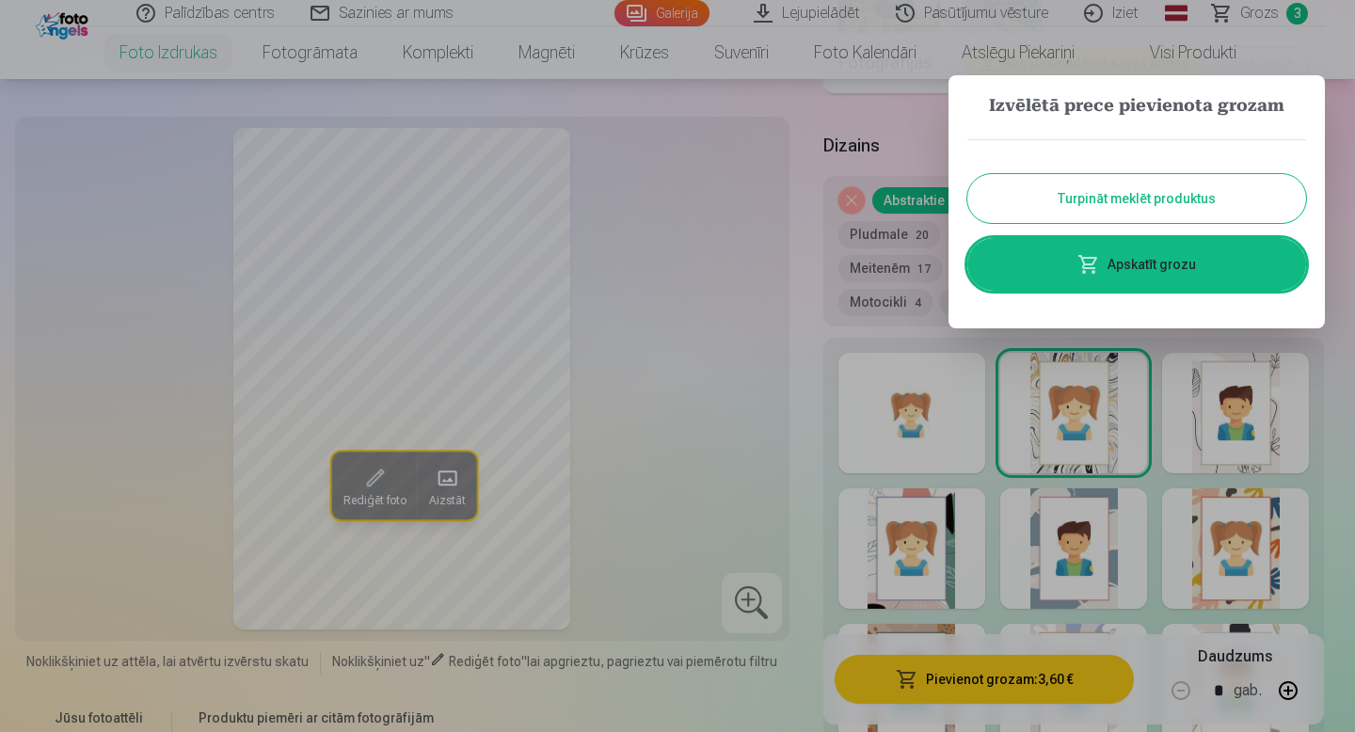
click at [1146, 195] on button "Turpināt meklēt produktus" at bounding box center [1136, 198] width 339 height 49
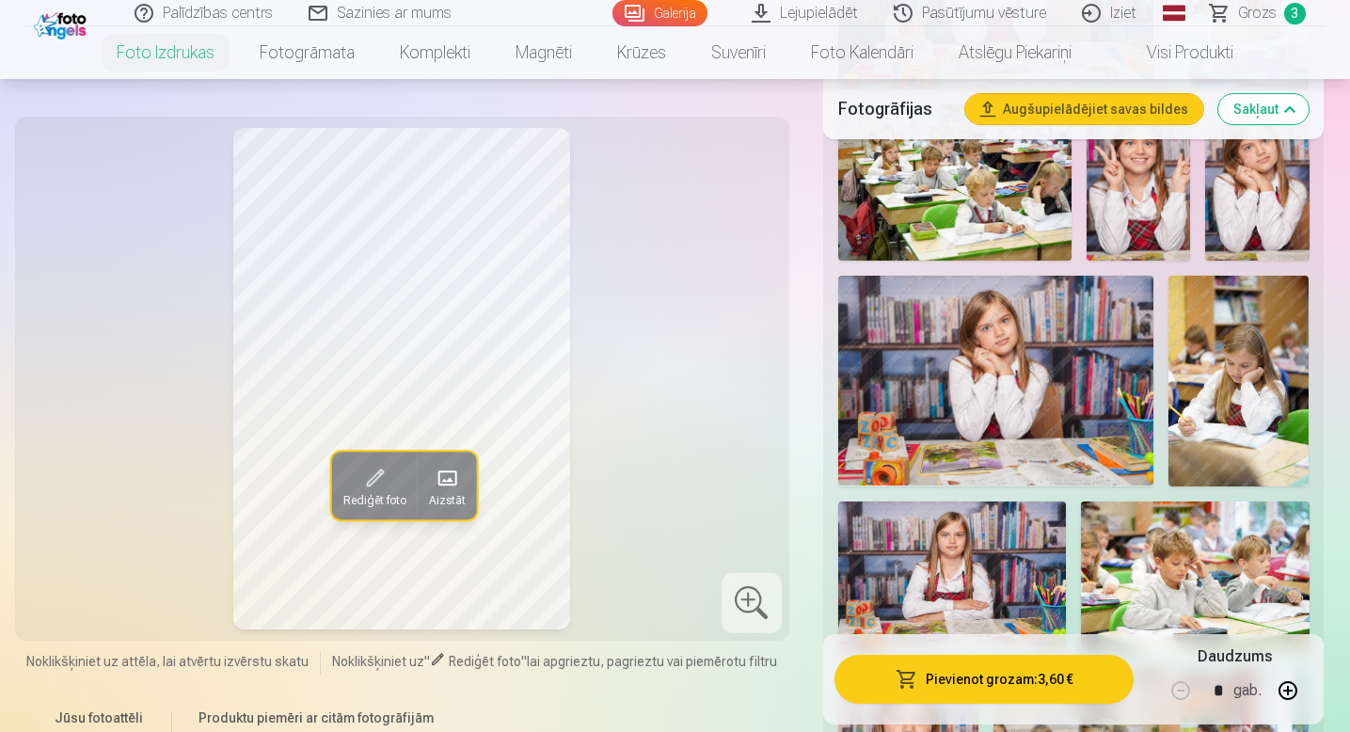
scroll to position [1815, 0]
click at [993, 379] on img at bounding box center [996, 382] width 316 height 211
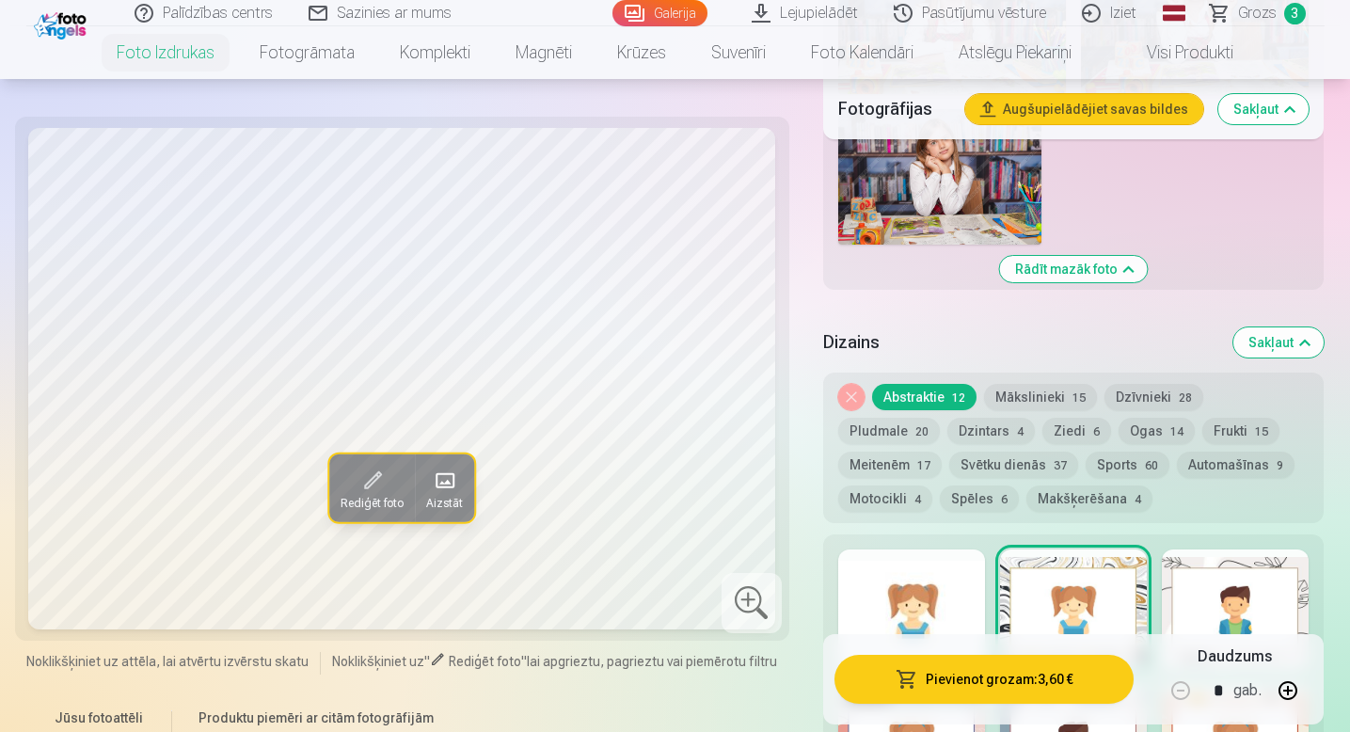
scroll to position [2774, 0]
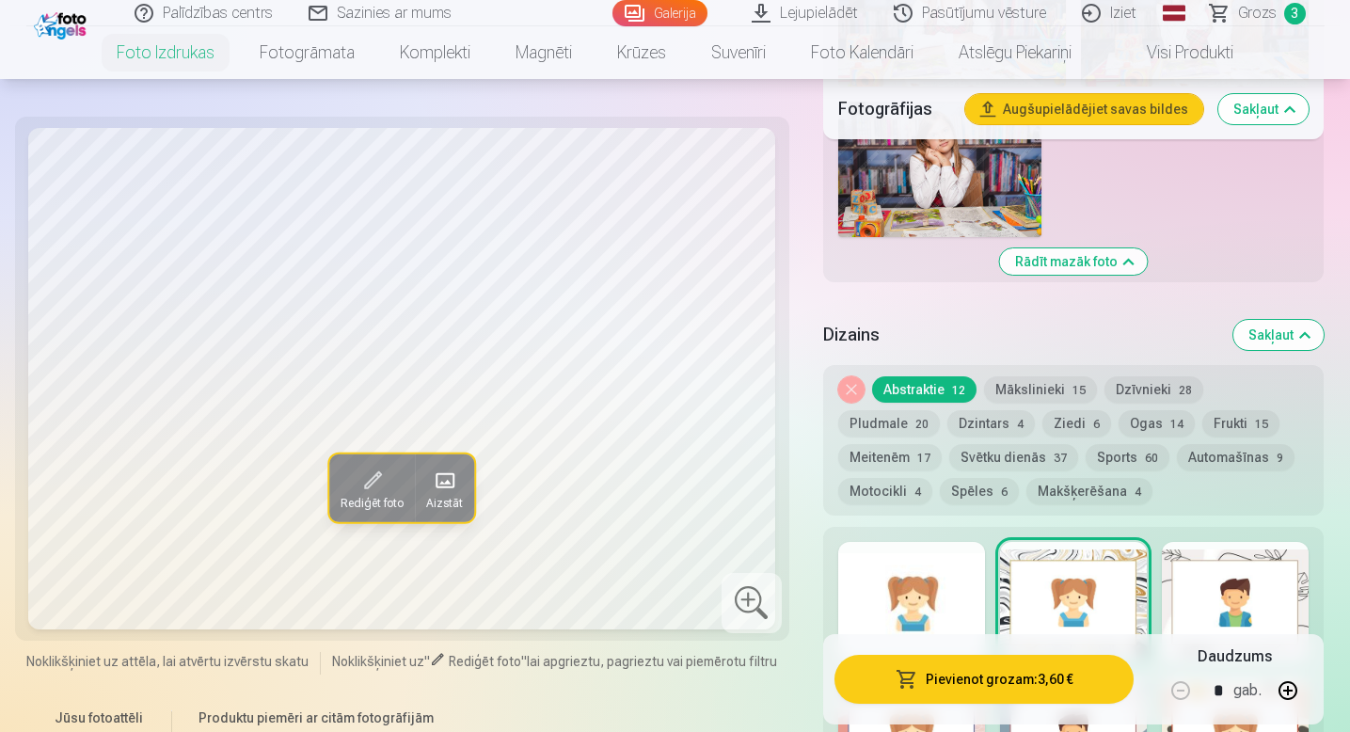
click at [942, 444] on button "Meitenēm 17" at bounding box center [889, 457] width 103 height 26
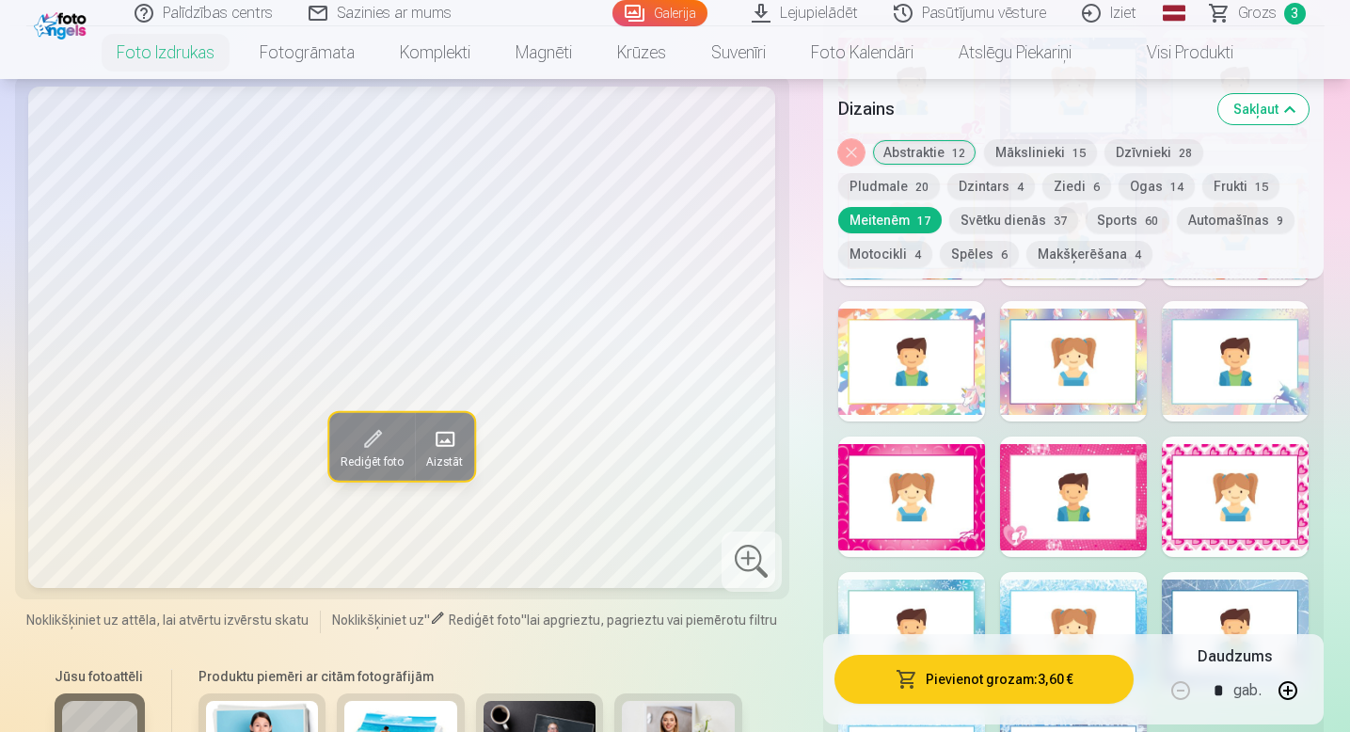
scroll to position [3267, 0]
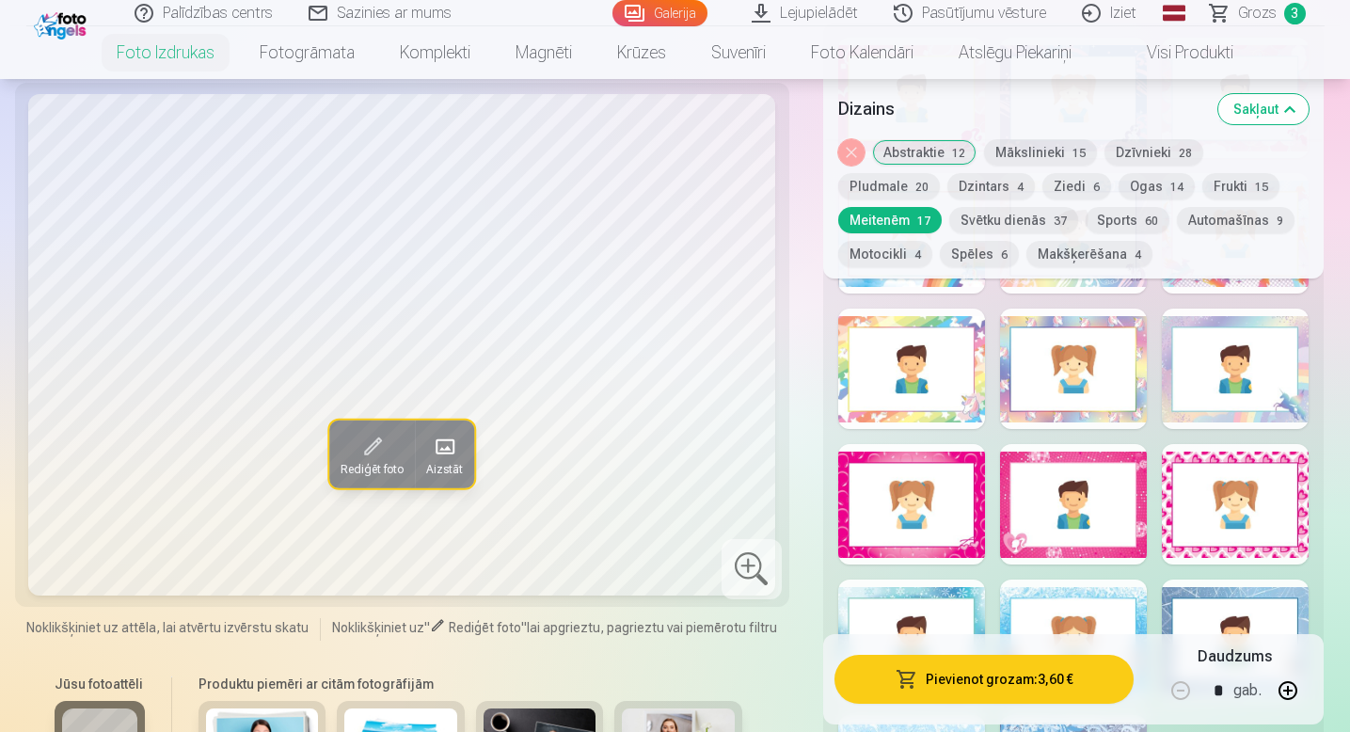
click at [1074, 378] on div at bounding box center [1073, 369] width 147 height 120
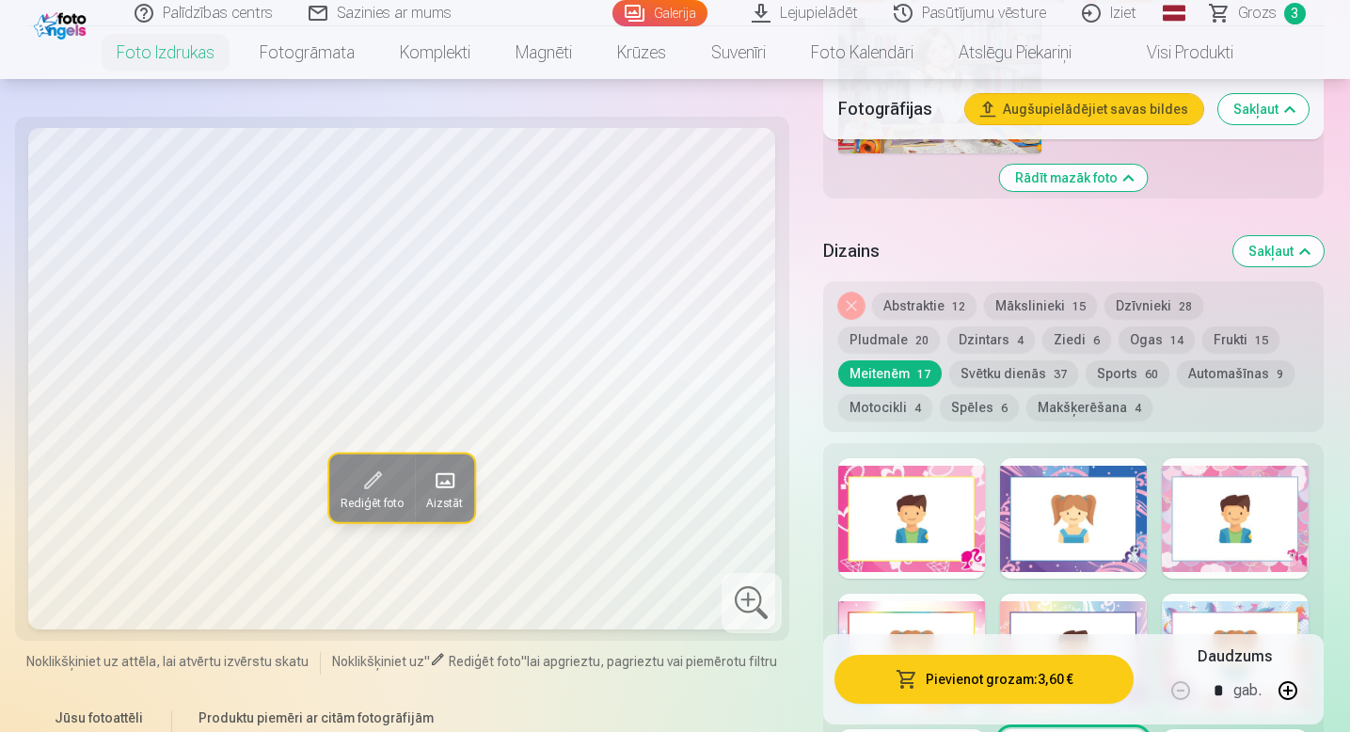
scroll to position [2857, 0]
click at [1086, 370] on button "Sports 60" at bounding box center [1128, 374] width 84 height 26
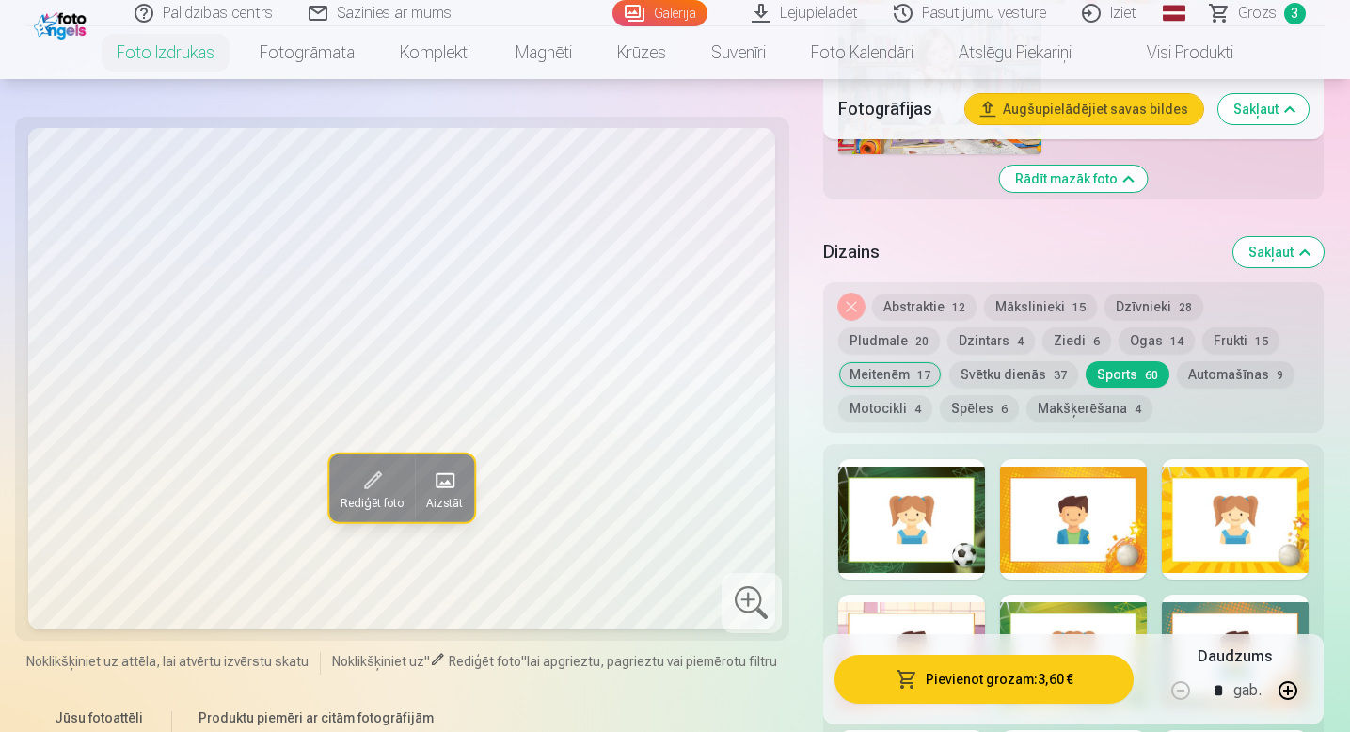
click at [932, 395] on button "Motocikli 4" at bounding box center [885, 408] width 94 height 26
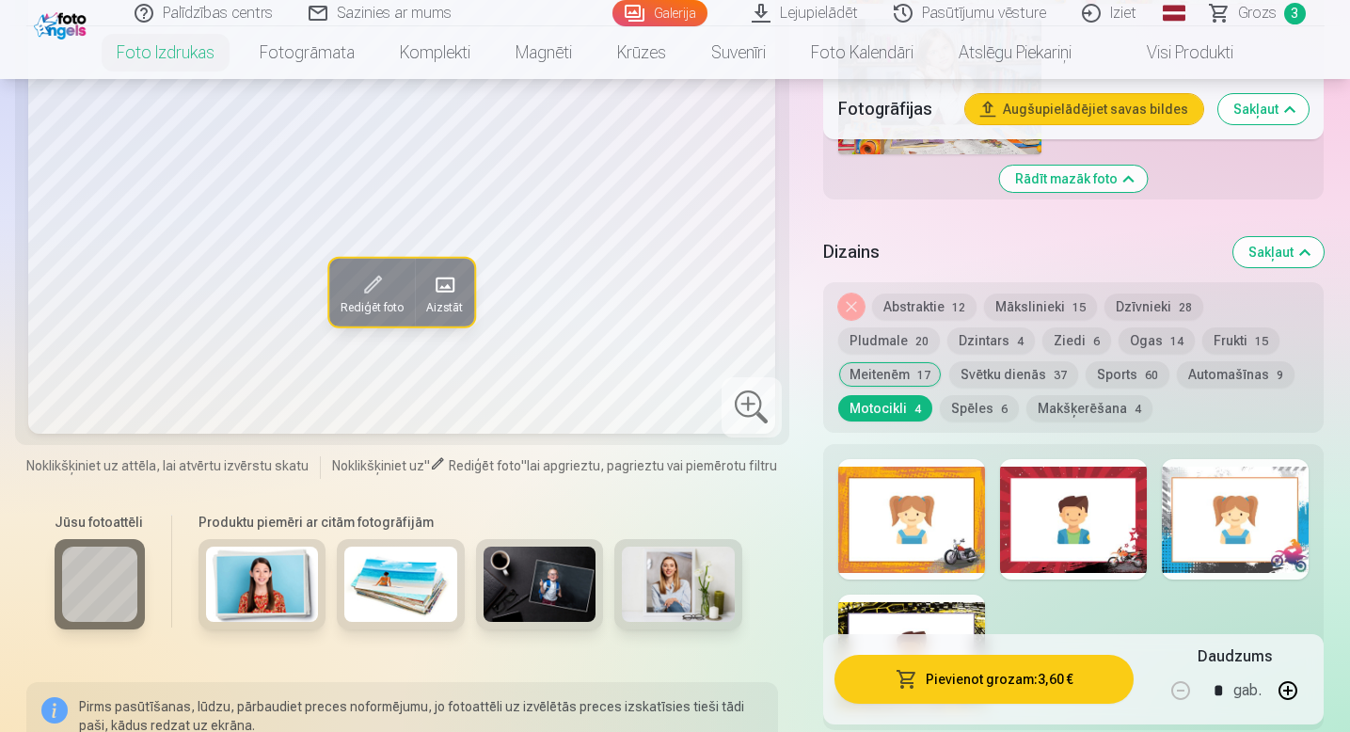
click at [940, 399] on button "Spēles 6" at bounding box center [979, 408] width 79 height 26
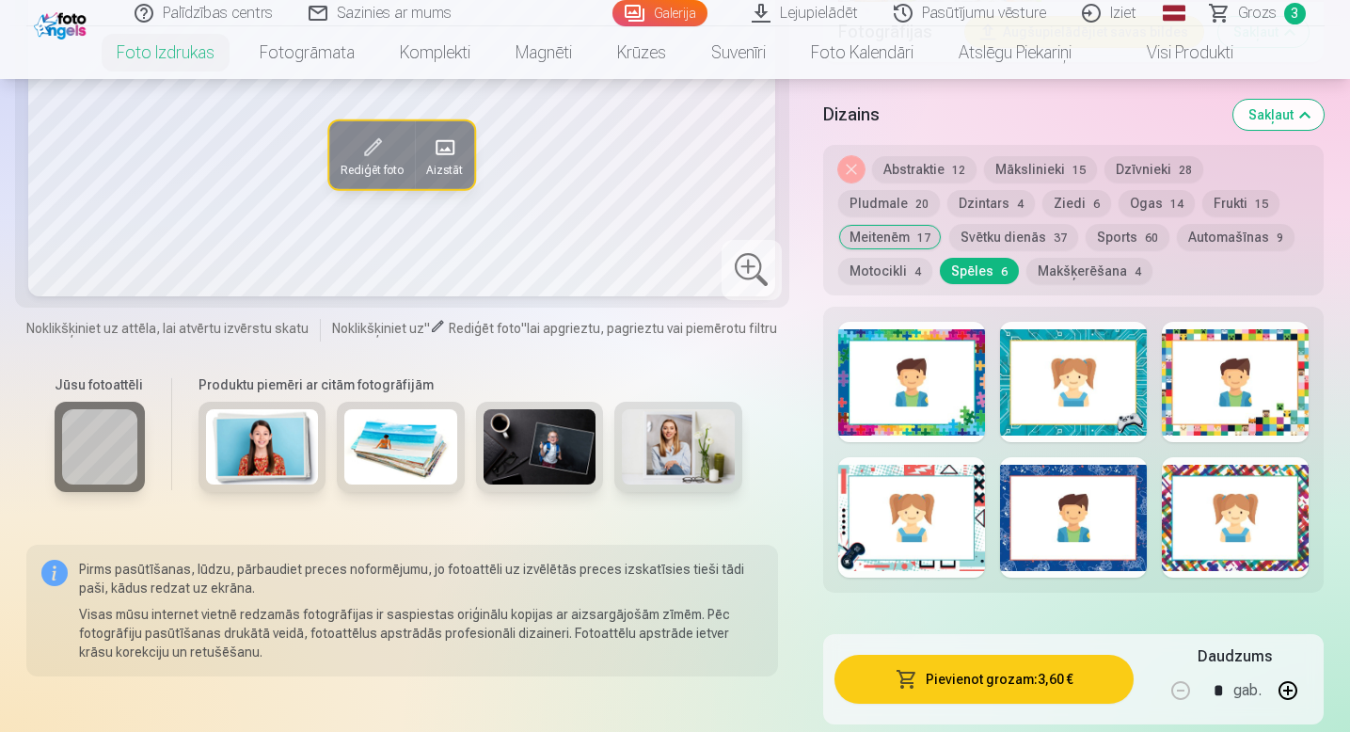
scroll to position [2997, 0]
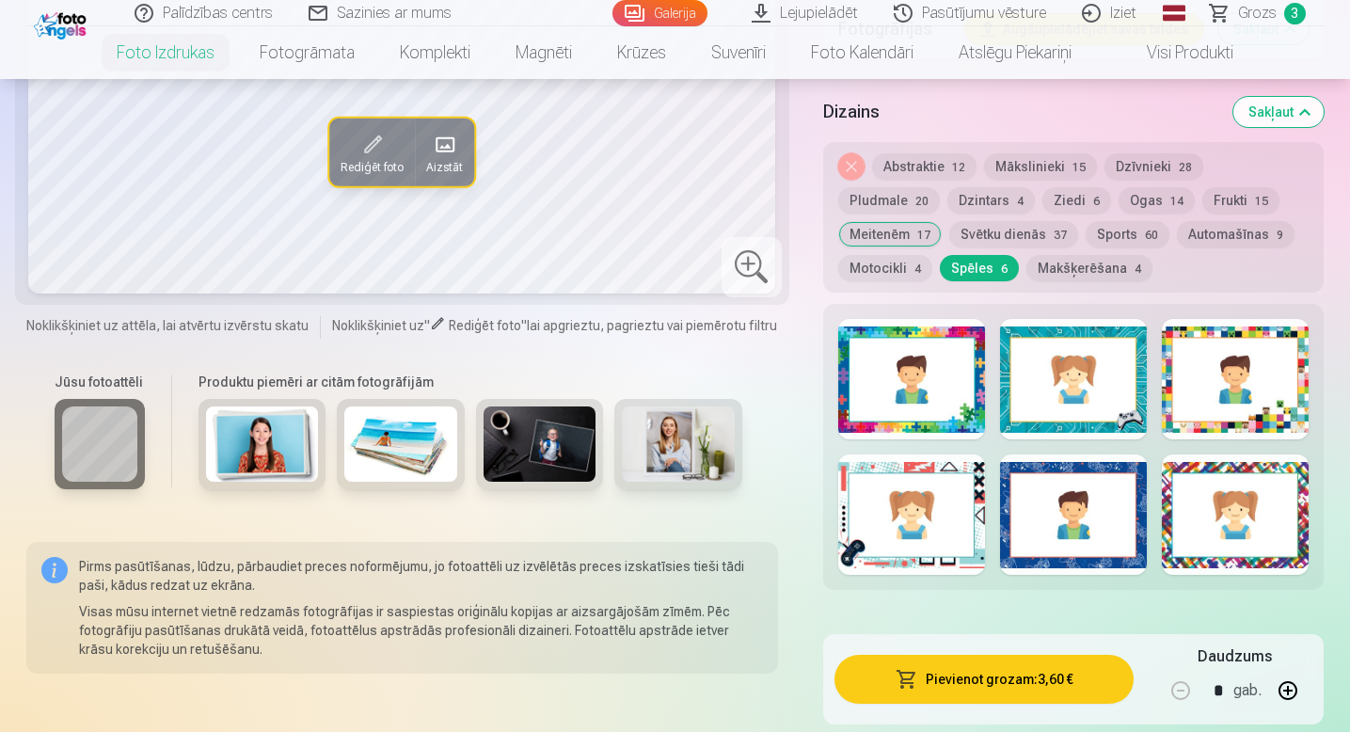
click at [1174, 518] on div at bounding box center [1235, 514] width 147 height 120
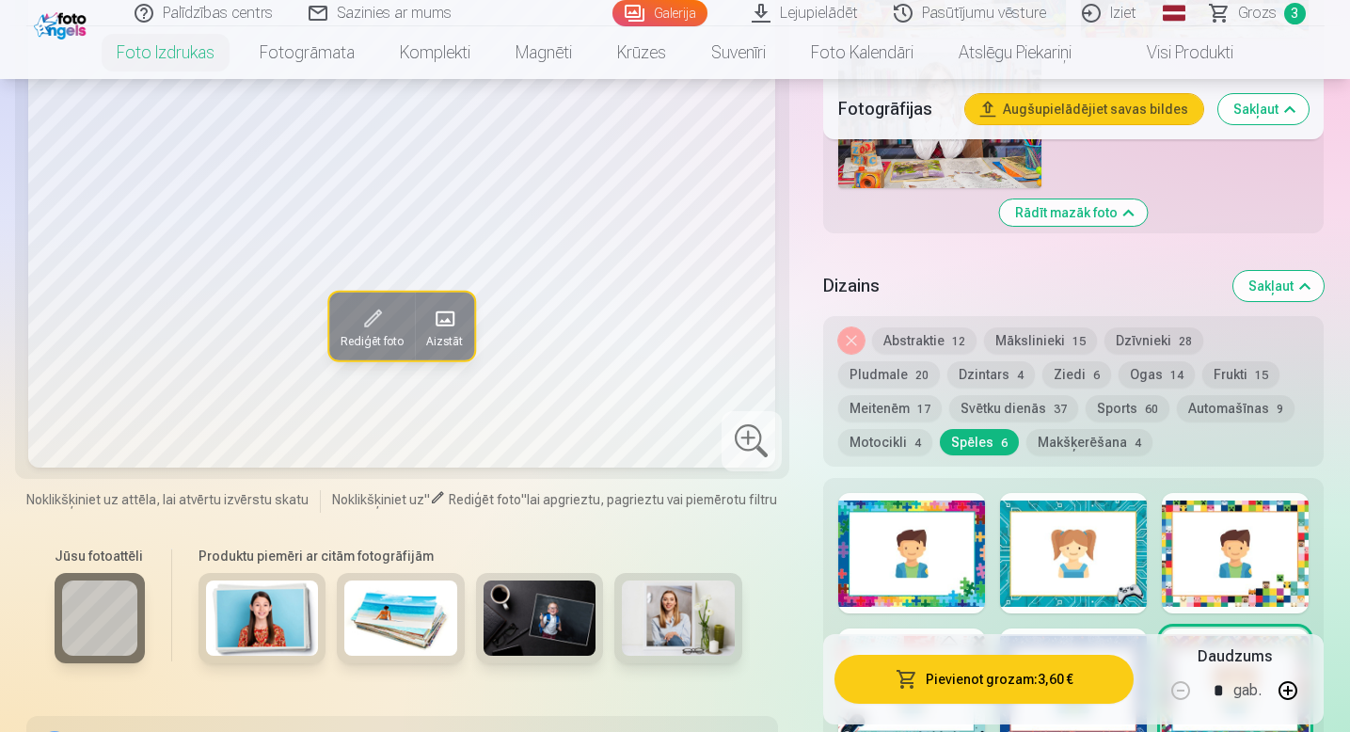
scroll to position [2826, 0]
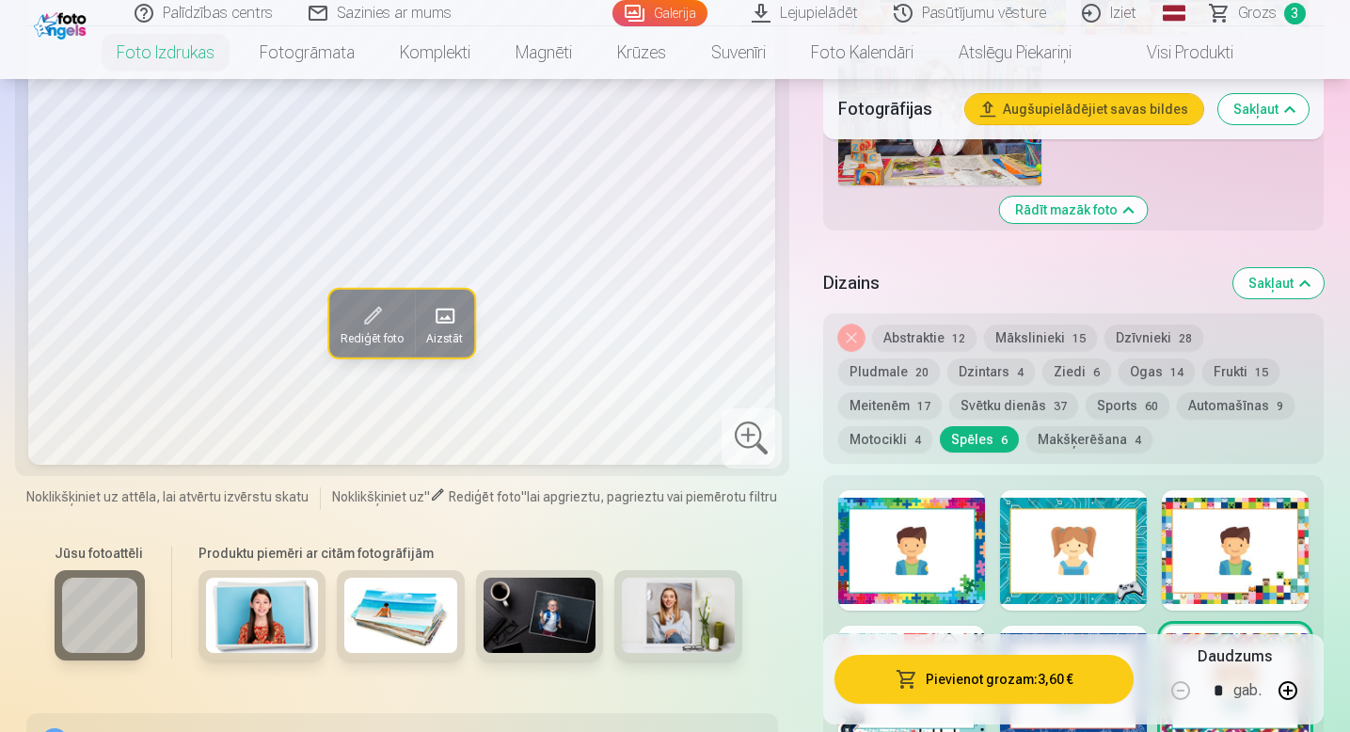
click at [1222, 525] on div at bounding box center [1235, 550] width 147 height 120
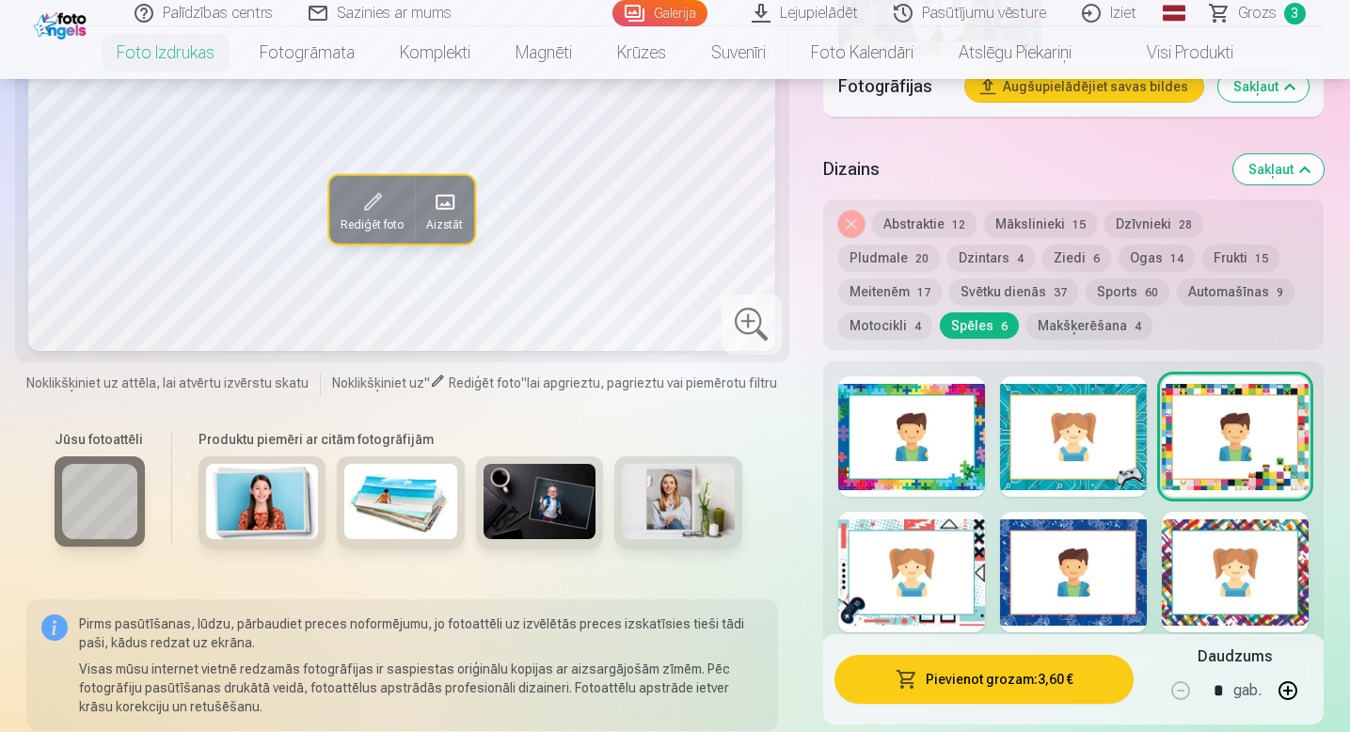
scroll to position [2949, 0]
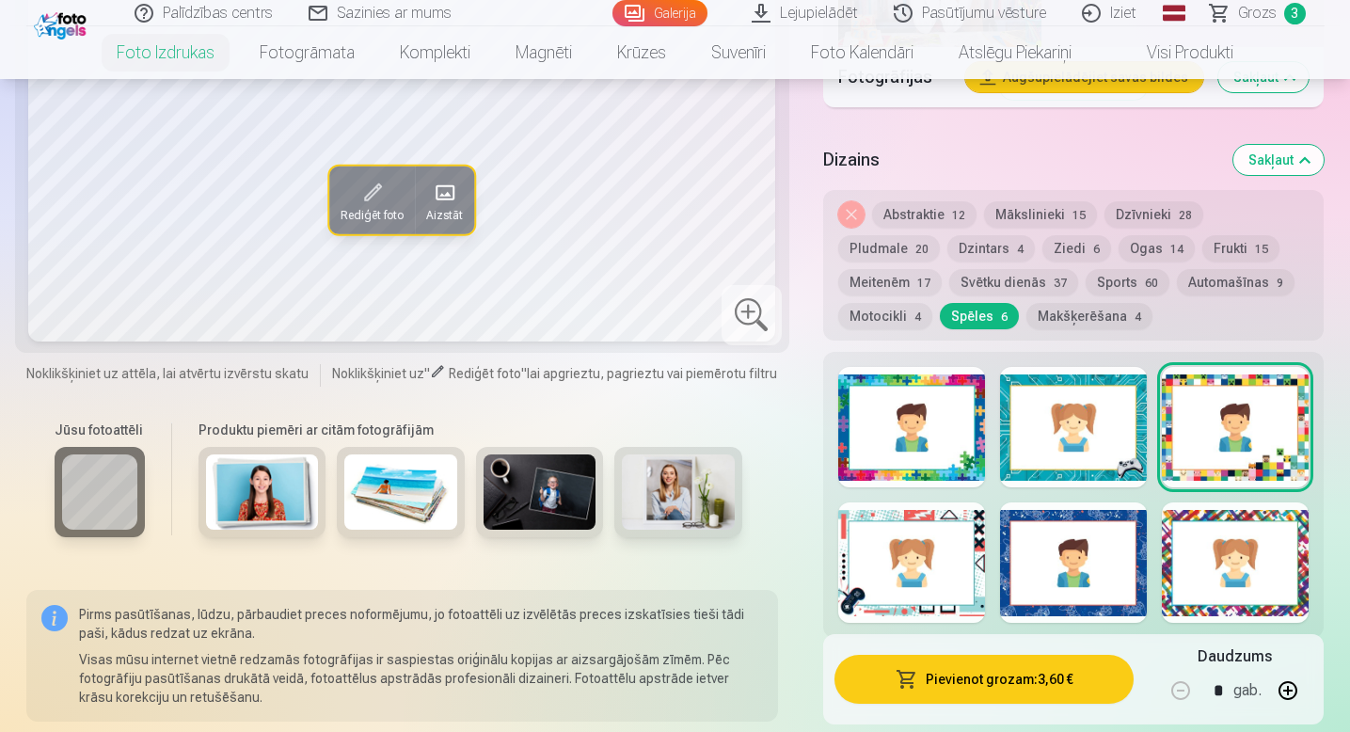
click at [873, 579] on div at bounding box center [911, 562] width 147 height 120
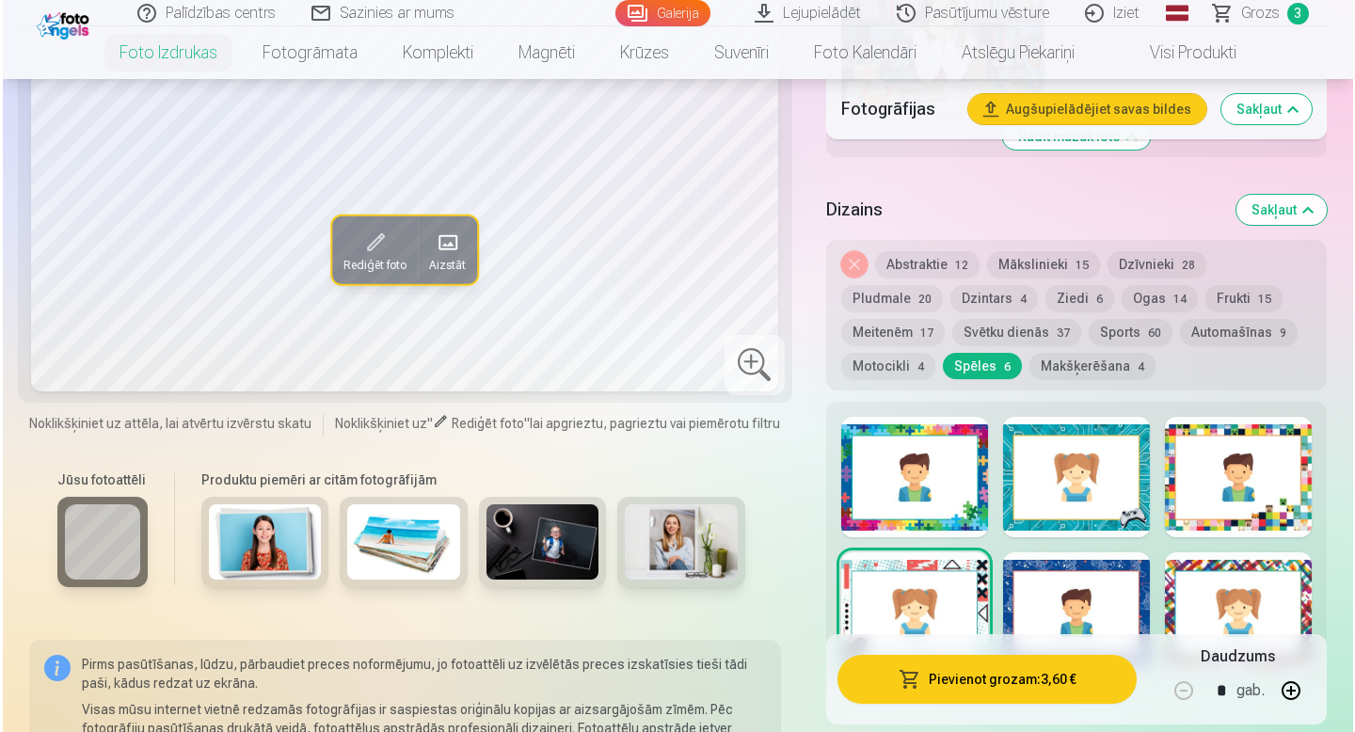
scroll to position [2896, 0]
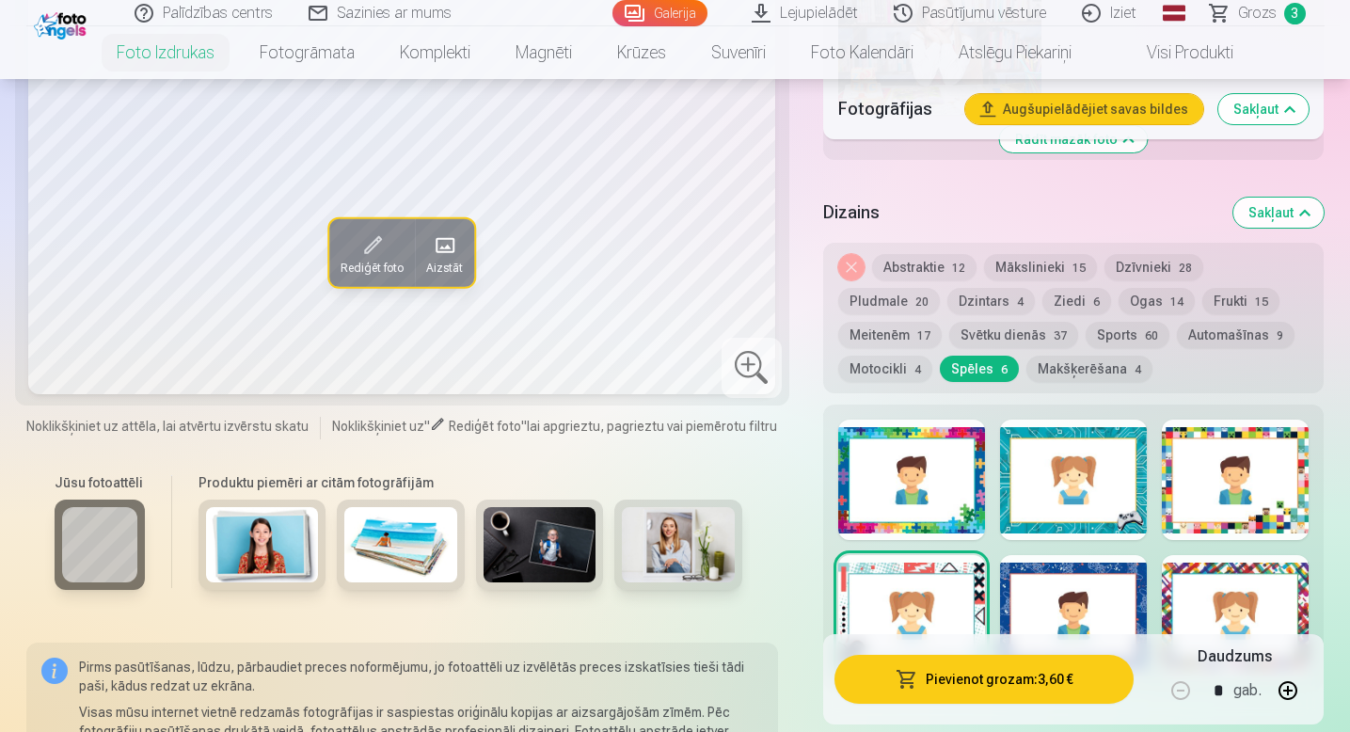
click at [883, 491] on div at bounding box center [911, 480] width 147 height 120
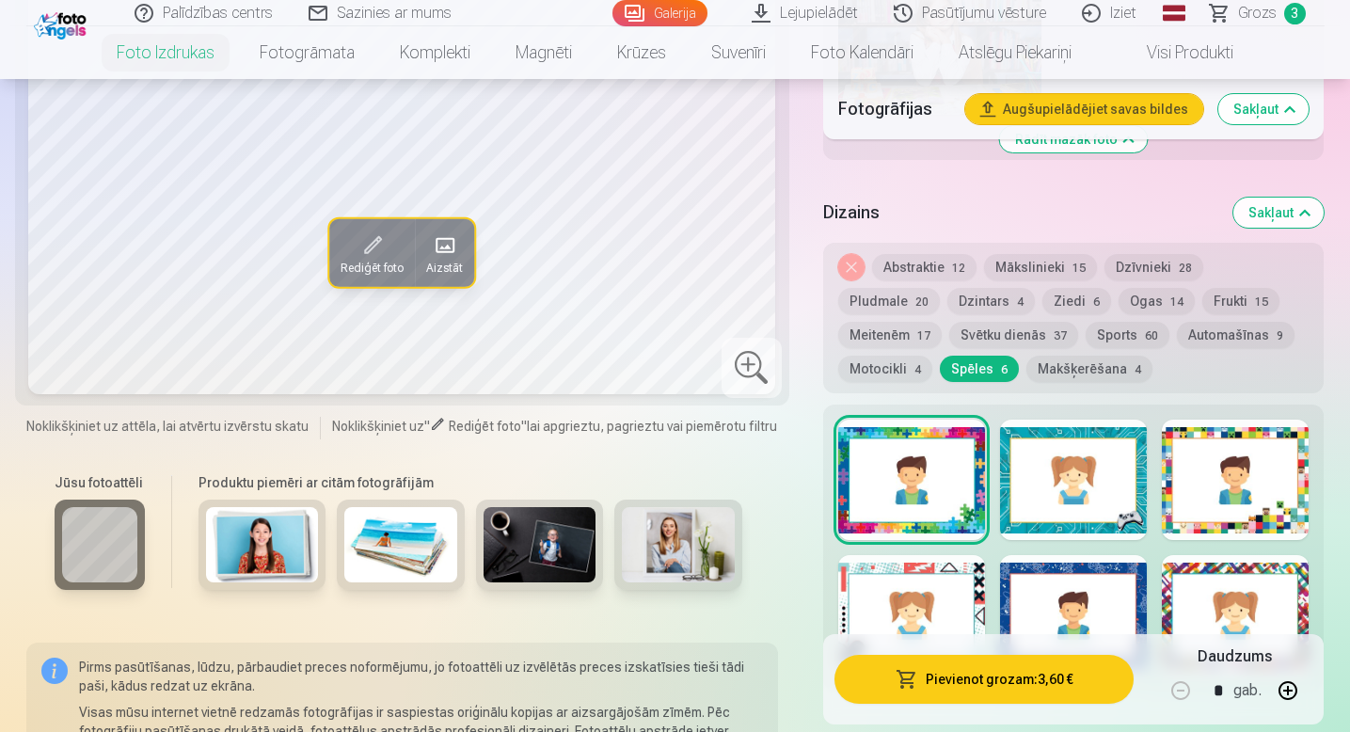
click at [987, 678] on button "Pievienot grozam : 3,60 €" at bounding box center [984, 679] width 300 height 49
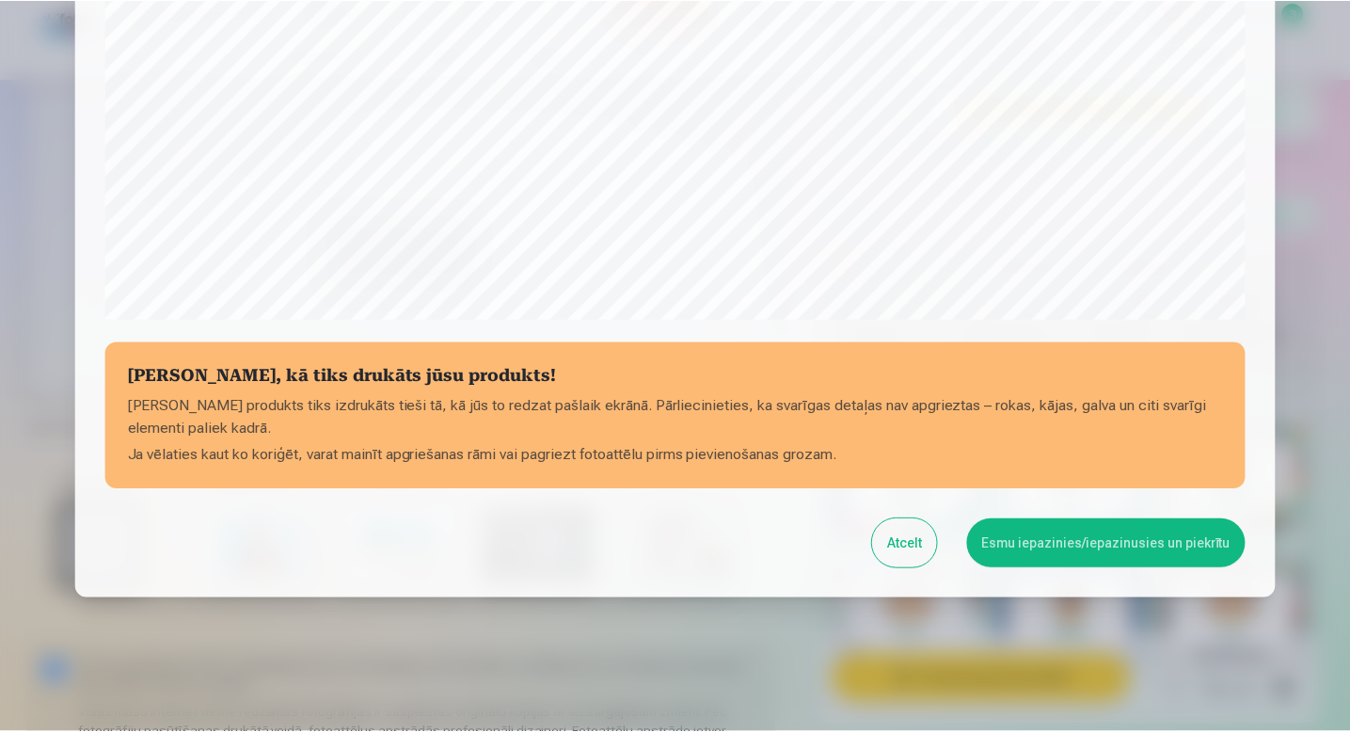
scroll to position [623, 0]
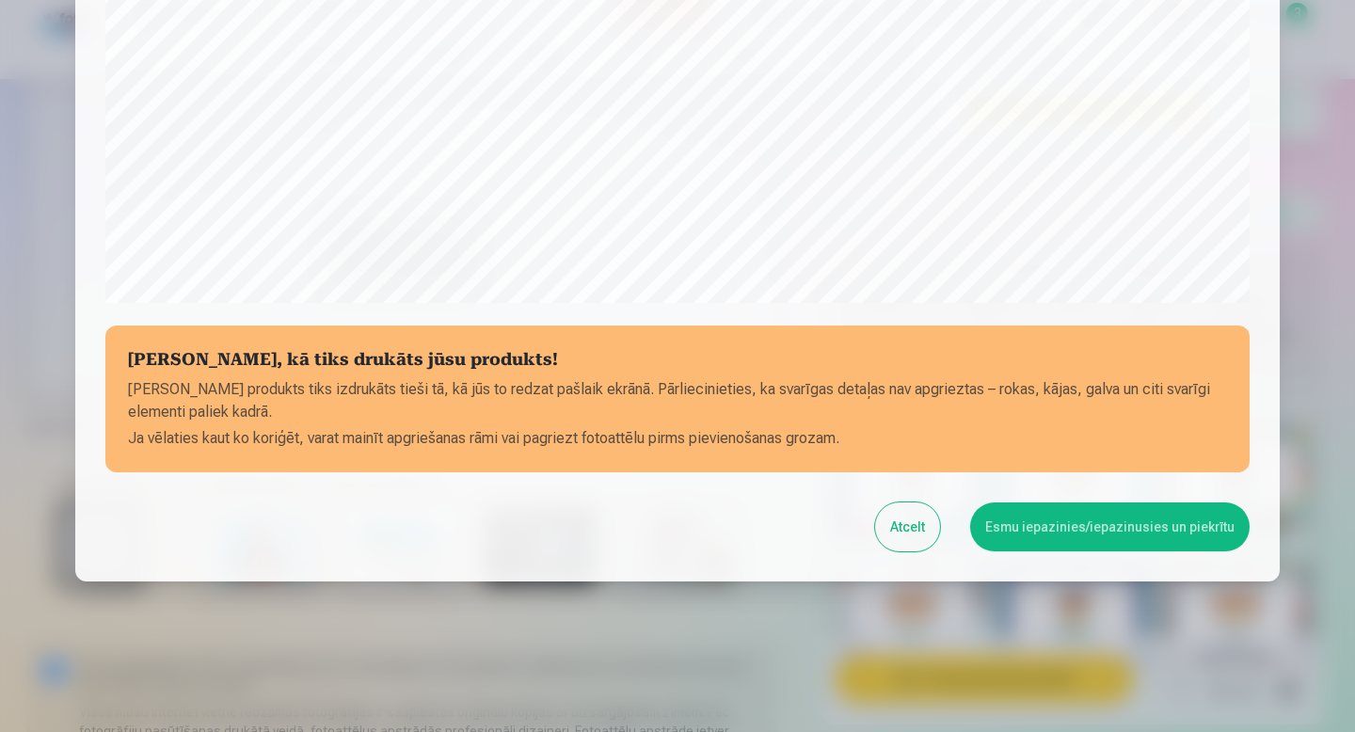
click at [1022, 531] on button "Esmu iepazinies/iepazinusies un piekrītu" at bounding box center [1109, 526] width 279 height 49
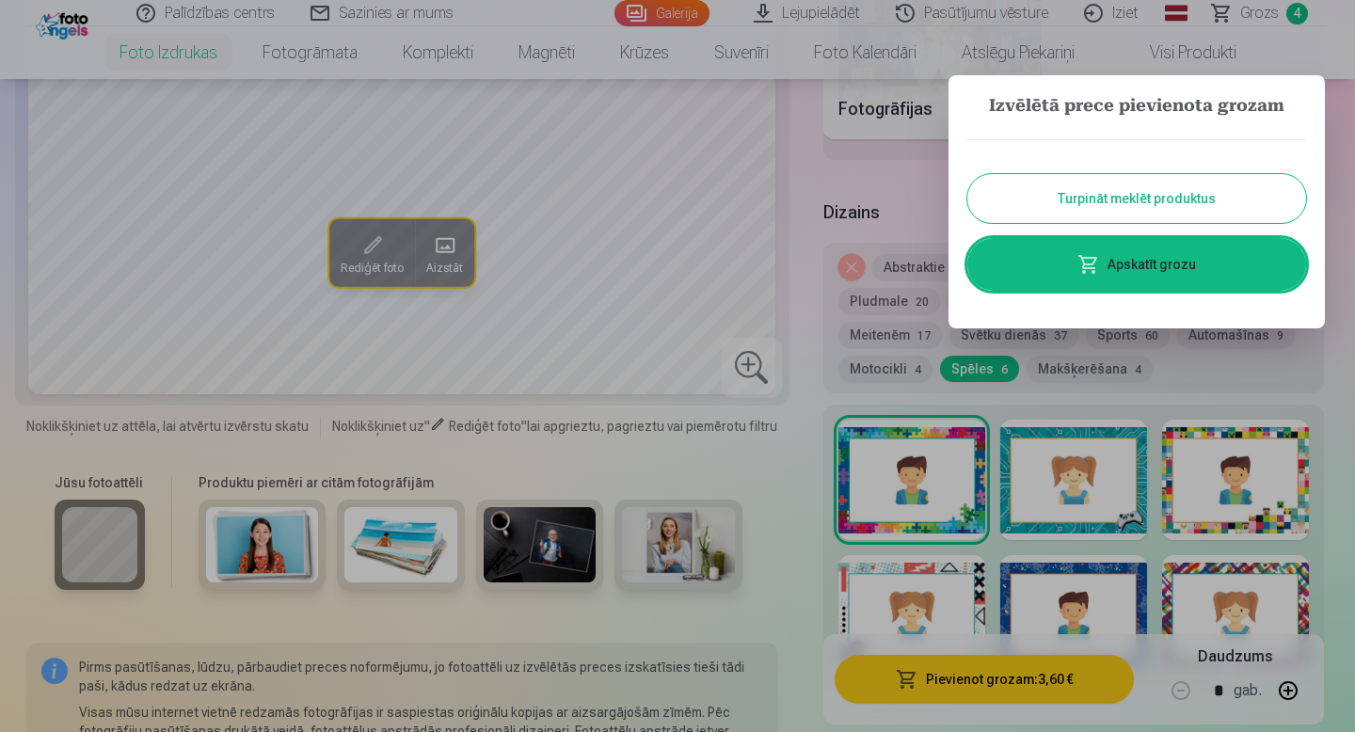
click at [1101, 193] on button "Turpināt meklēt produktus" at bounding box center [1136, 198] width 339 height 49
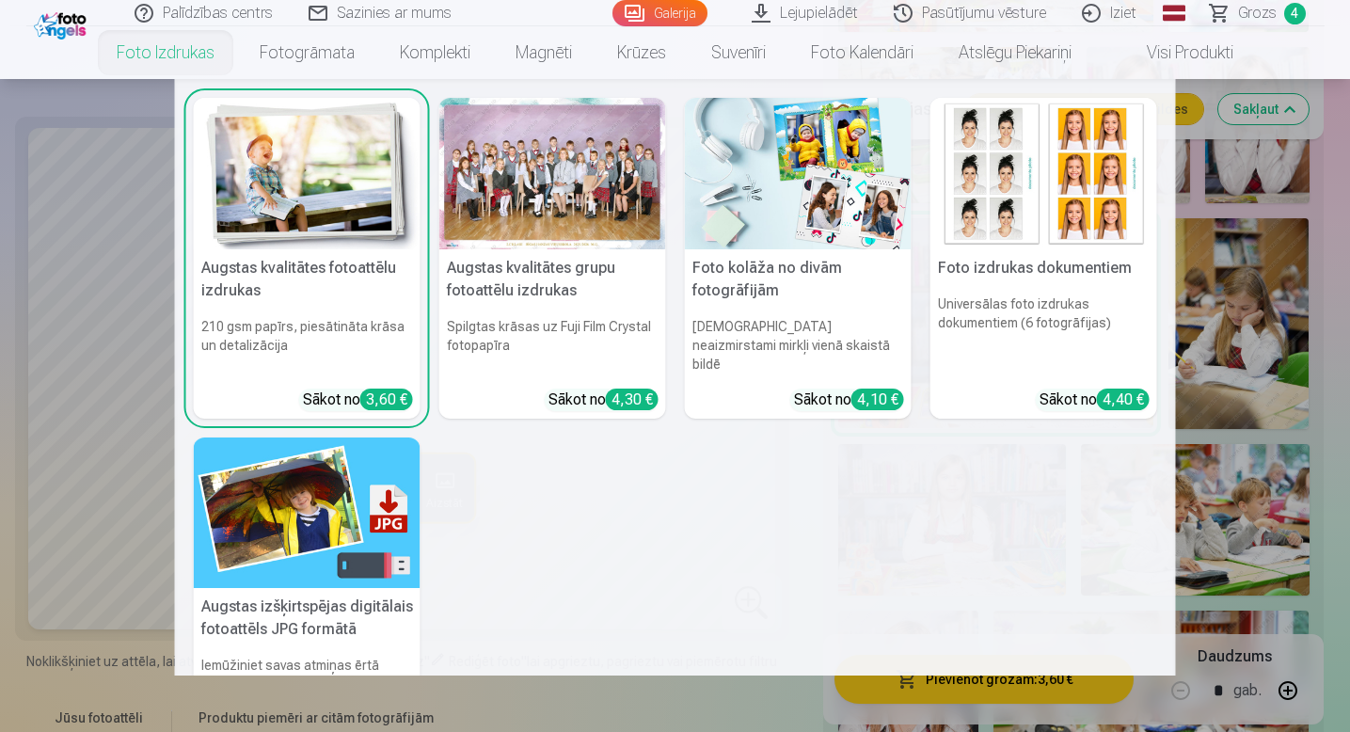
scroll to position [1859, 0]
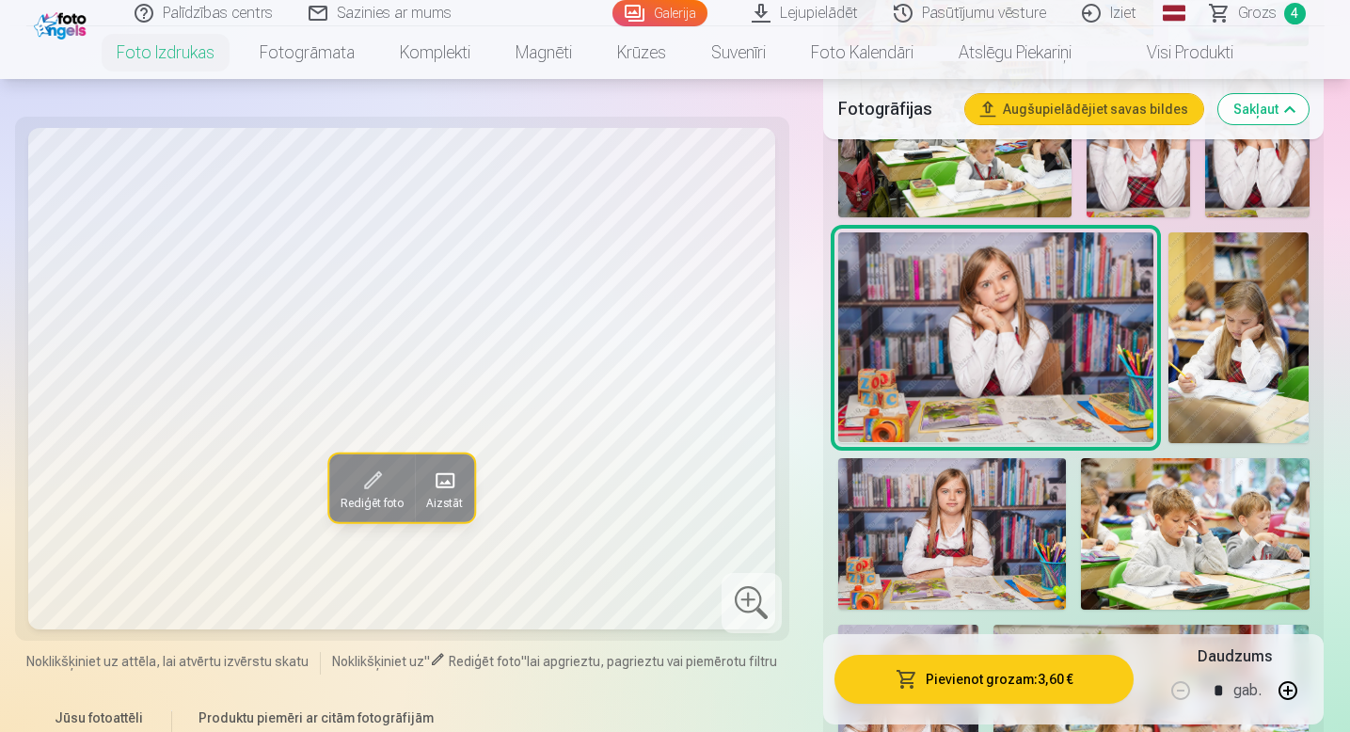
click at [1265, 16] on span "Grozs" at bounding box center [1257, 13] width 39 height 23
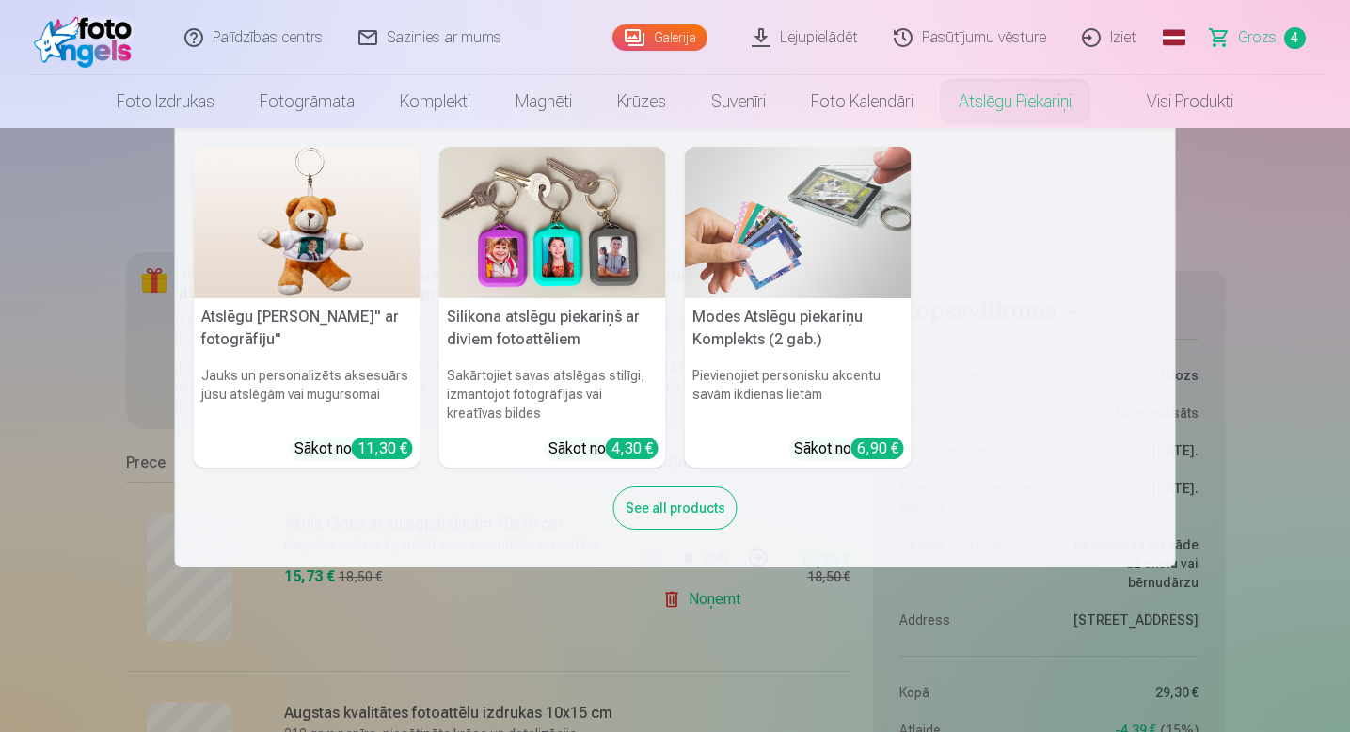
click at [864, 221] on img at bounding box center [798, 222] width 227 height 151
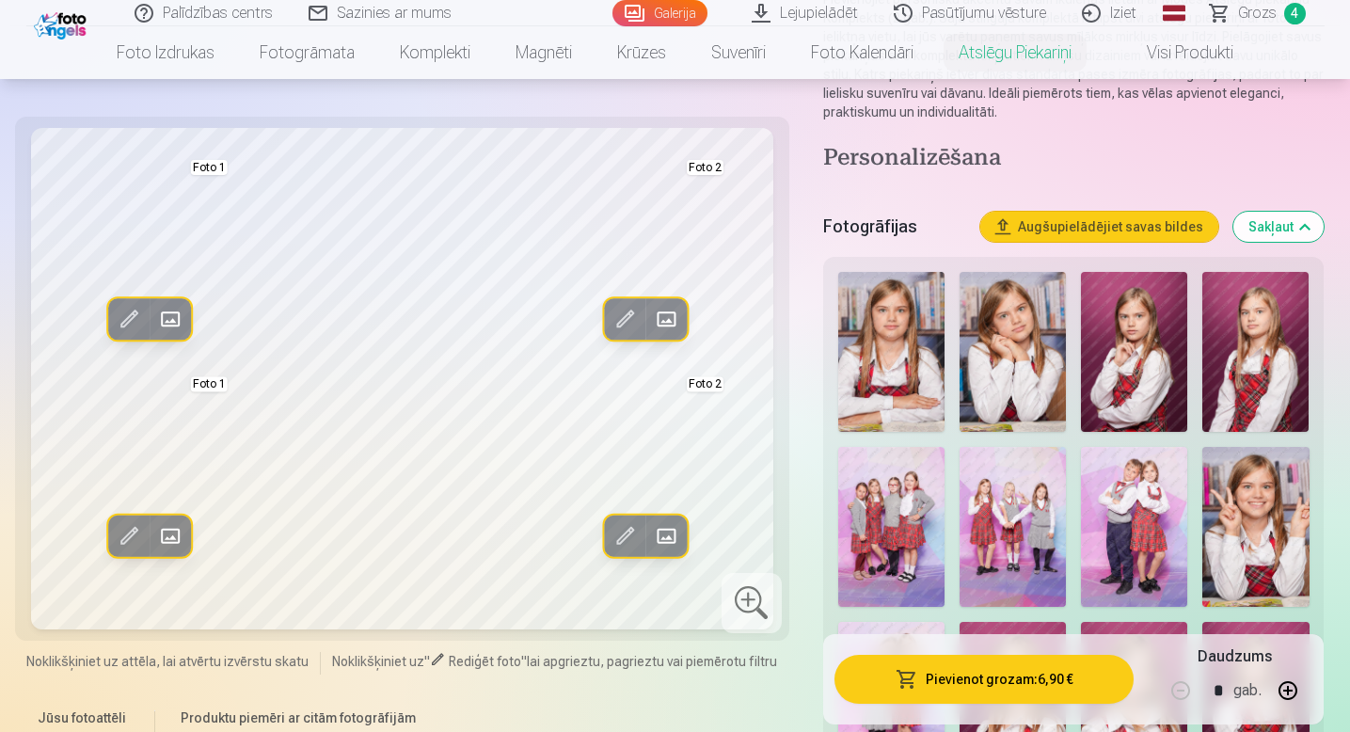
scroll to position [247, 0]
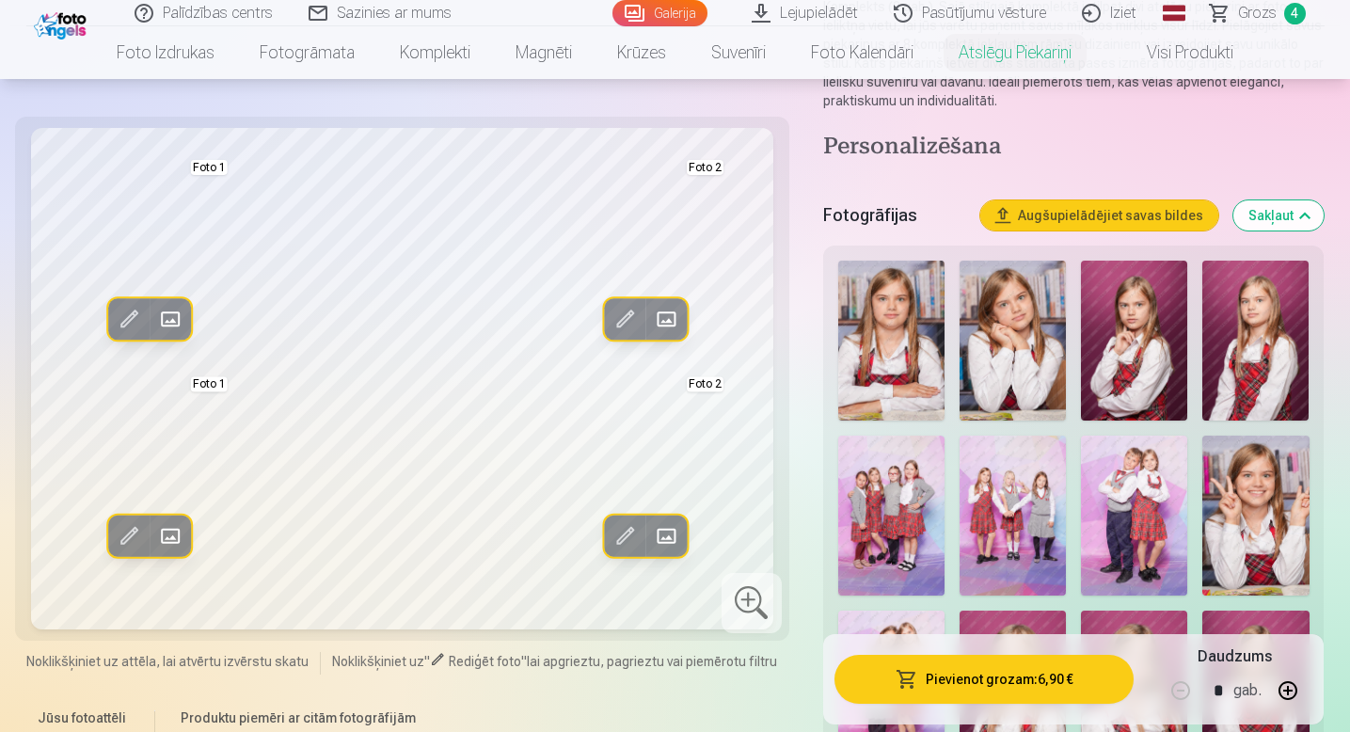
click at [974, 326] on img at bounding box center [1012, 341] width 106 height 160
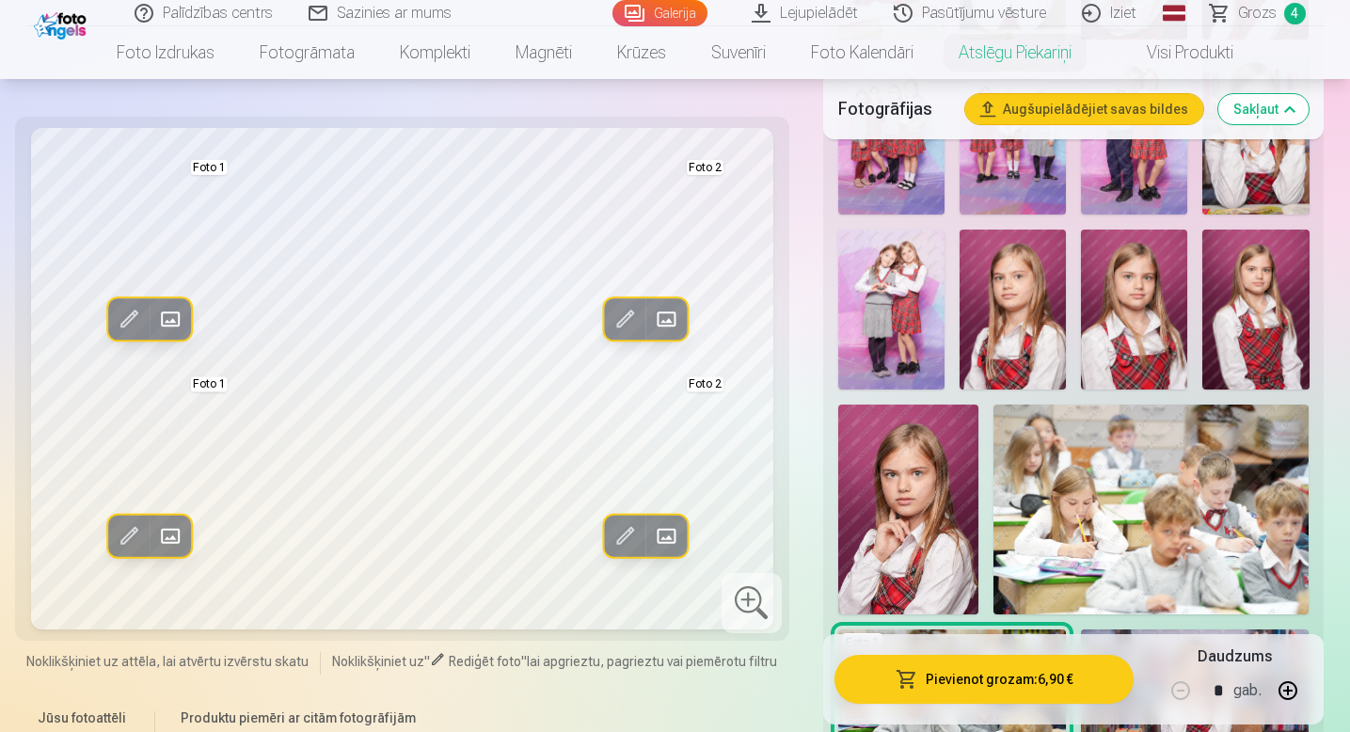
scroll to position [623, 0]
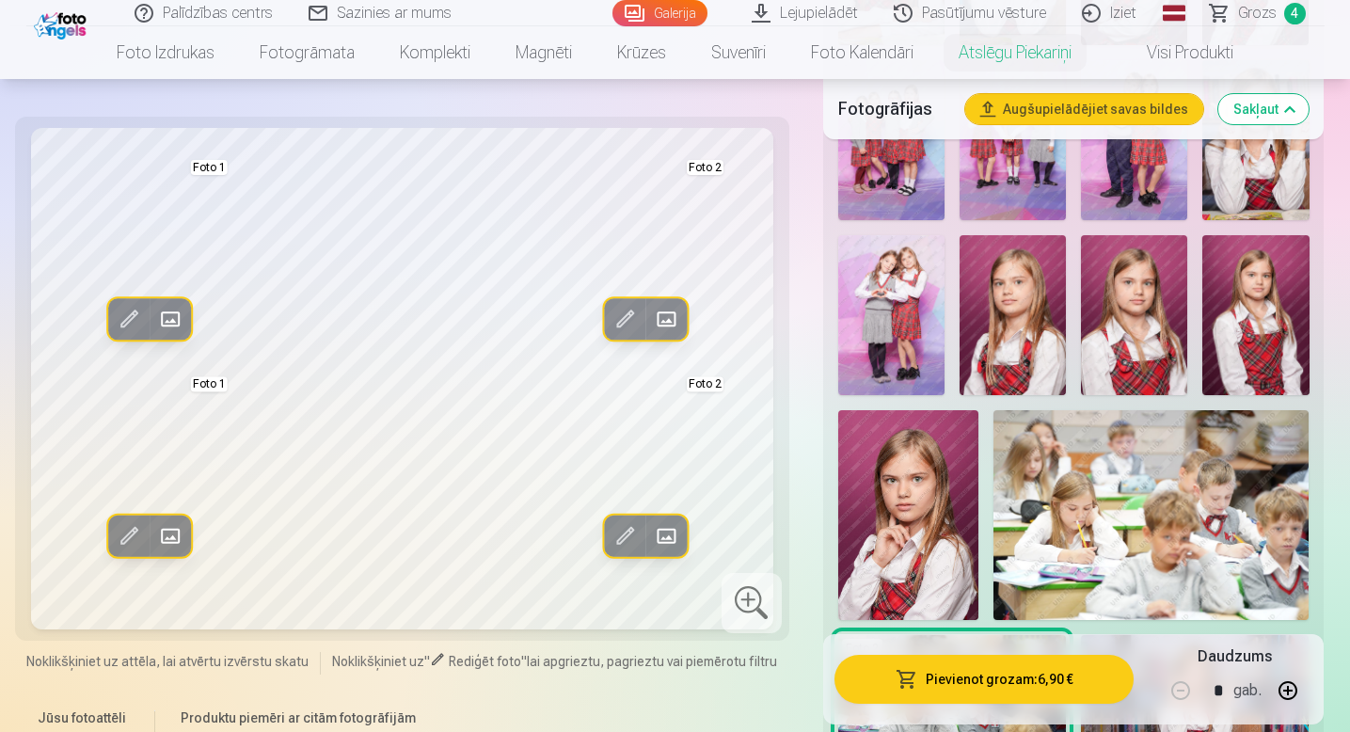
click at [890, 342] on img at bounding box center [891, 315] width 106 height 160
click at [664, 531] on span at bounding box center [666, 536] width 30 height 30
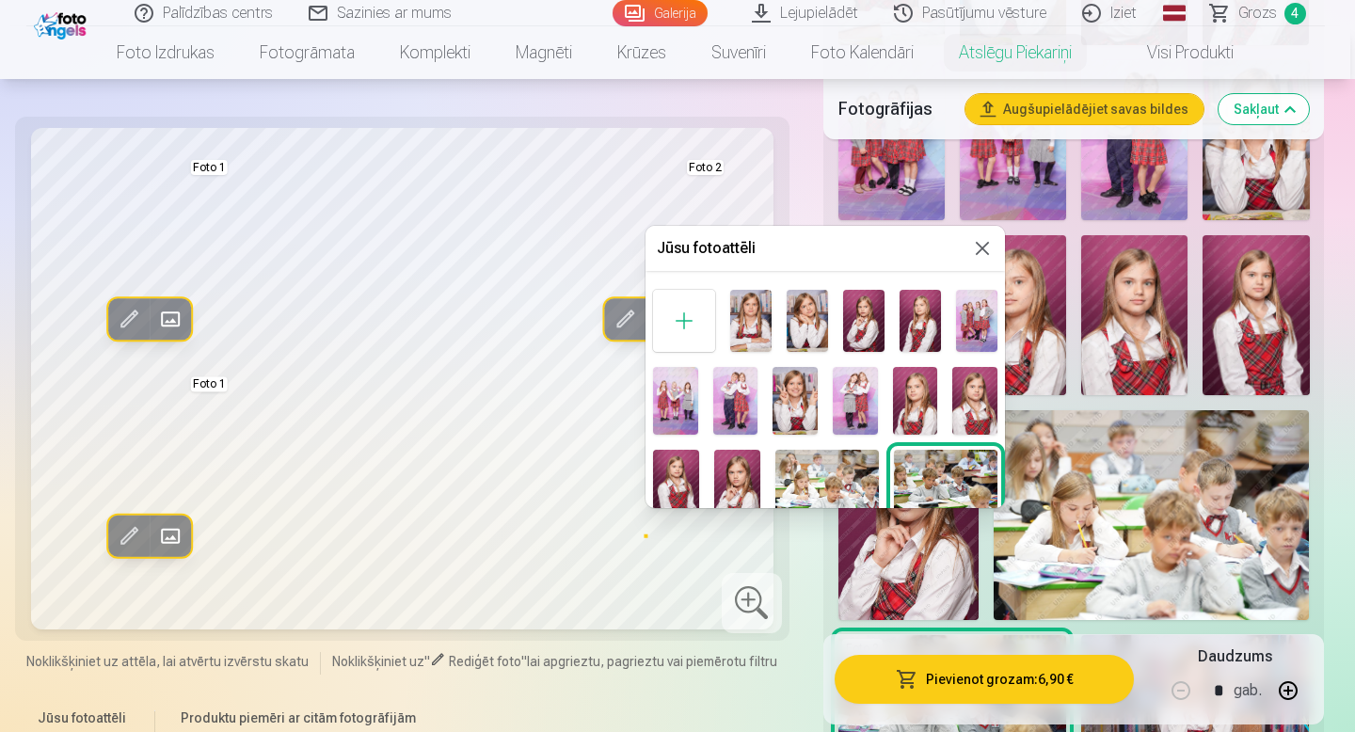
click at [979, 250] on button at bounding box center [982, 248] width 23 height 23
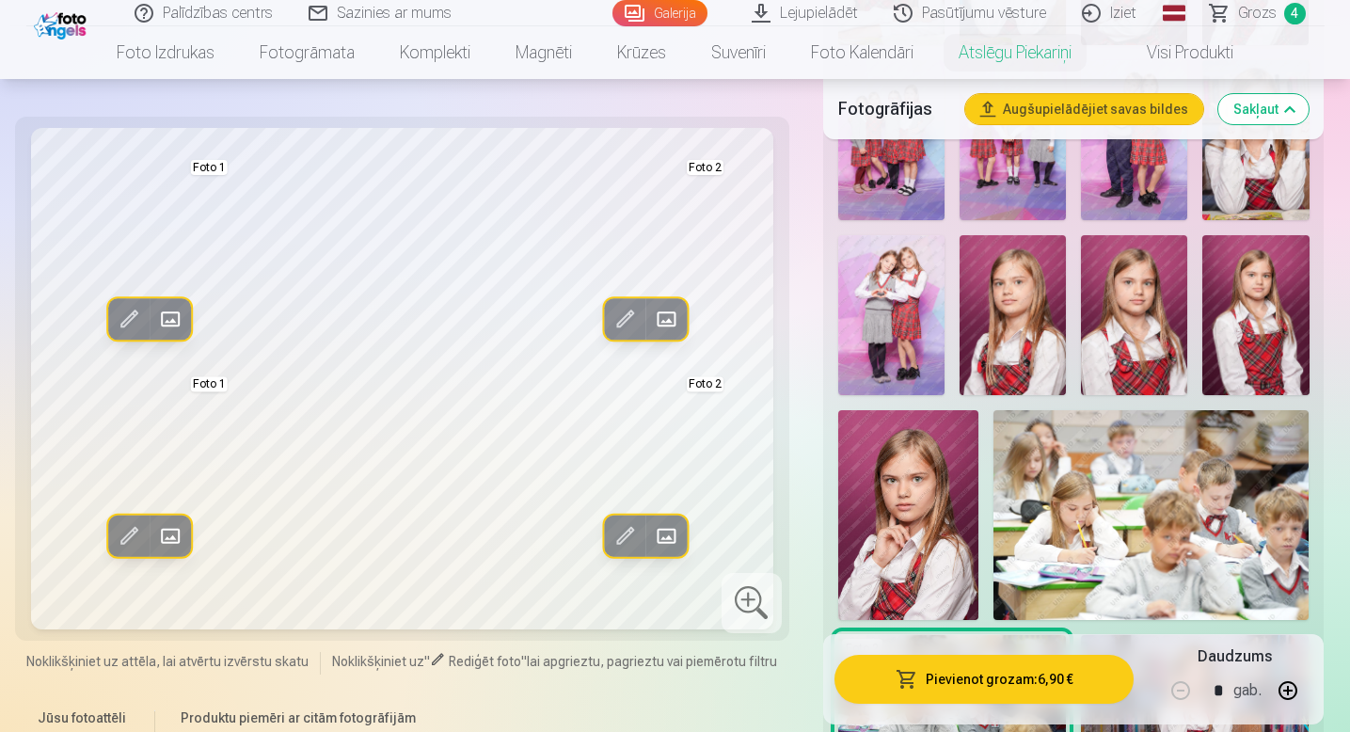
click at [913, 274] on img at bounding box center [891, 315] width 106 height 160
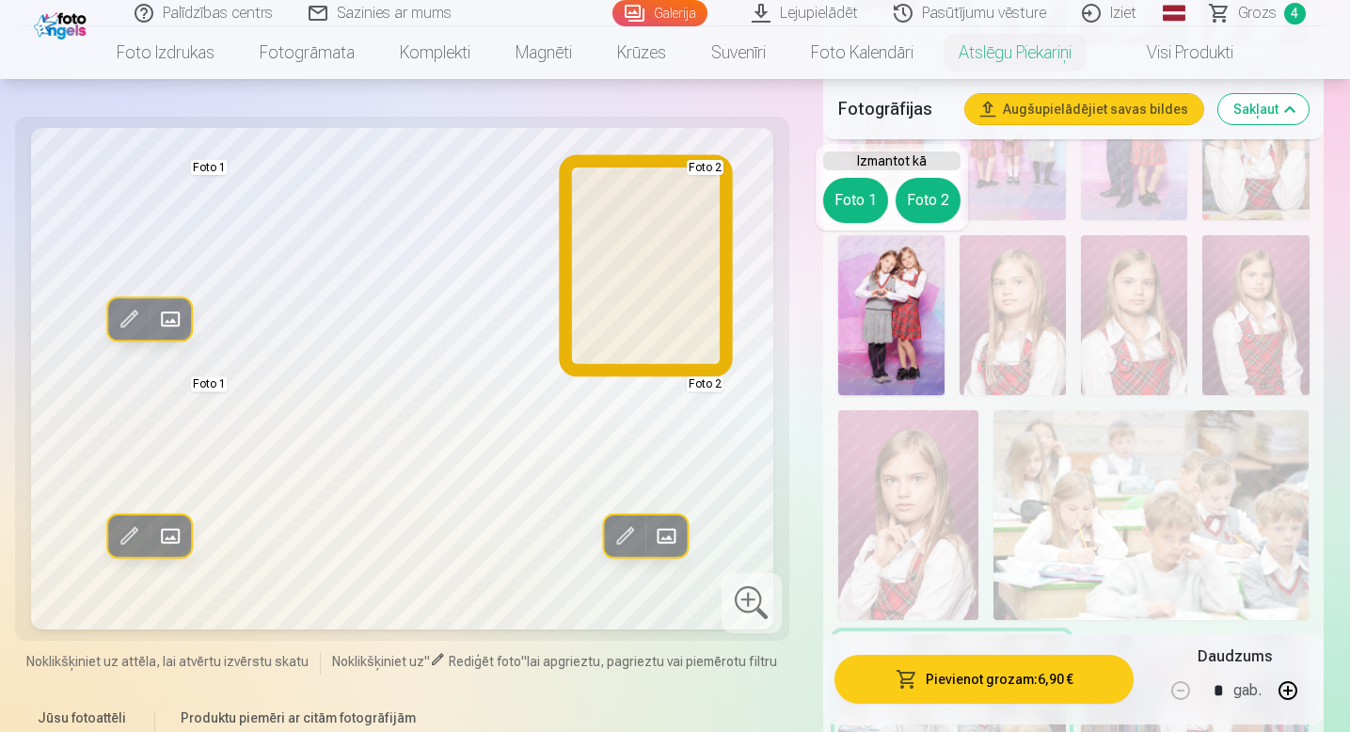
click at [937, 211] on button "Foto 2" at bounding box center [928, 200] width 65 height 45
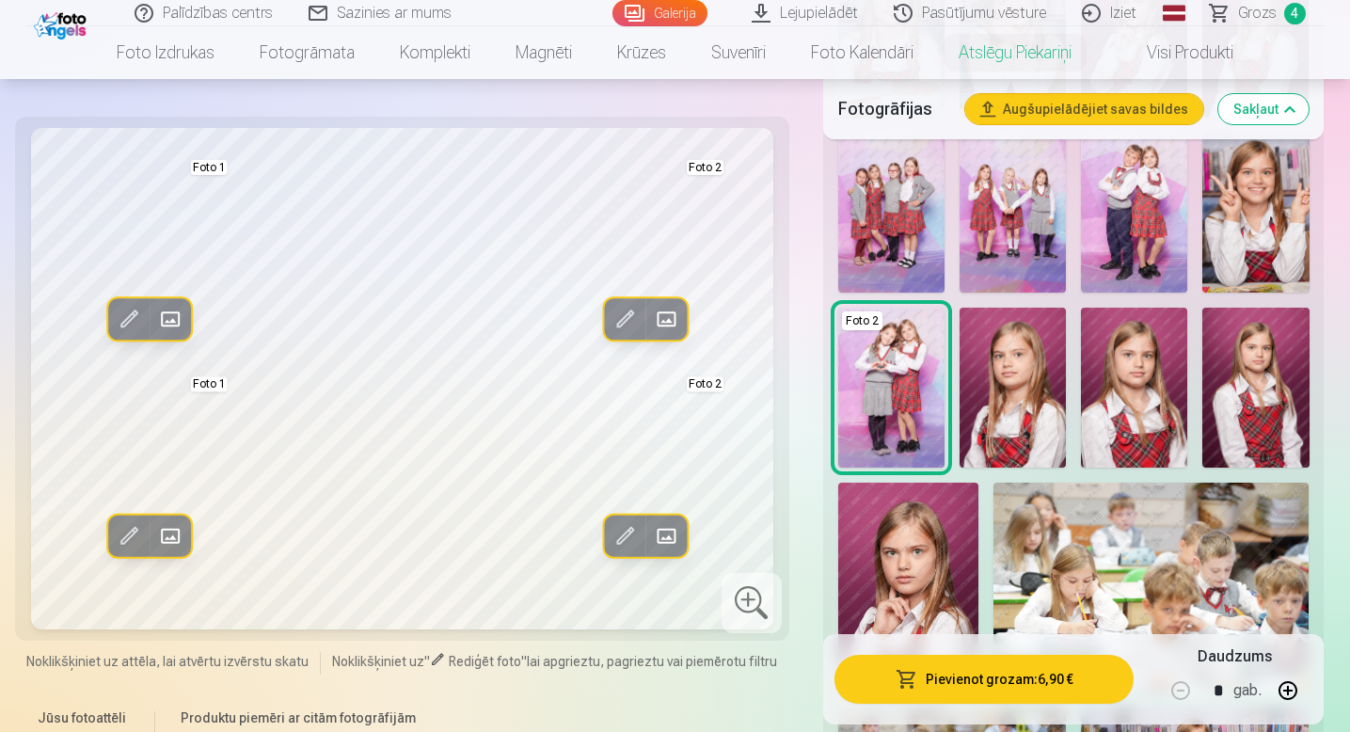
scroll to position [520, 0]
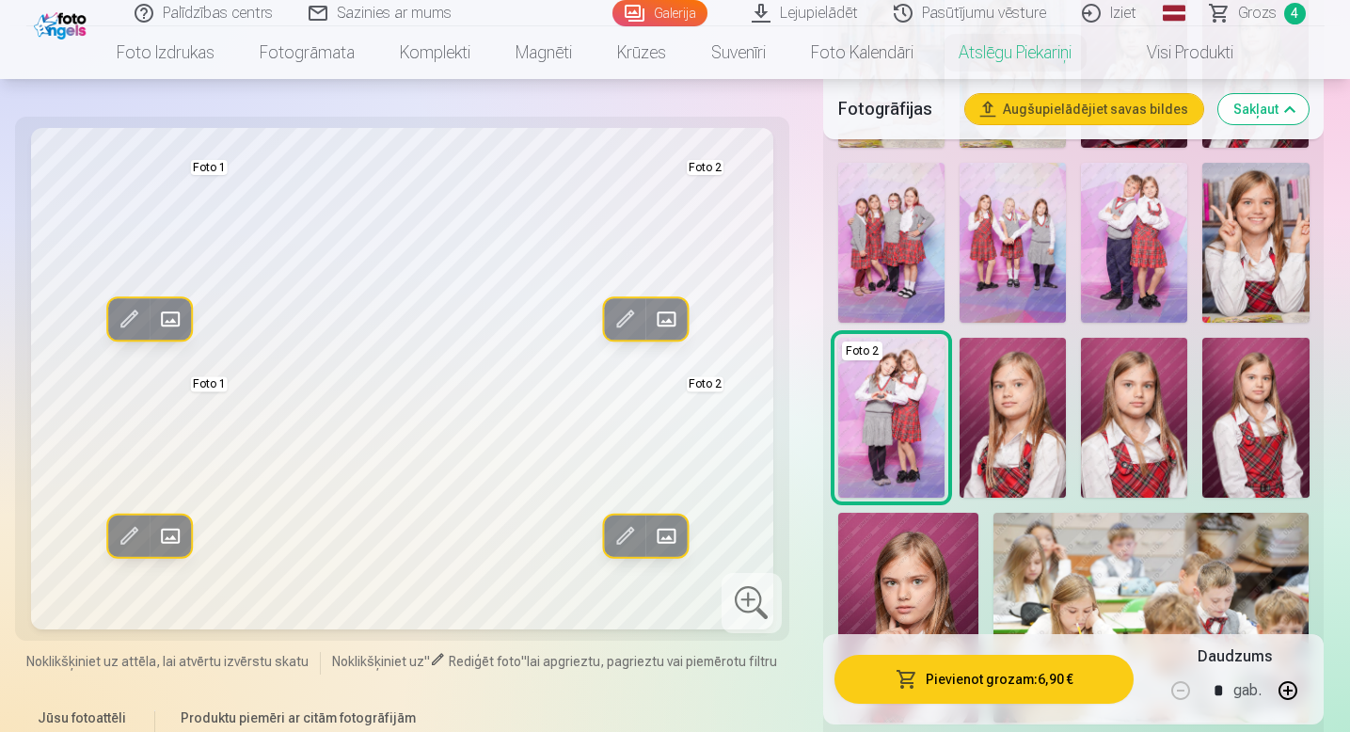
click at [909, 201] on img at bounding box center [891, 243] width 106 height 160
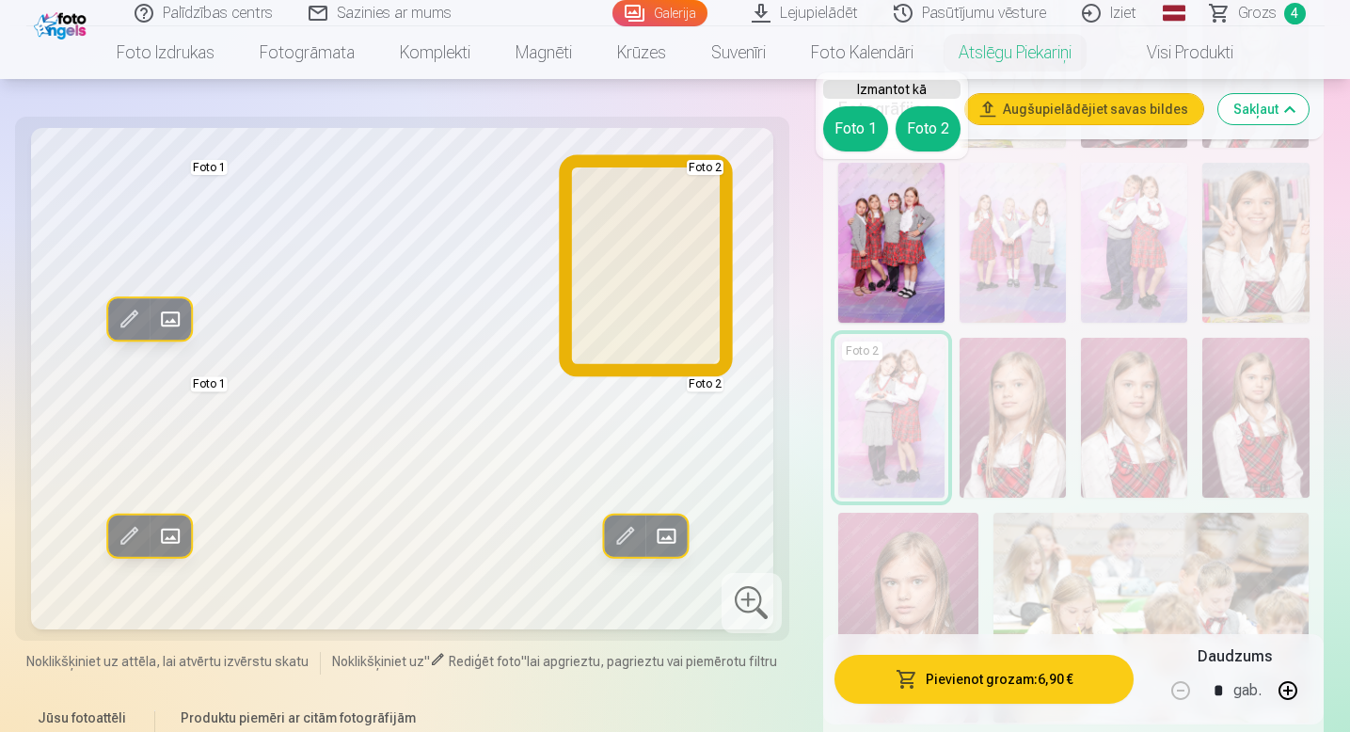
click at [934, 134] on button "Foto 2" at bounding box center [928, 128] width 65 height 45
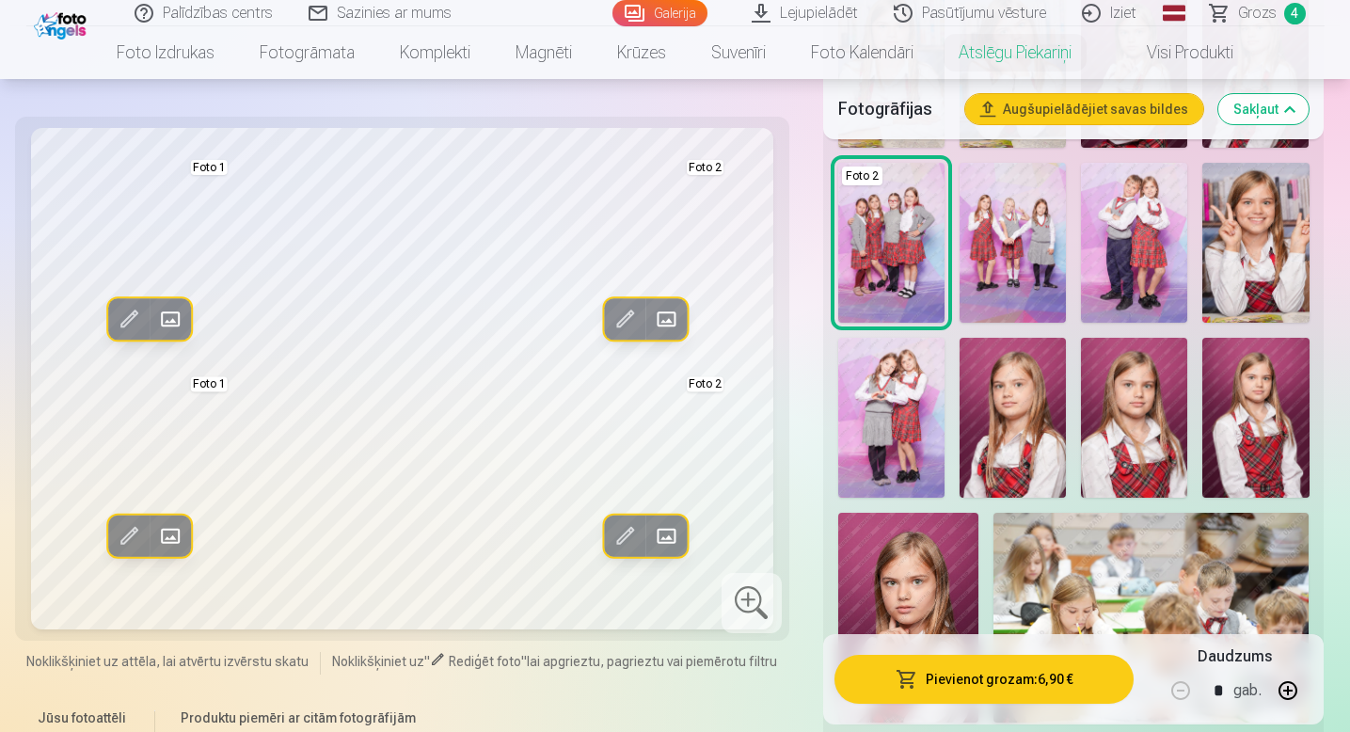
click at [1011, 230] on img at bounding box center [1012, 243] width 106 height 160
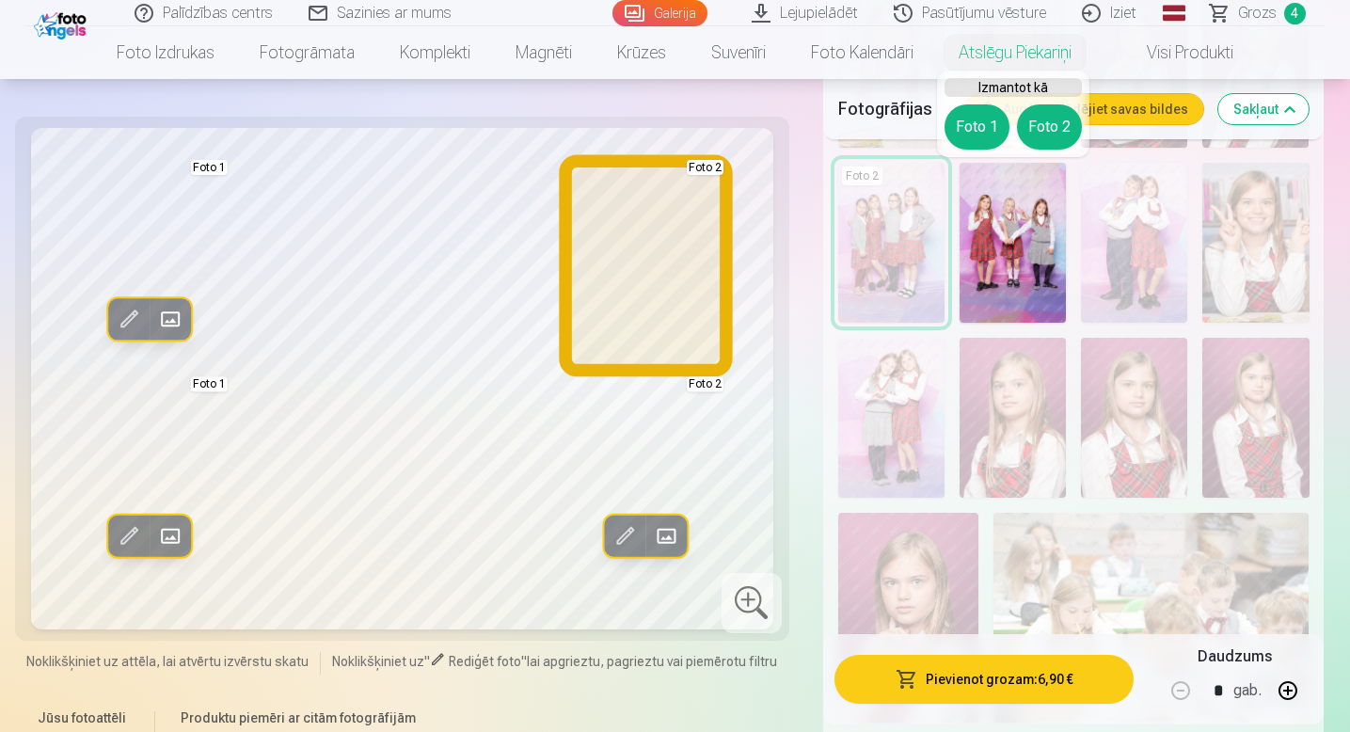
click at [1062, 125] on button "Foto 2" at bounding box center [1049, 126] width 65 height 45
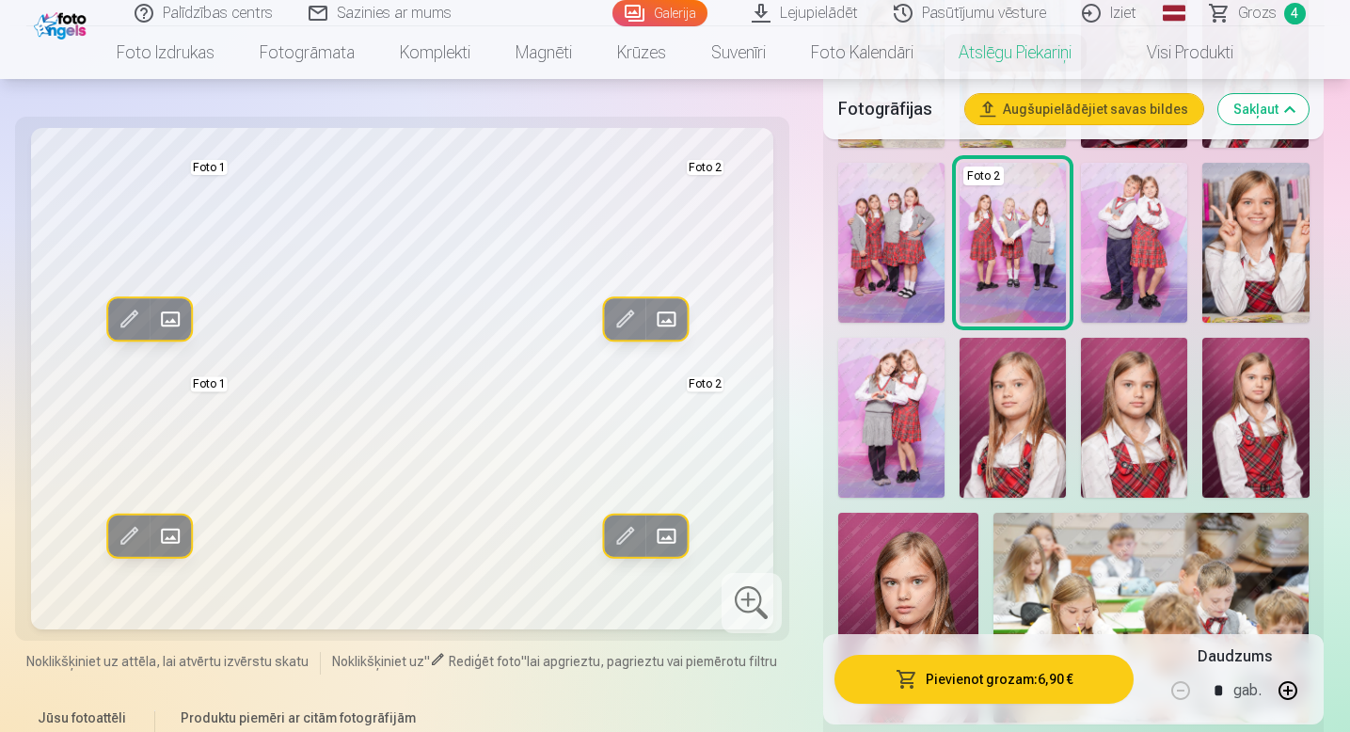
click at [1125, 232] on img at bounding box center [1134, 243] width 106 height 160
click at [869, 423] on img at bounding box center [891, 418] width 106 height 160
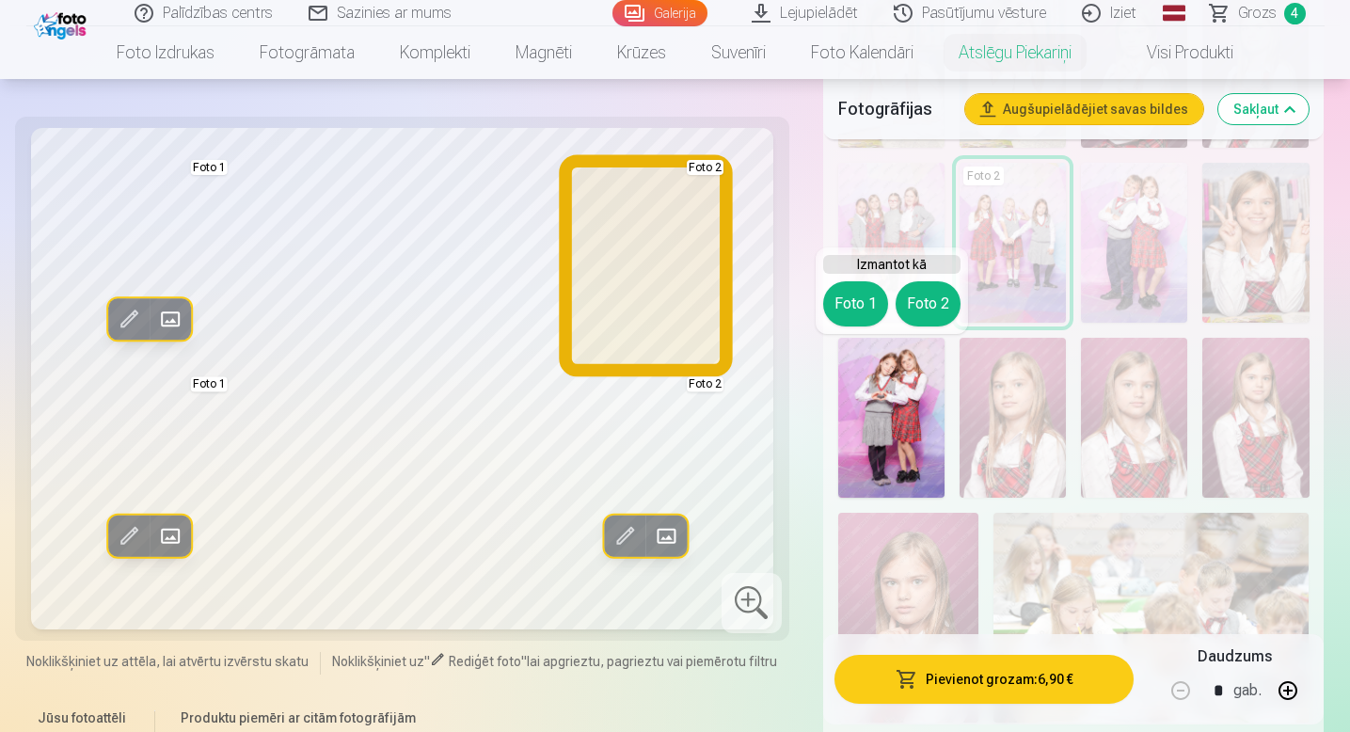
click at [927, 298] on button "Foto 2" at bounding box center [928, 303] width 65 height 45
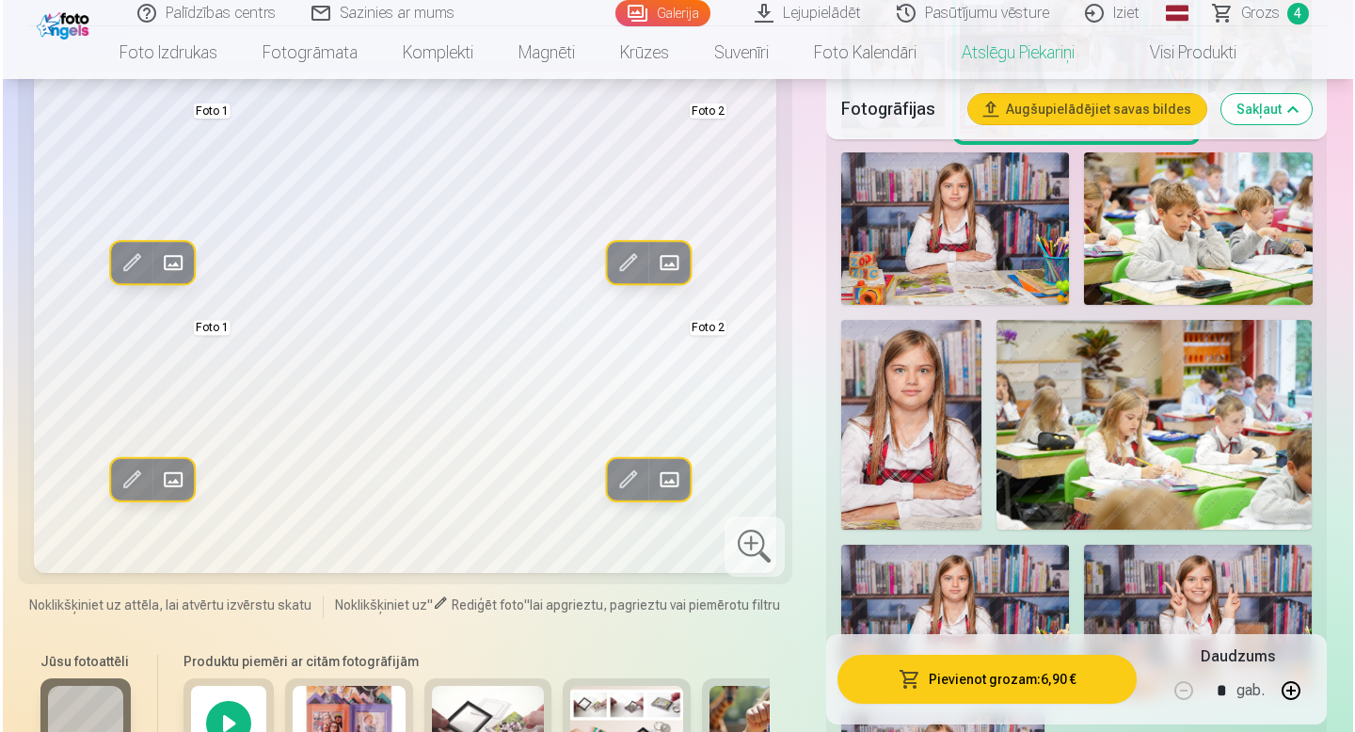
scroll to position [1607, 0]
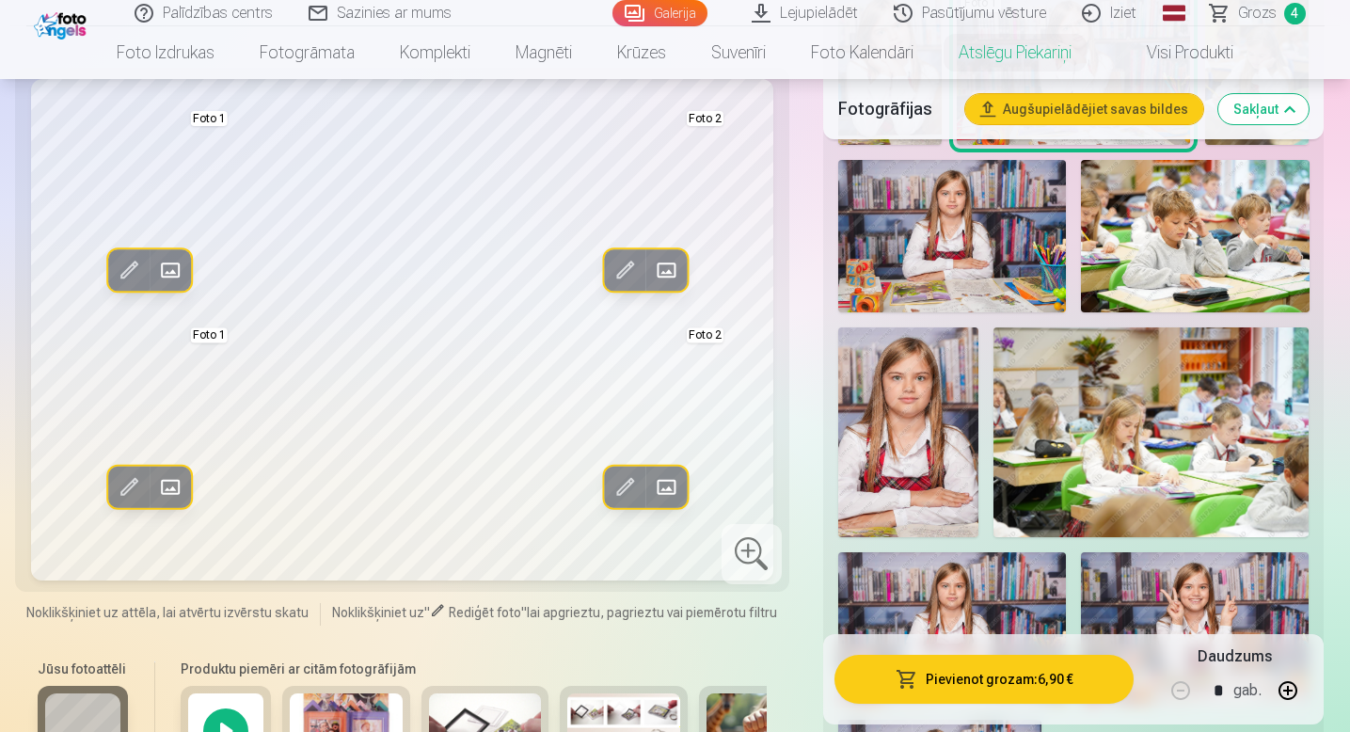
click at [1066, 690] on button "Pievienot grozam : 6,90 €" at bounding box center [984, 679] width 300 height 49
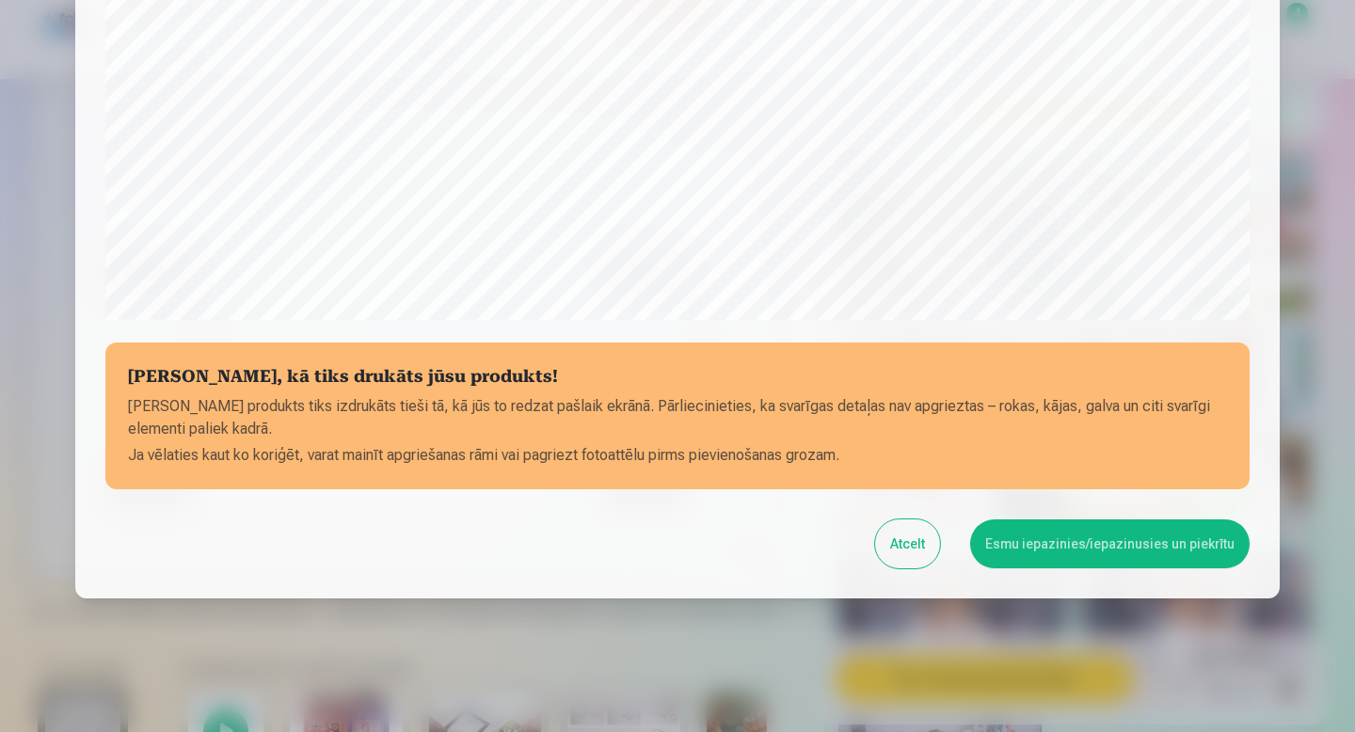
scroll to position [623, 0]
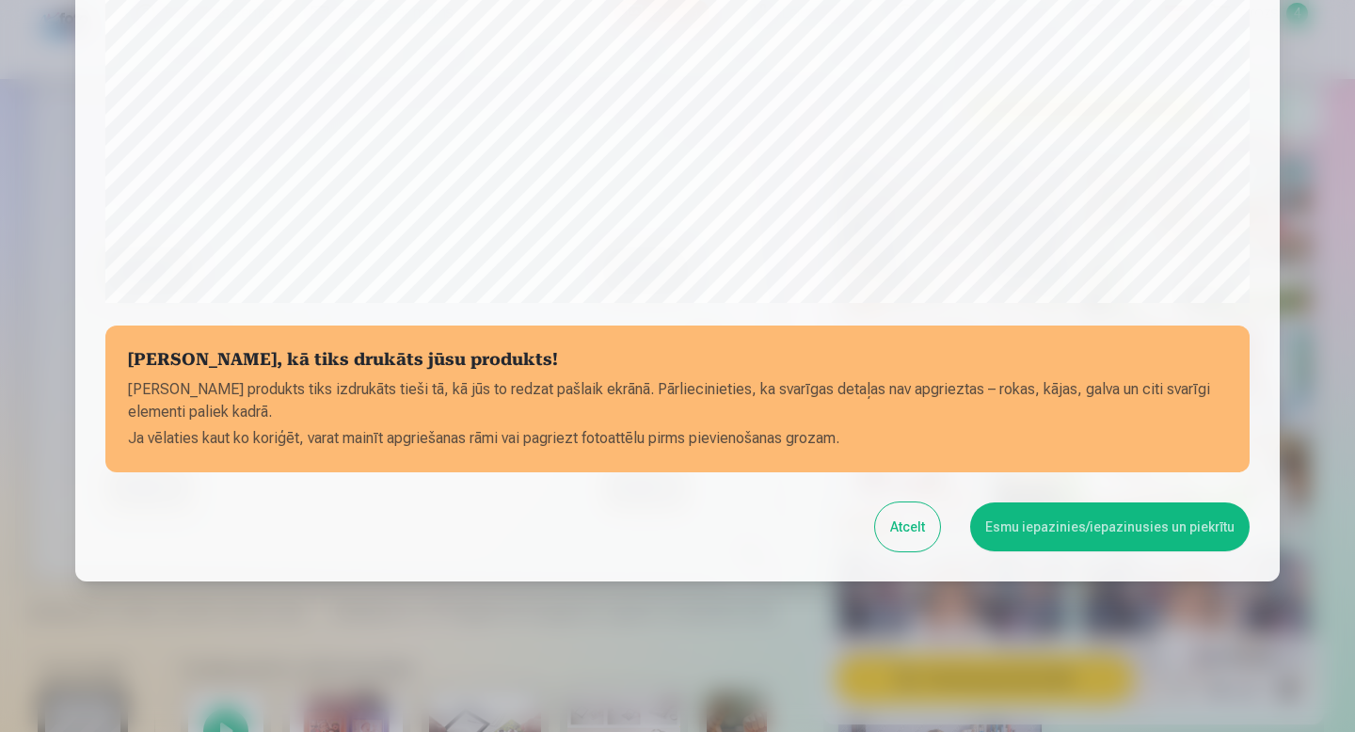
click at [1068, 534] on button "Esmu iepazinies/iepazinusies un piekrītu" at bounding box center [1109, 526] width 279 height 49
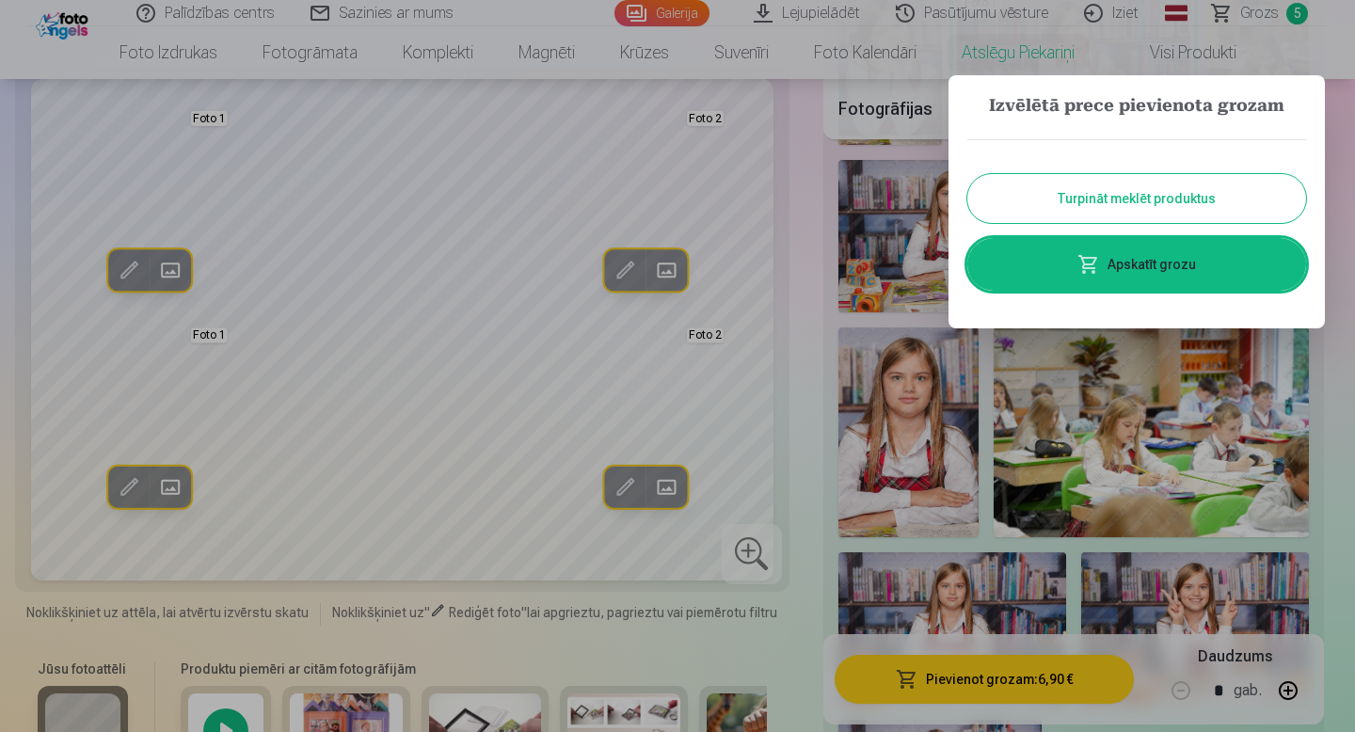
click at [1127, 262] on link "Apskatīt grozu" at bounding box center [1136, 264] width 339 height 53
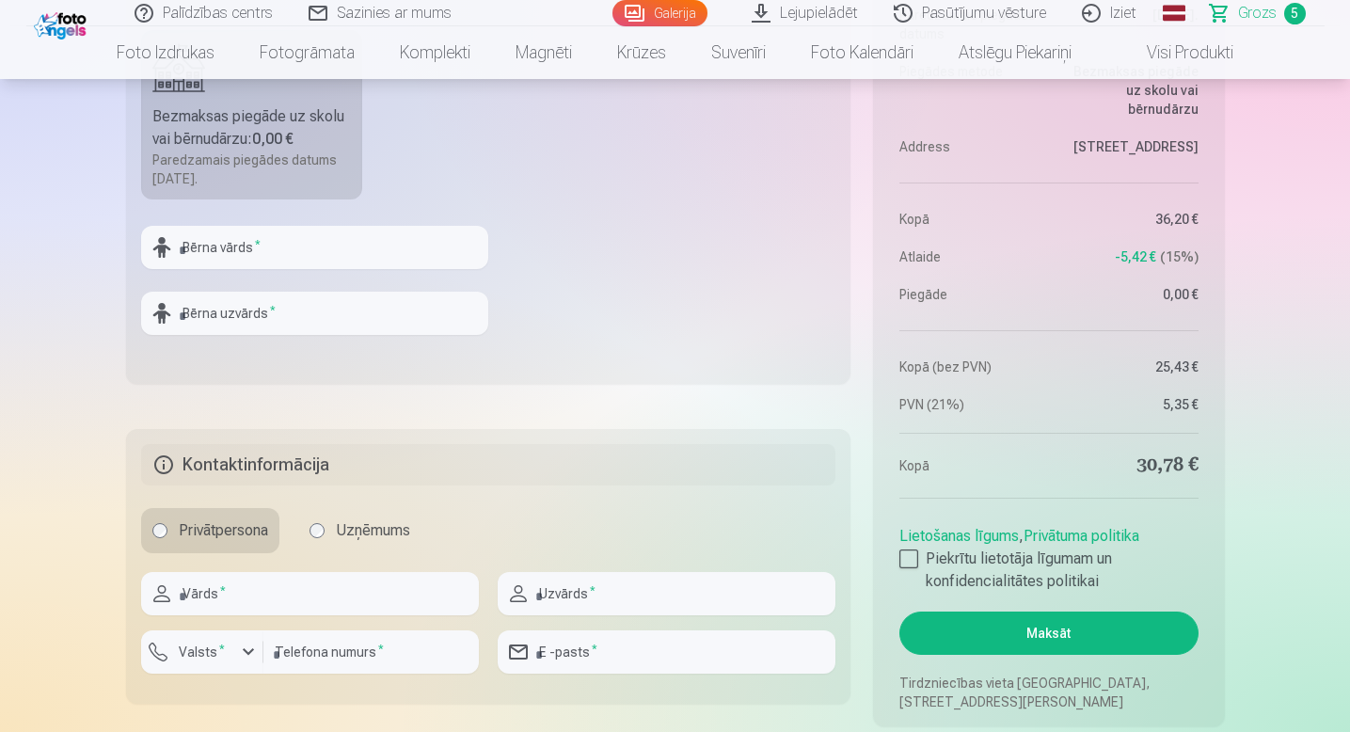
scroll to position [1498, 0]
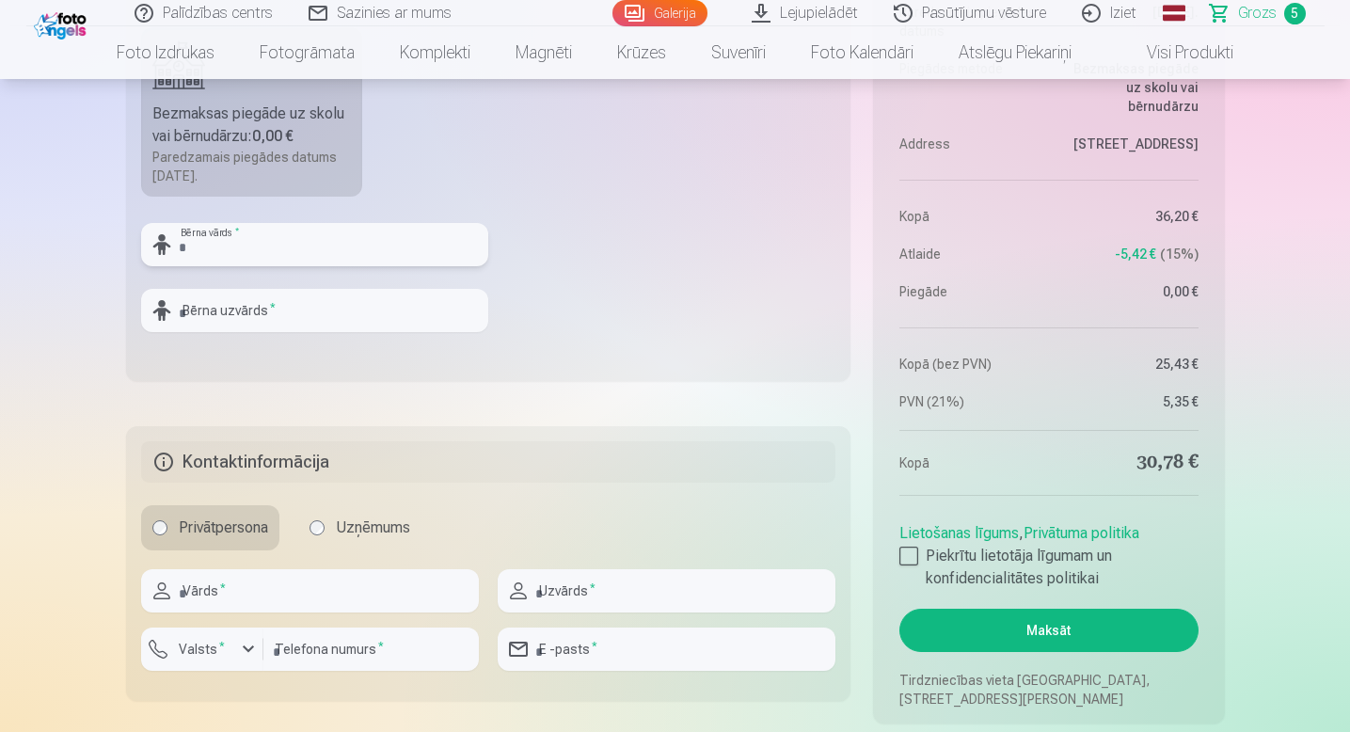
click at [314, 246] on input "text" at bounding box center [314, 244] width 347 height 43
type input "****"
click at [304, 307] on input "text" at bounding box center [314, 310] width 347 height 43
type input "*****"
click at [249, 595] on input "text" at bounding box center [310, 590] width 338 height 43
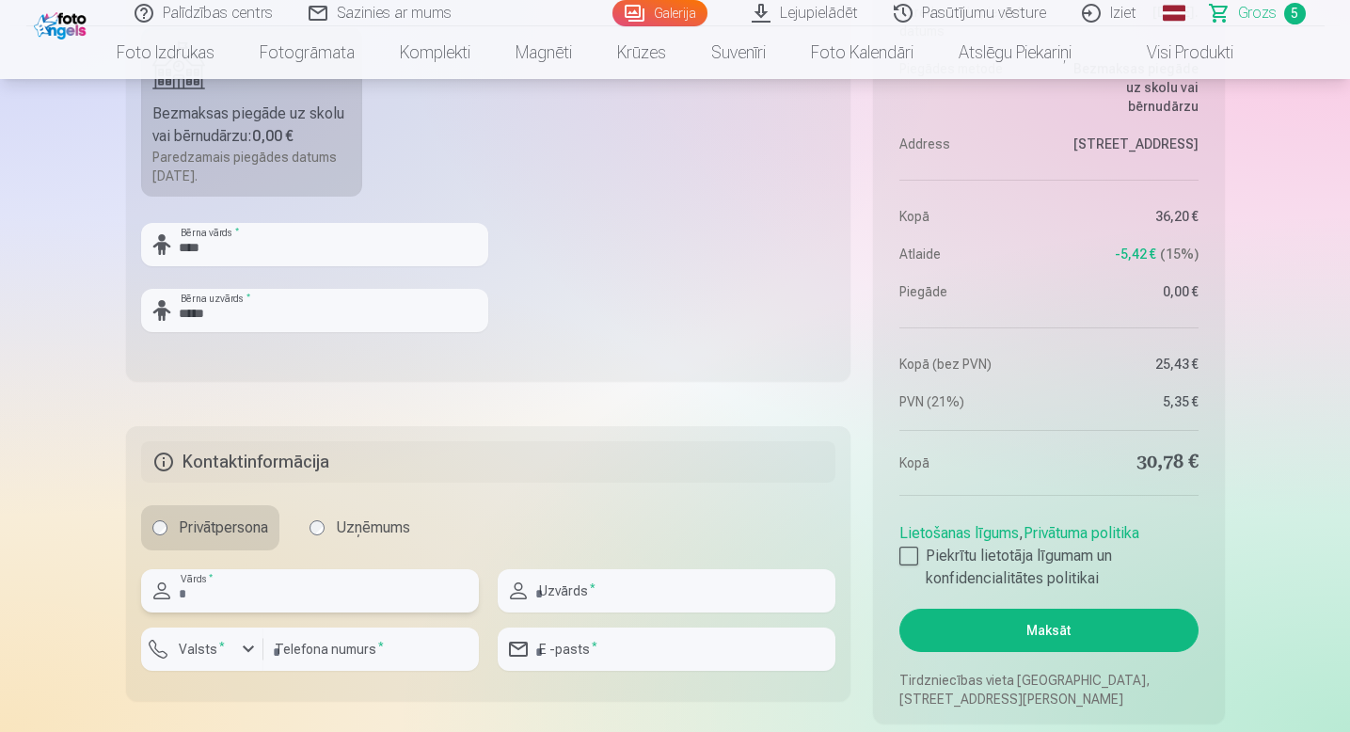
type input "****"
type input "********"
type input "**********"
click at [242, 652] on div "button" at bounding box center [248, 649] width 23 height 23
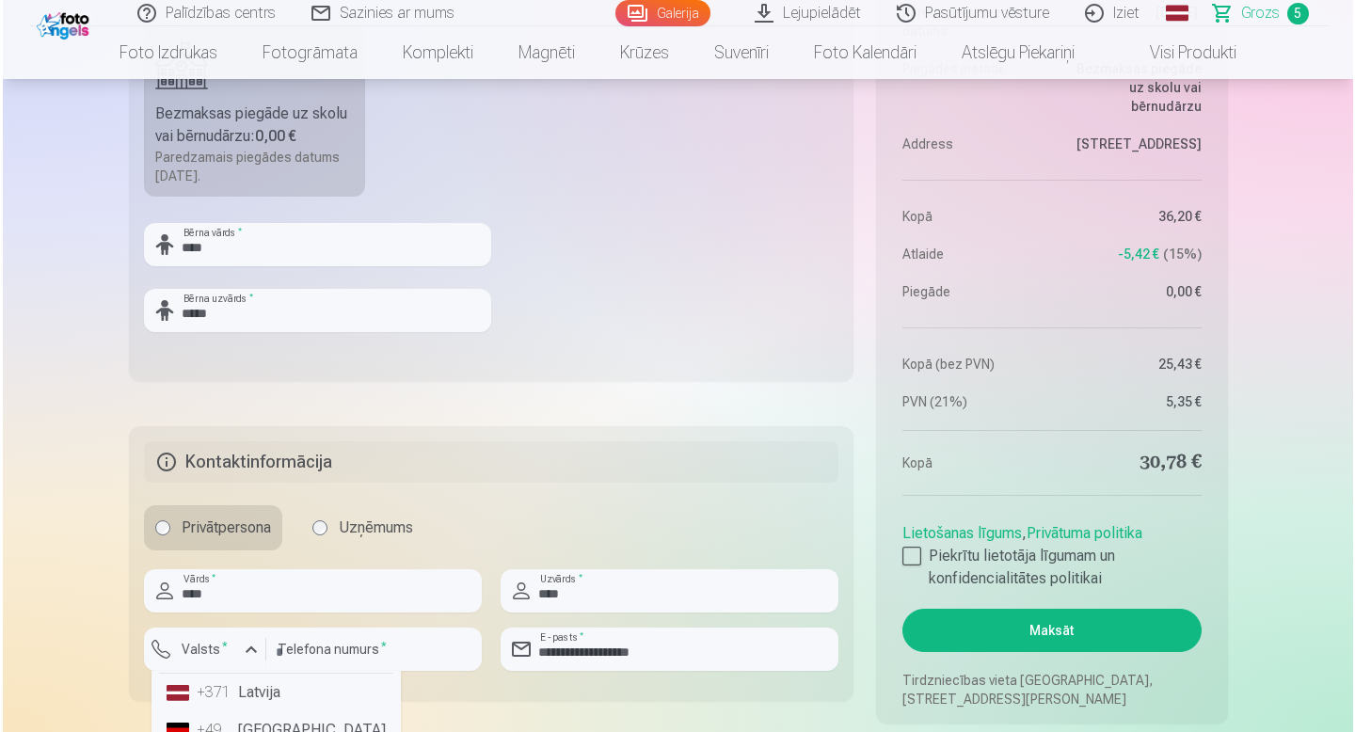
scroll to position [49, 0]
click at [239, 693] on li "+371 Latvija" at bounding box center [273, 691] width 234 height 38
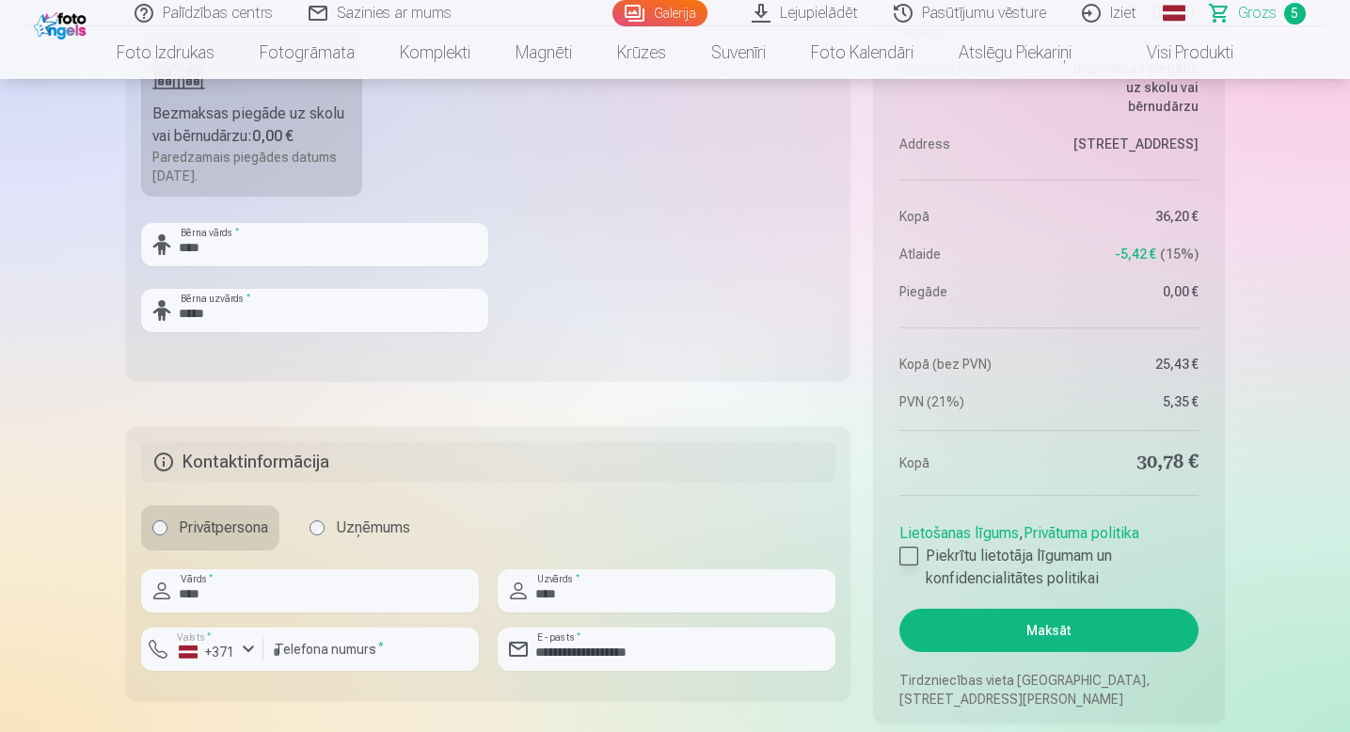
click at [912, 564] on div at bounding box center [908, 556] width 19 height 19
click at [1030, 636] on button "Maksāt" at bounding box center [1048, 630] width 298 height 43
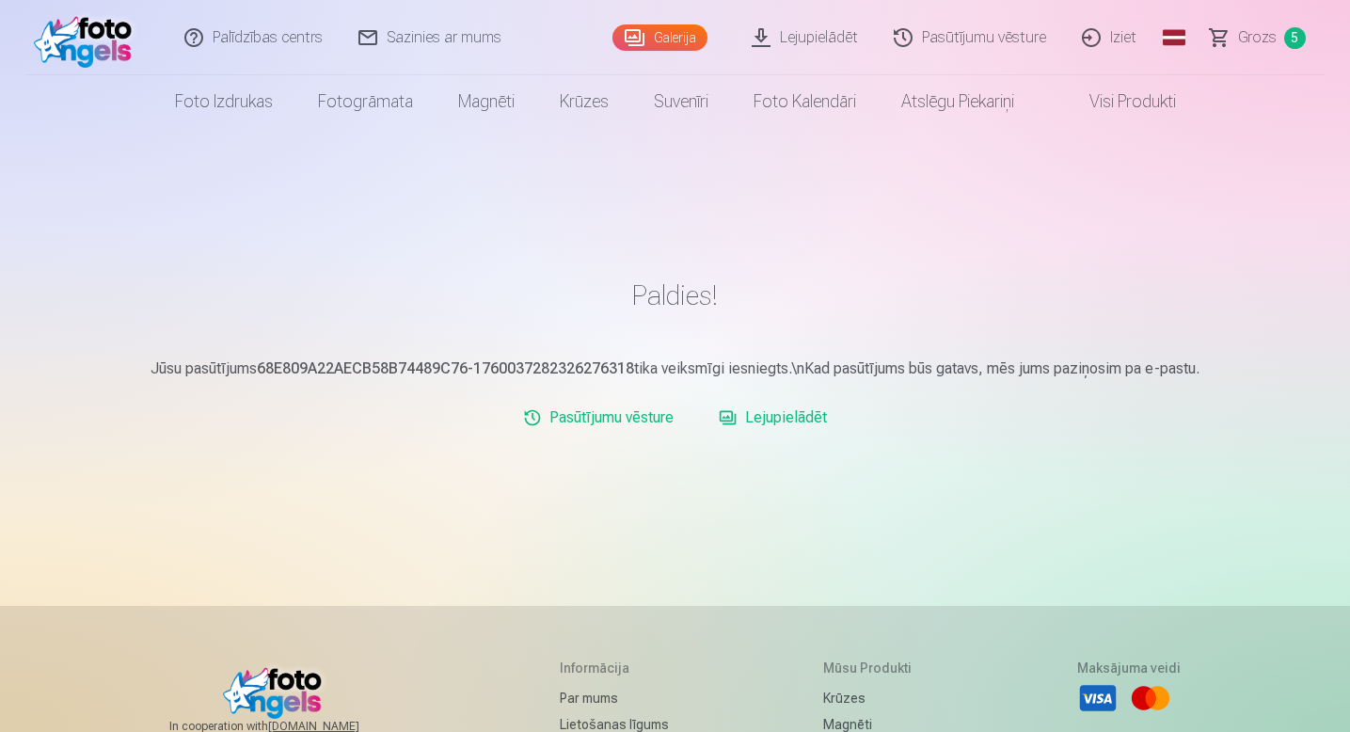
click at [790, 409] on link "Lejupielādēt" at bounding box center [772, 418] width 123 height 38
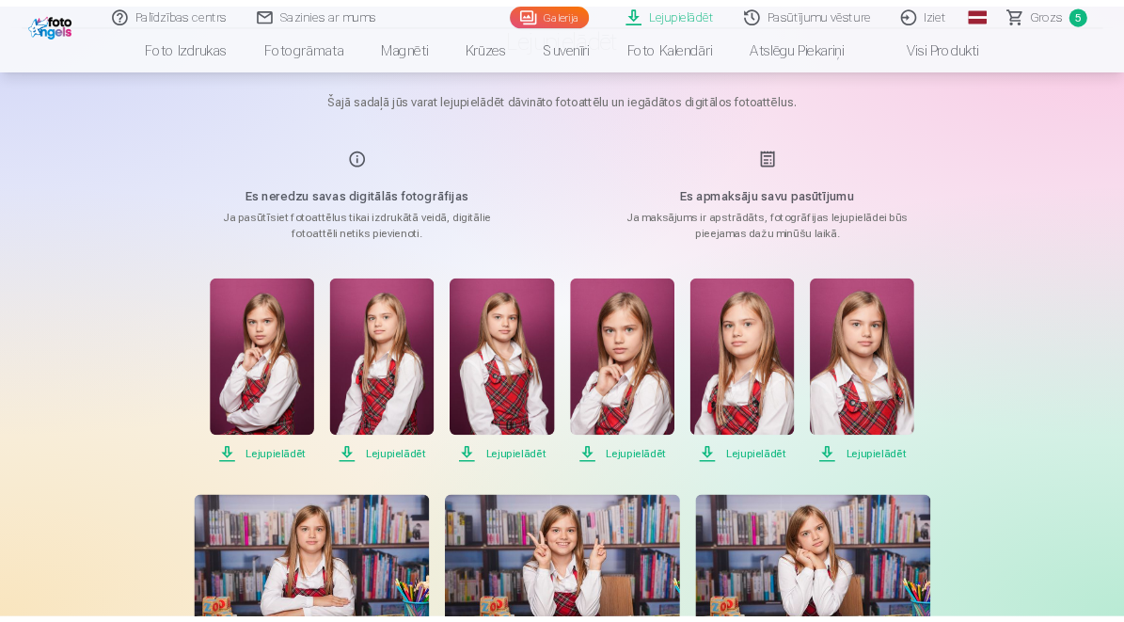
scroll to position [151, 0]
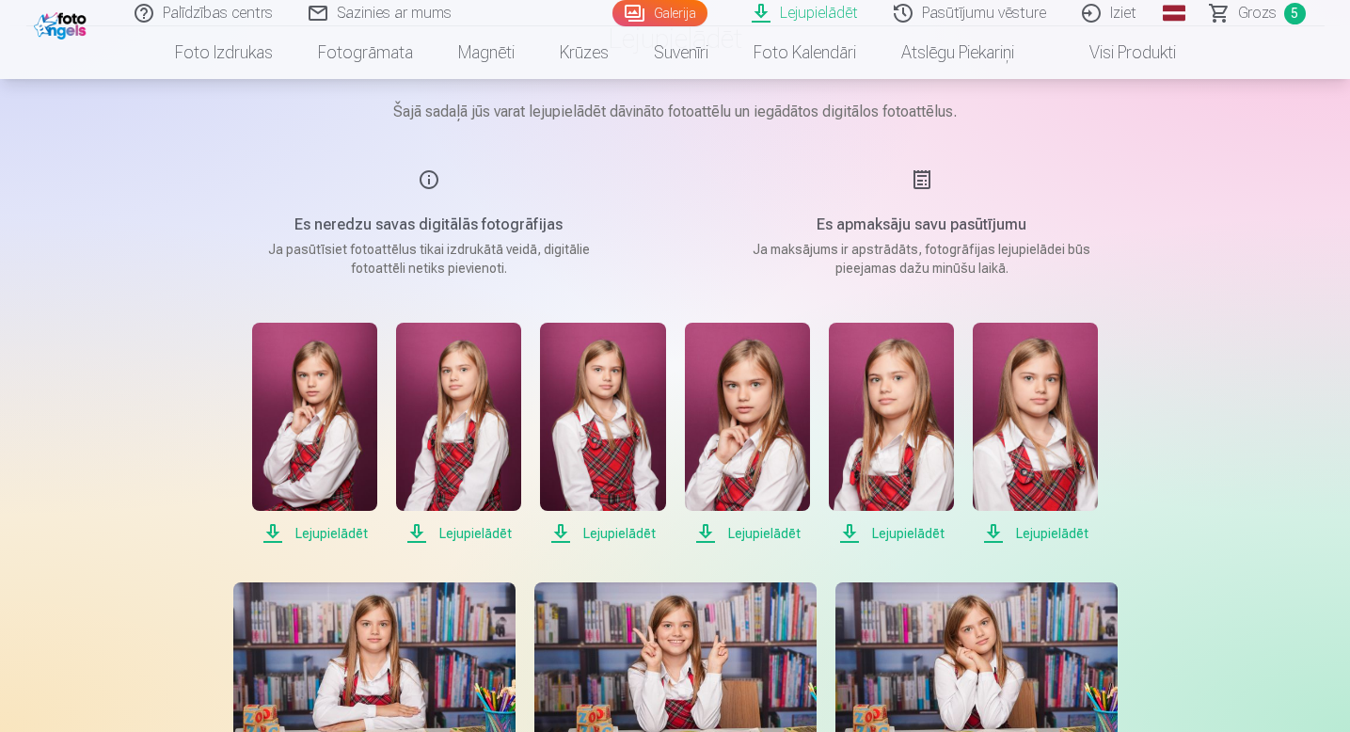
click at [327, 534] on span "Lejupielādēt" at bounding box center [314, 533] width 125 height 23
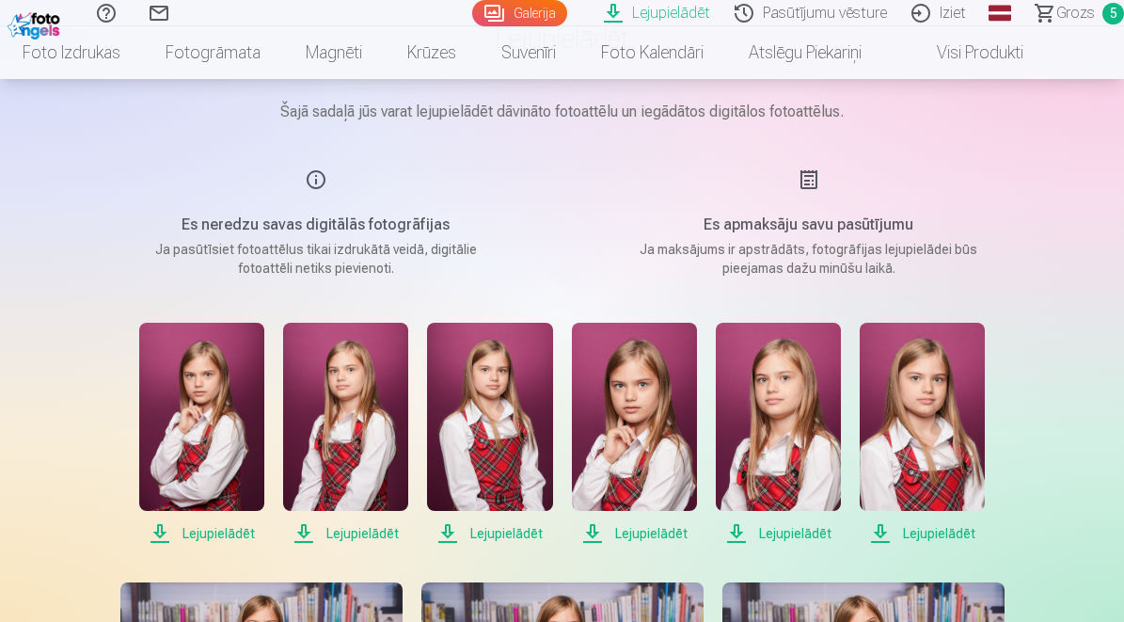
click at [191, 536] on span "Lejupielādēt" at bounding box center [201, 533] width 125 height 23
click at [357, 523] on span "Lejupielādēt" at bounding box center [345, 533] width 125 height 23
click at [488, 531] on span "Lejupielādēt" at bounding box center [489, 533] width 125 height 23
click at [633, 530] on span "Lejupielādēt" at bounding box center [634, 533] width 125 height 23
click at [779, 532] on span "Lejupielādēt" at bounding box center [778, 533] width 125 height 23
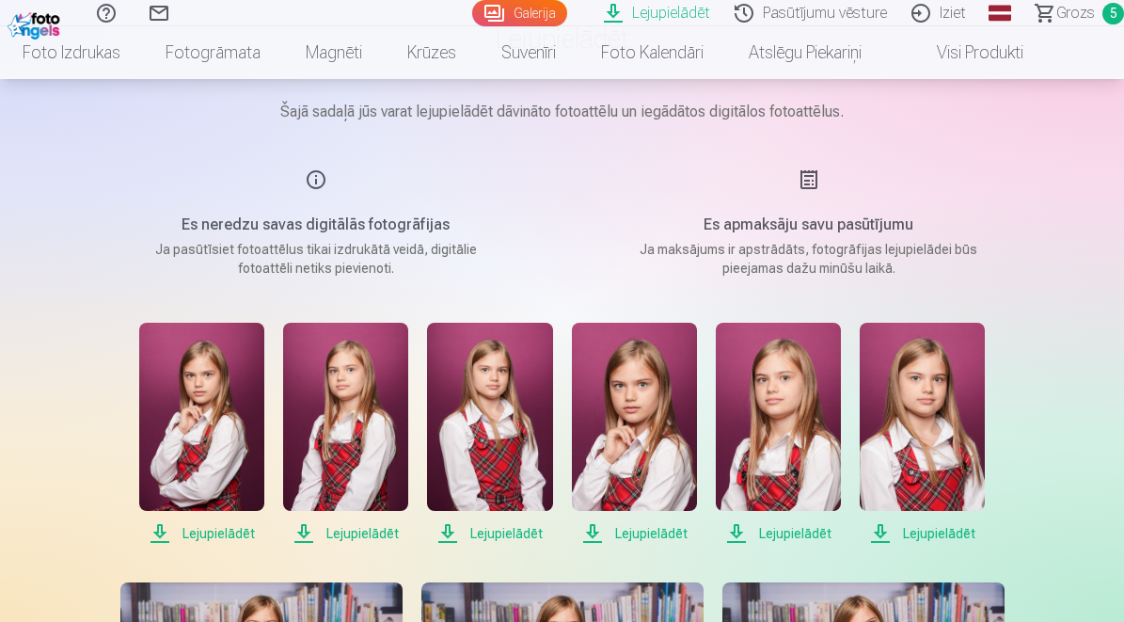
click at [946, 533] on span "Lejupielādēt" at bounding box center [922, 533] width 125 height 23
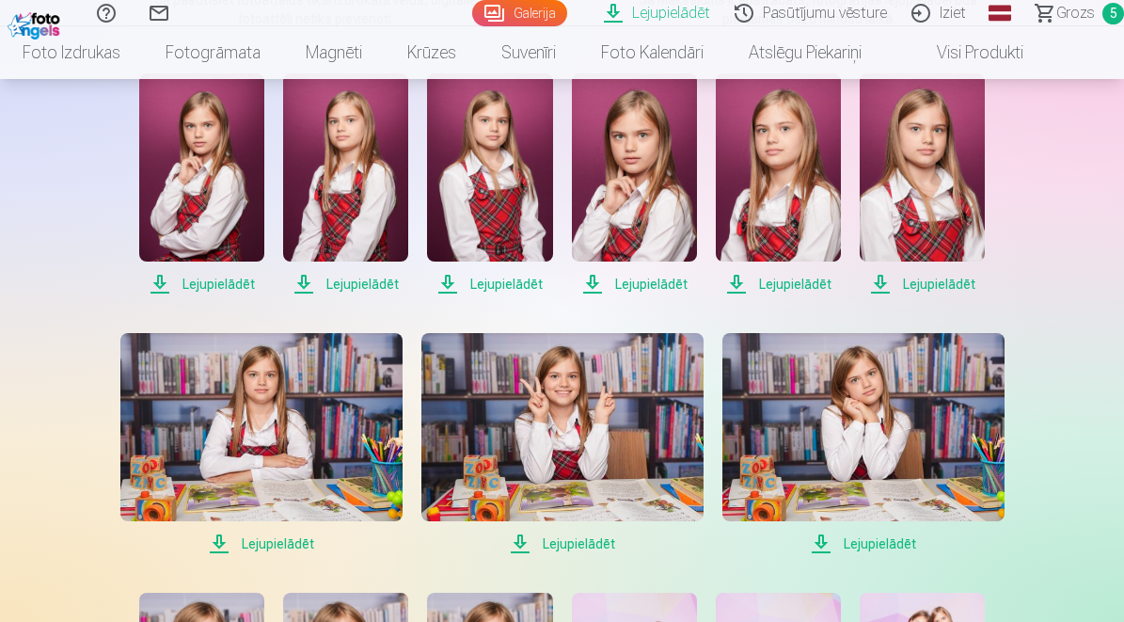
scroll to position [446, 0]
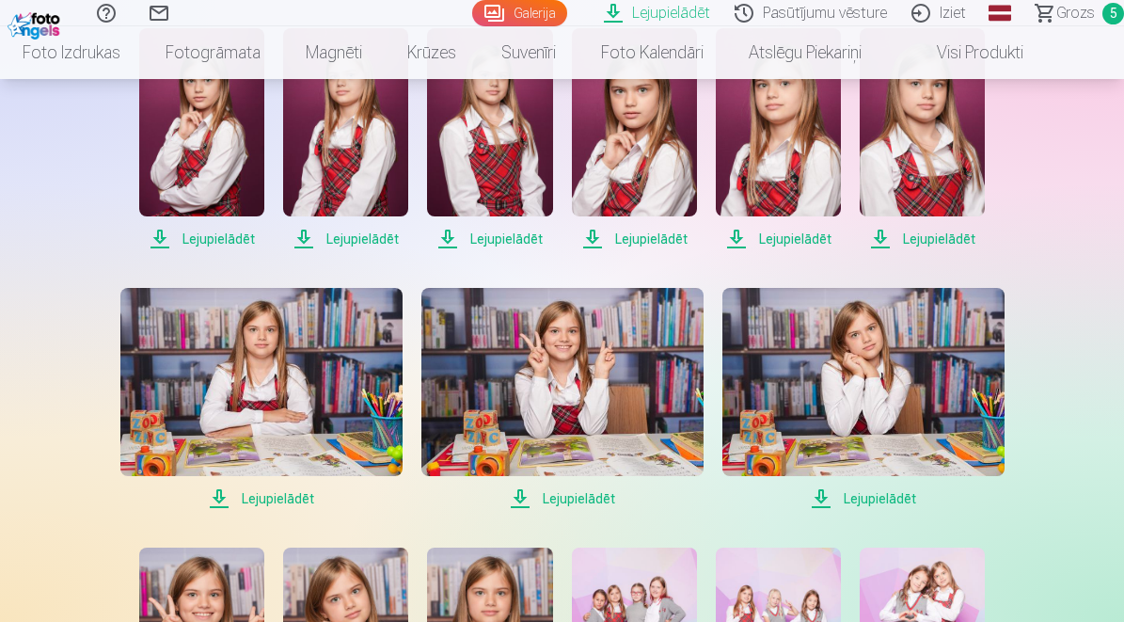
click at [254, 498] on span "Lejupielādēt" at bounding box center [261, 498] width 282 height 23
click at [559, 490] on span "Lejupielādēt" at bounding box center [562, 498] width 282 height 23
click at [856, 497] on span "Lejupielādēt" at bounding box center [863, 498] width 282 height 23
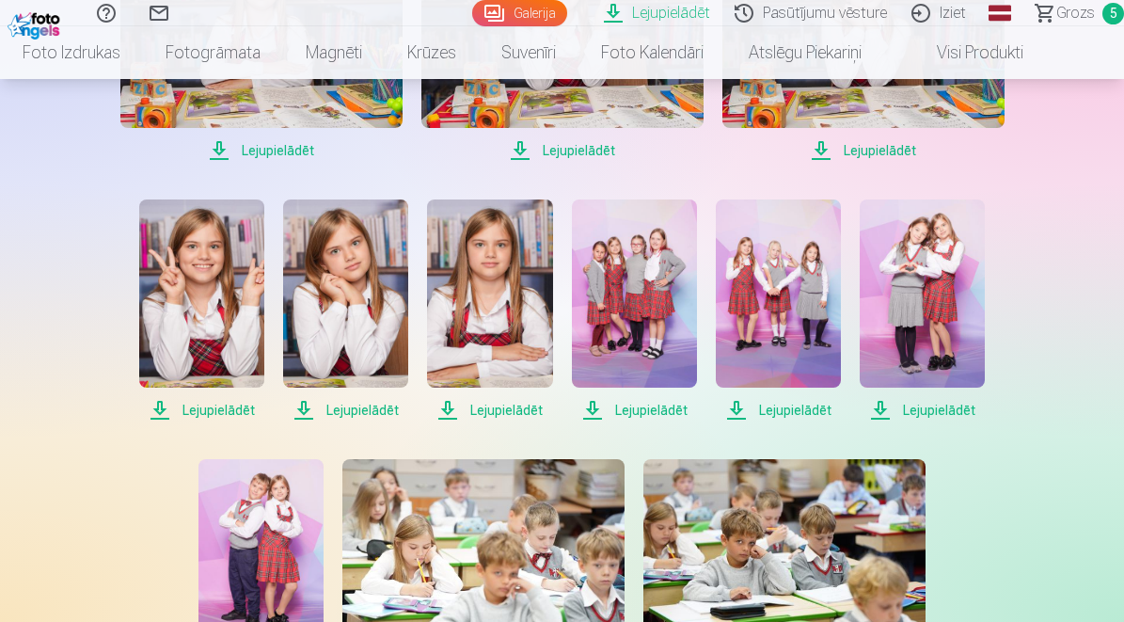
scroll to position [797, 0]
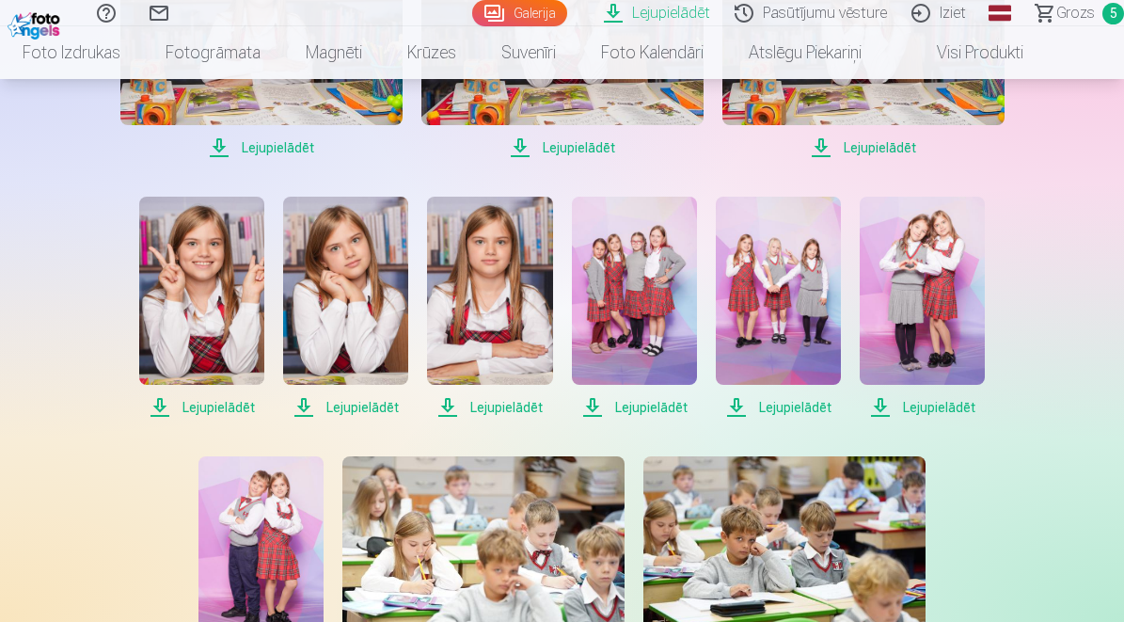
click at [206, 400] on span "Lejupielādēt" at bounding box center [201, 407] width 125 height 23
click at [357, 404] on span "Lejupielādēt" at bounding box center [345, 407] width 125 height 23
click at [491, 401] on span "Lejupielādēt" at bounding box center [489, 407] width 125 height 23
click at [625, 406] on span "Lejupielādēt" at bounding box center [634, 407] width 125 height 23
click at [793, 401] on span "Lejupielādēt" at bounding box center [778, 407] width 125 height 23
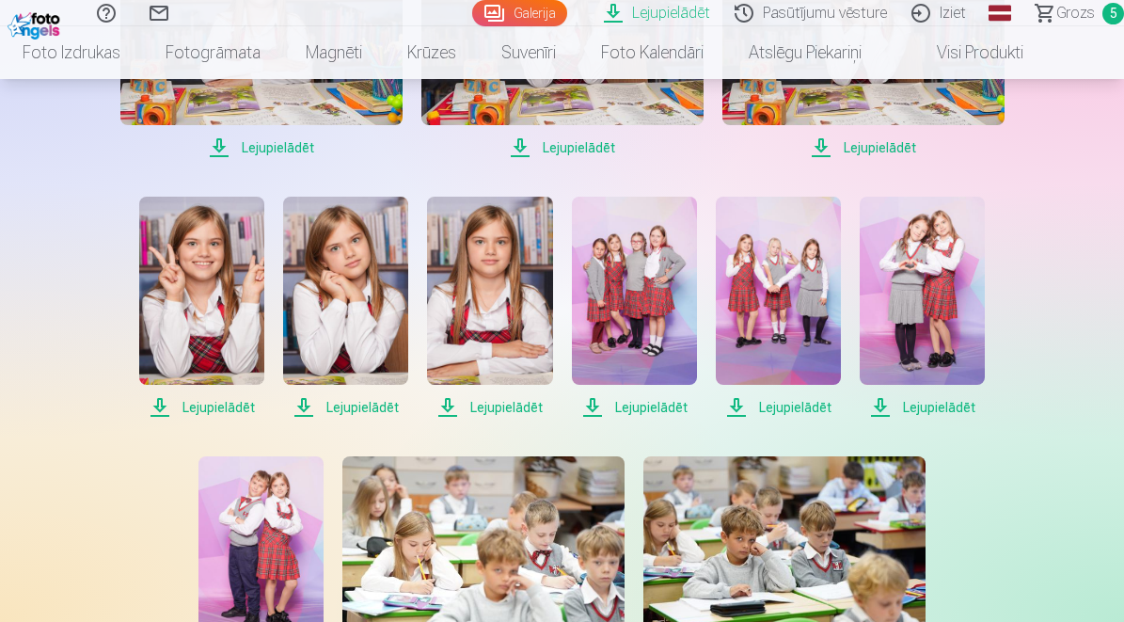
click at [927, 412] on span "Lejupielādēt" at bounding box center [922, 407] width 125 height 23
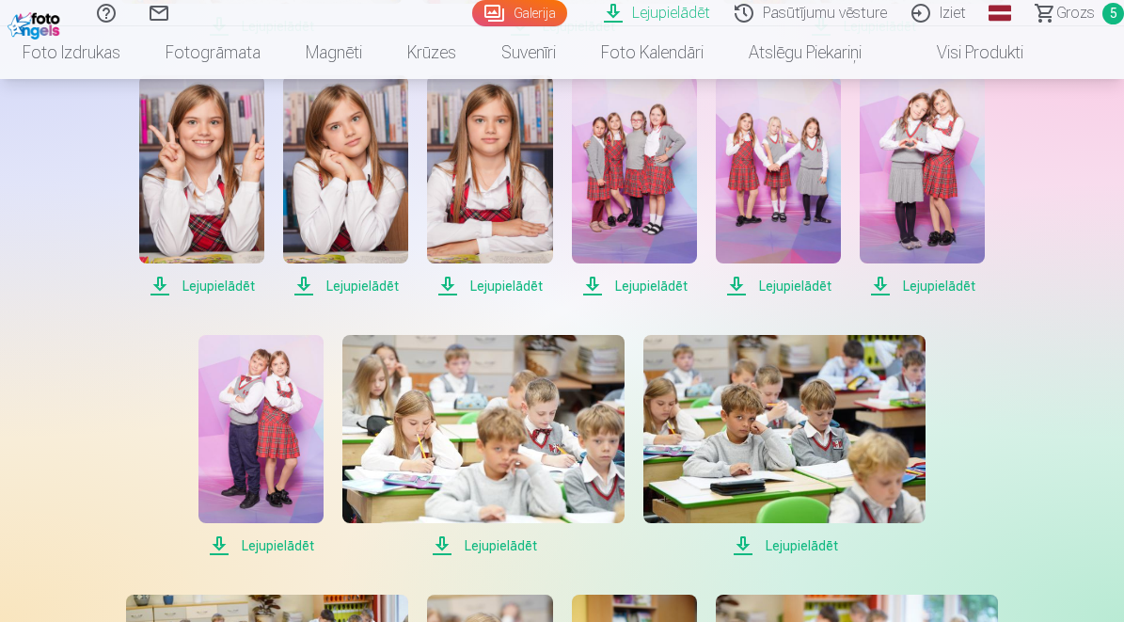
click at [270, 547] on span "Lejupielādēt" at bounding box center [260, 545] width 125 height 23
click at [494, 544] on span "Lejupielādēt" at bounding box center [483, 545] width 282 height 23
click at [785, 545] on span "Lejupielādēt" at bounding box center [784, 545] width 282 height 23
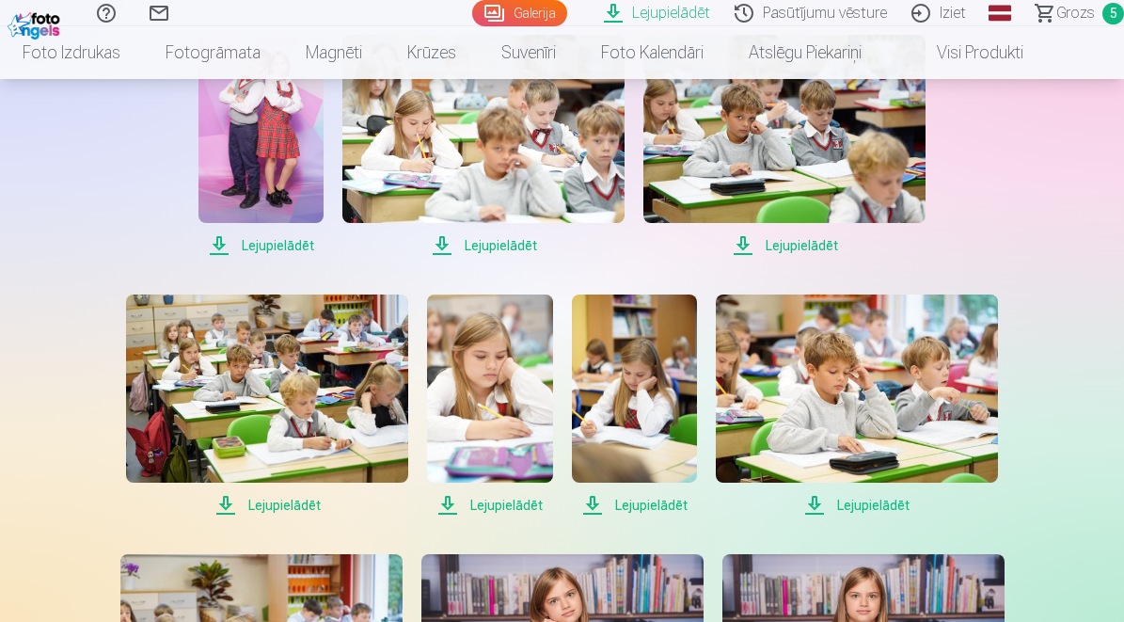
scroll to position [1219, 0]
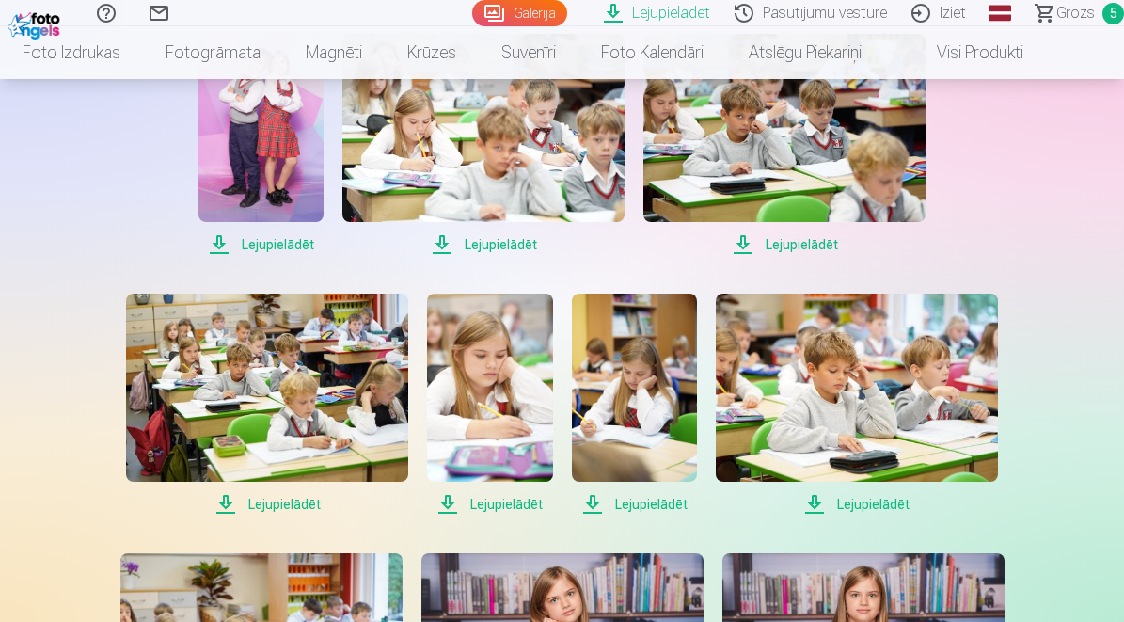
click at [294, 502] on span "Lejupielādēt" at bounding box center [267, 504] width 282 height 23
click at [525, 505] on span "Lejupielādēt" at bounding box center [489, 504] width 125 height 23
click at [639, 511] on span "Lejupielādēt" at bounding box center [634, 504] width 125 height 23
click at [1060, 487] on div "Lejupielādēt Šajā sadaļā jūs varat lejupielādēt dāvināto fotoattēlu un iegādāto…" at bounding box center [562, 212] width 1124 height 2862
click at [877, 511] on span "Lejupielādēt" at bounding box center [857, 504] width 282 height 23
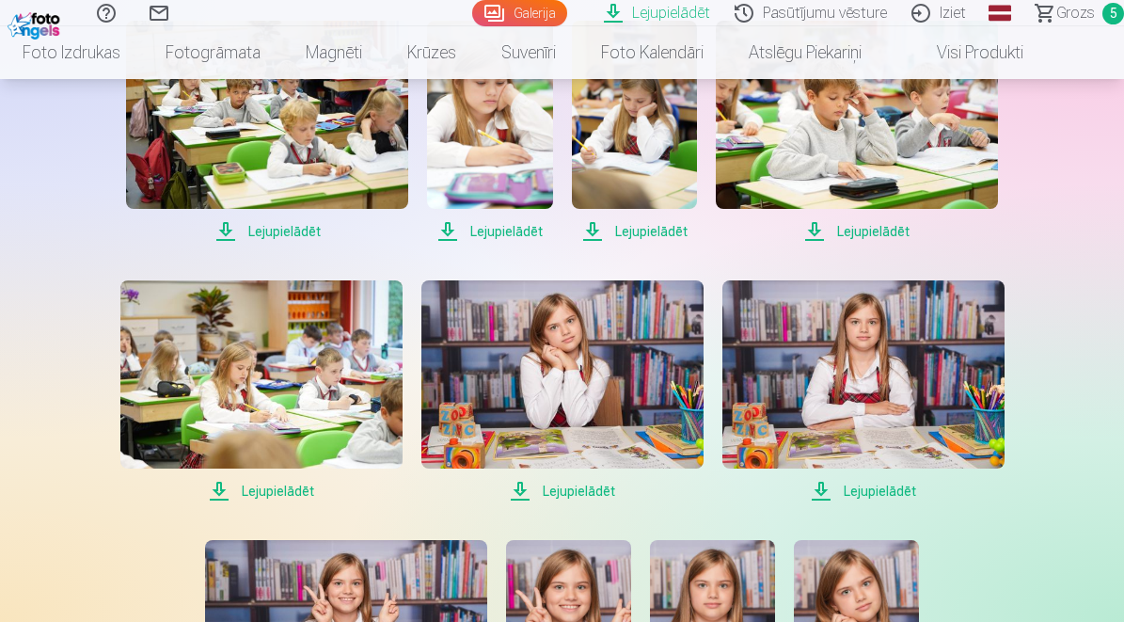
scroll to position [1493, 0]
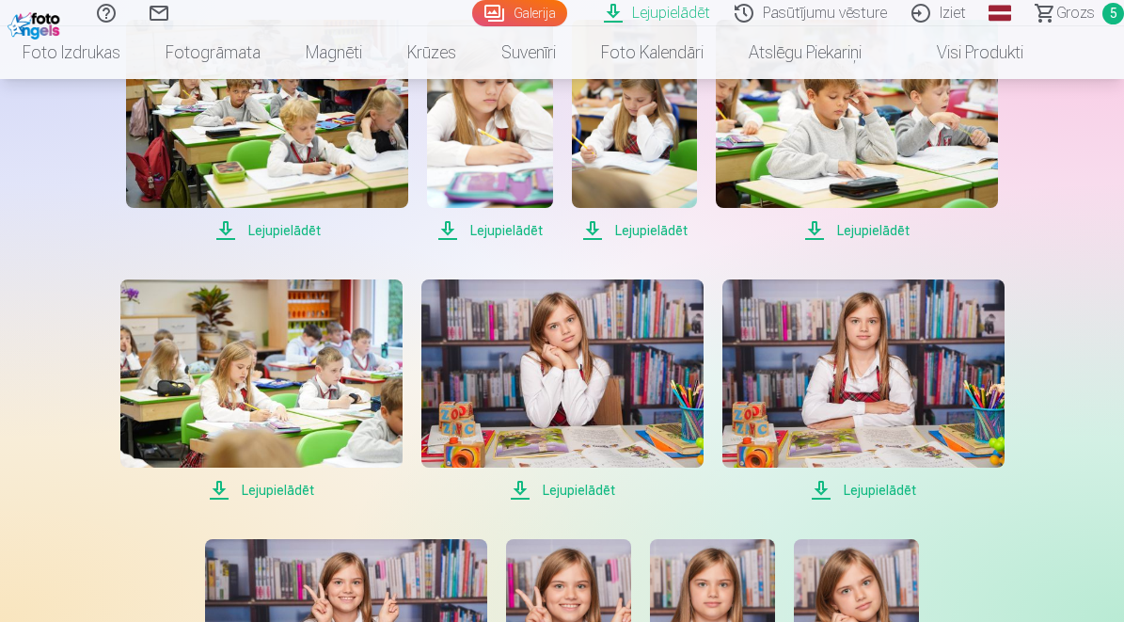
click at [277, 491] on span "Lejupielādēt" at bounding box center [261, 490] width 282 height 23
click at [549, 479] on span "Lejupielādēt" at bounding box center [562, 490] width 282 height 23
click at [855, 495] on span "Lejupielādēt" at bounding box center [863, 490] width 282 height 23
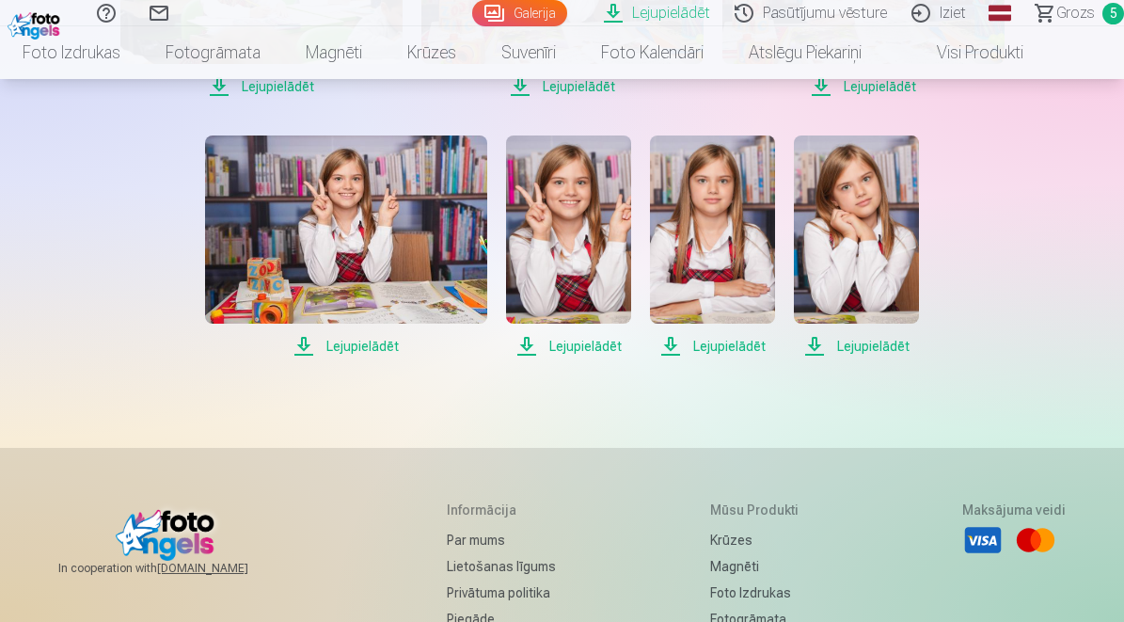
scroll to position [1927, 0]
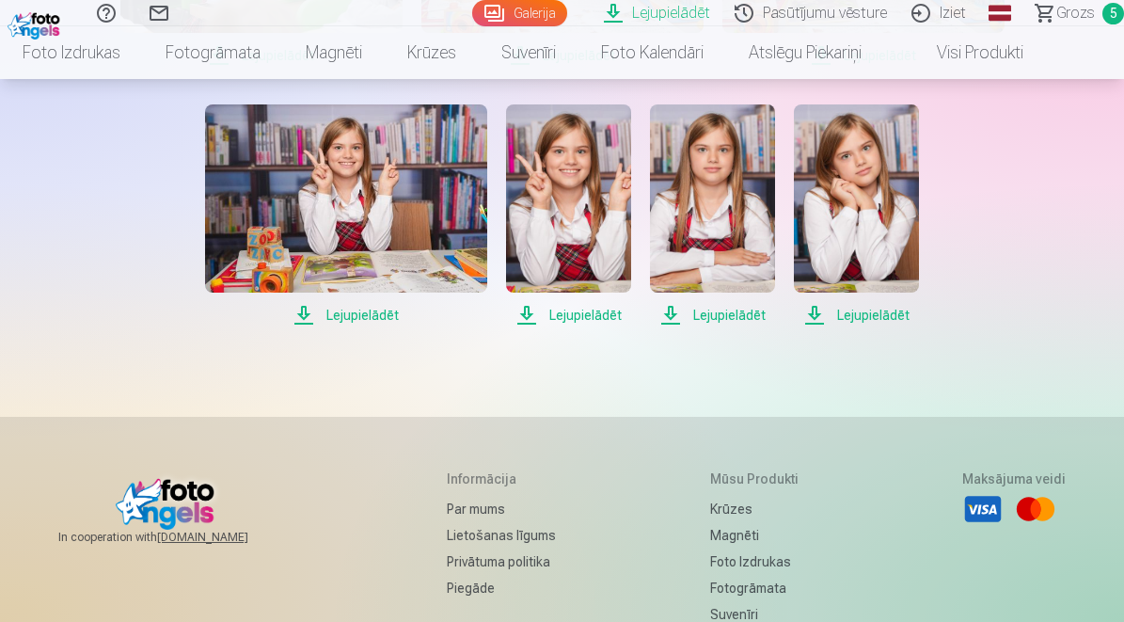
click at [364, 311] on span "Lejupielādēt" at bounding box center [346, 315] width 282 height 23
click at [580, 306] on span "Lejupielādēt" at bounding box center [568, 315] width 125 height 23
click at [710, 317] on span "Lejupielādēt" at bounding box center [712, 315] width 125 height 23
click at [865, 309] on span "Lejupielādēt" at bounding box center [856, 315] width 125 height 23
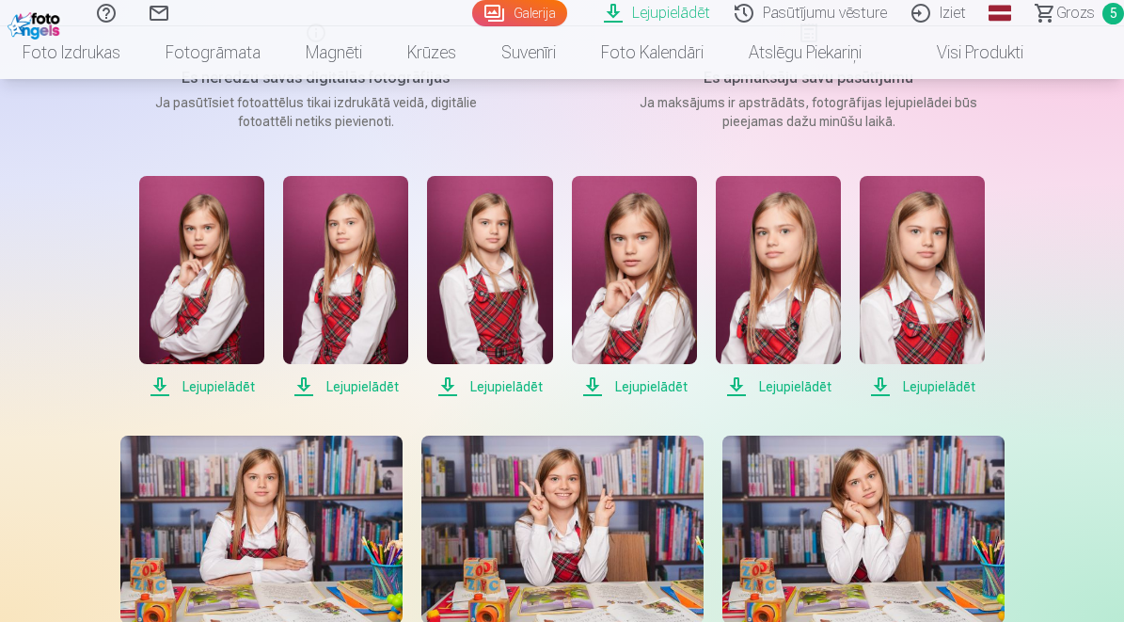
scroll to position [0, 0]
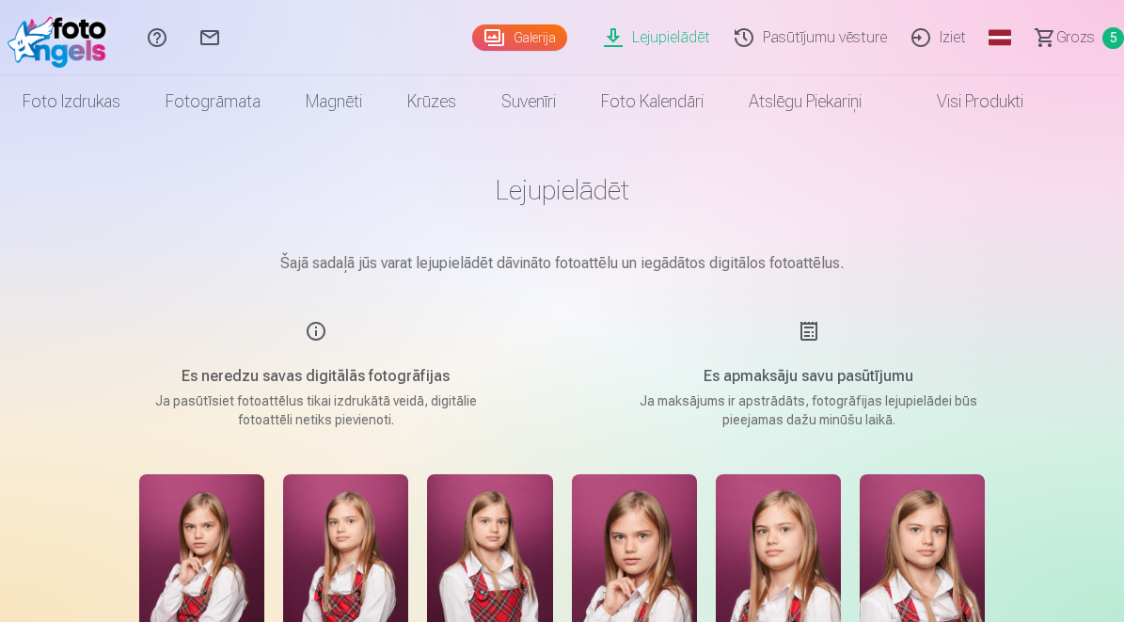
click at [957, 40] on link "Iziet" at bounding box center [941, 37] width 79 height 75
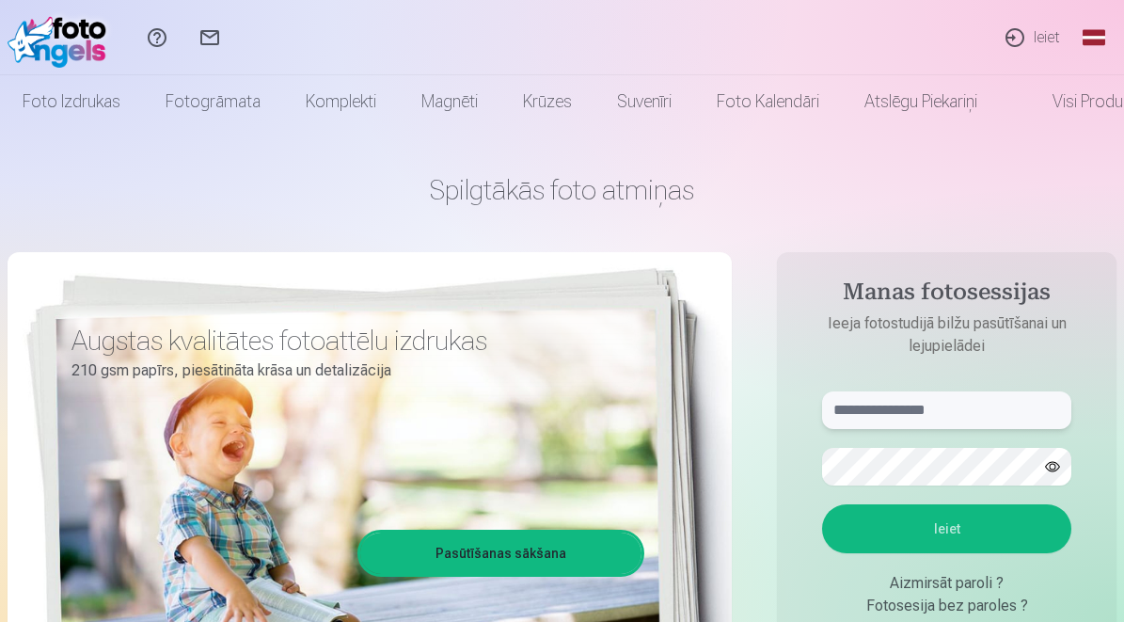
click at [959, 396] on input "text" at bounding box center [946, 410] width 249 height 38
type input "**********"
click at [943, 544] on button "Ieiet" at bounding box center [946, 528] width 249 height 49
